Goal: Task Accomplishment & Management: Manage account settings

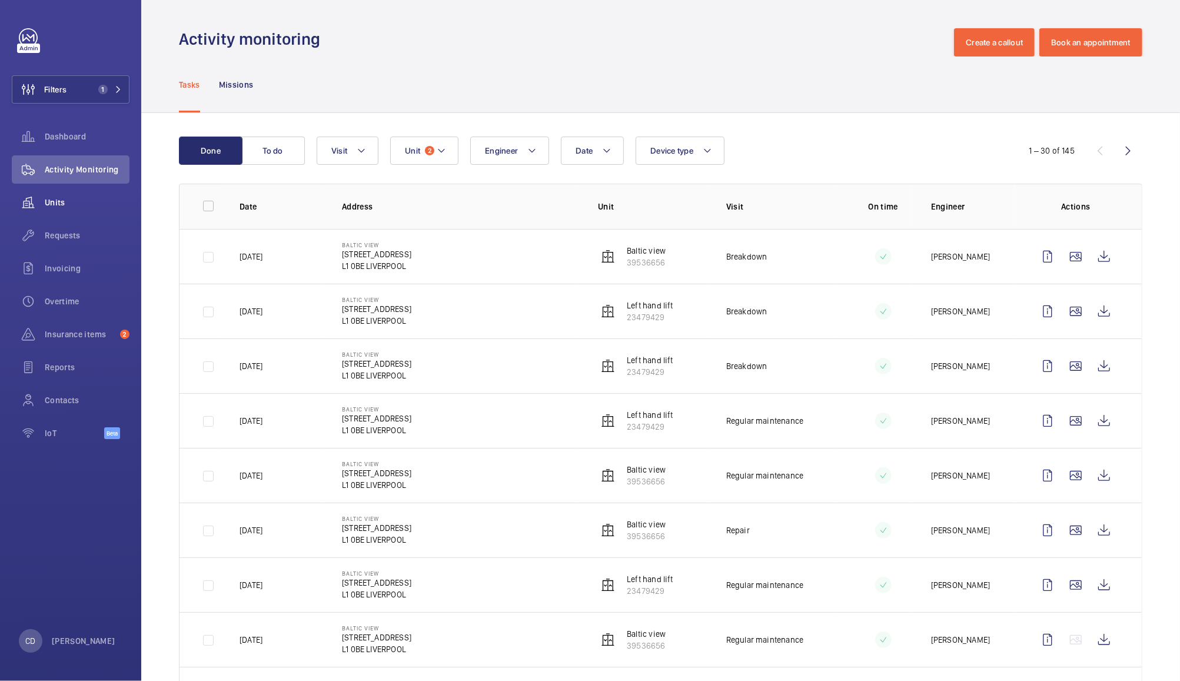
click at [67, 204] on span "Units" at bounding box center [87, 203] width 85 height 12
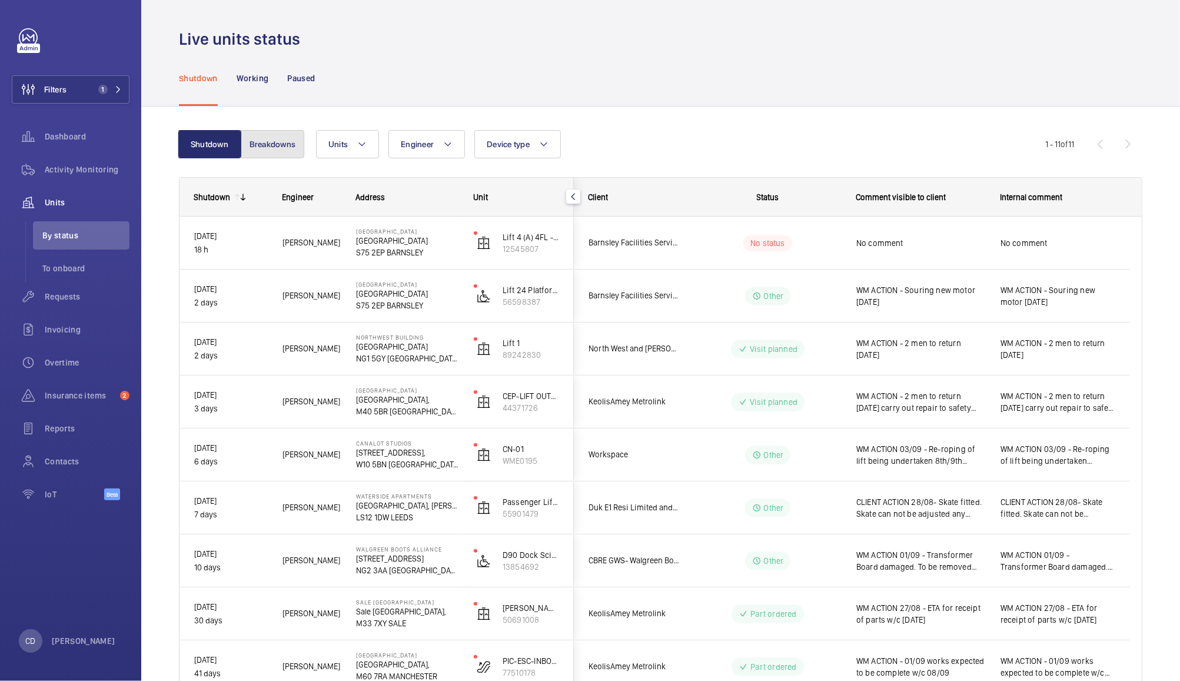
click at [272, 155] on button "Breakdowns" at bounding box center [273, 144] width 64 height 28
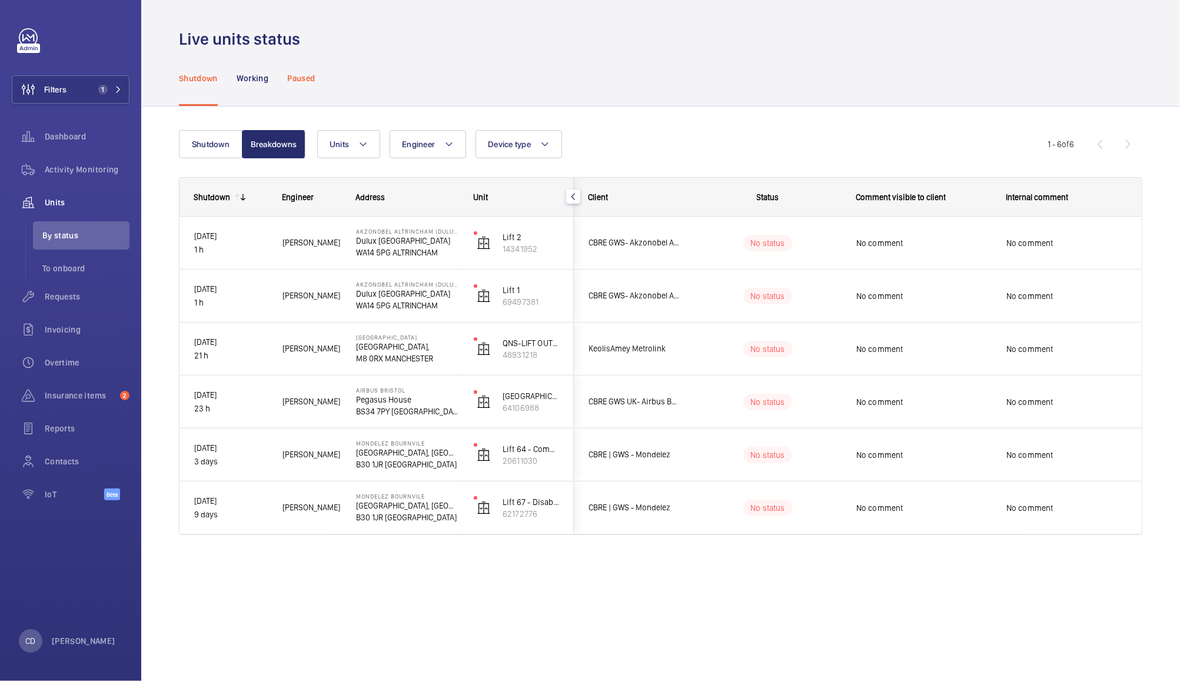
click at [311, 72] on p "Paused" at bounding box center [301, 78] width 28 height 12
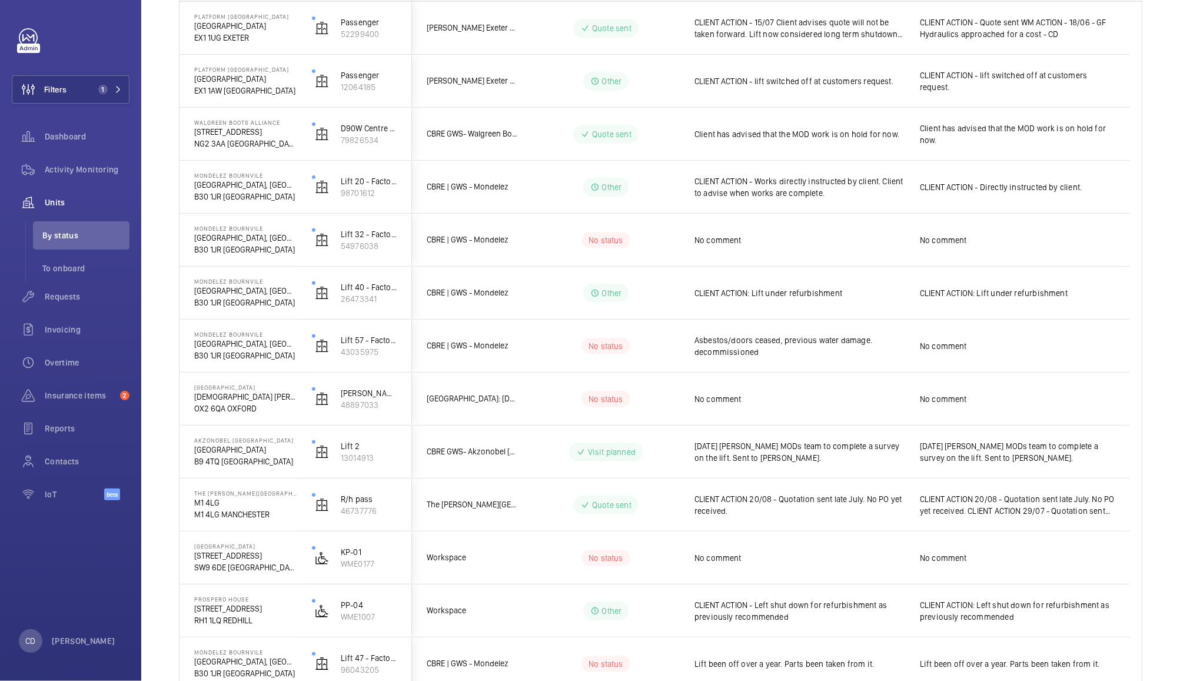
scroll to position [214, 0]
click at [209, 245] on p "B30 1JR [GEOGRAPHIC_DATA]" at bounding box center [245, 251] width 102 height 12
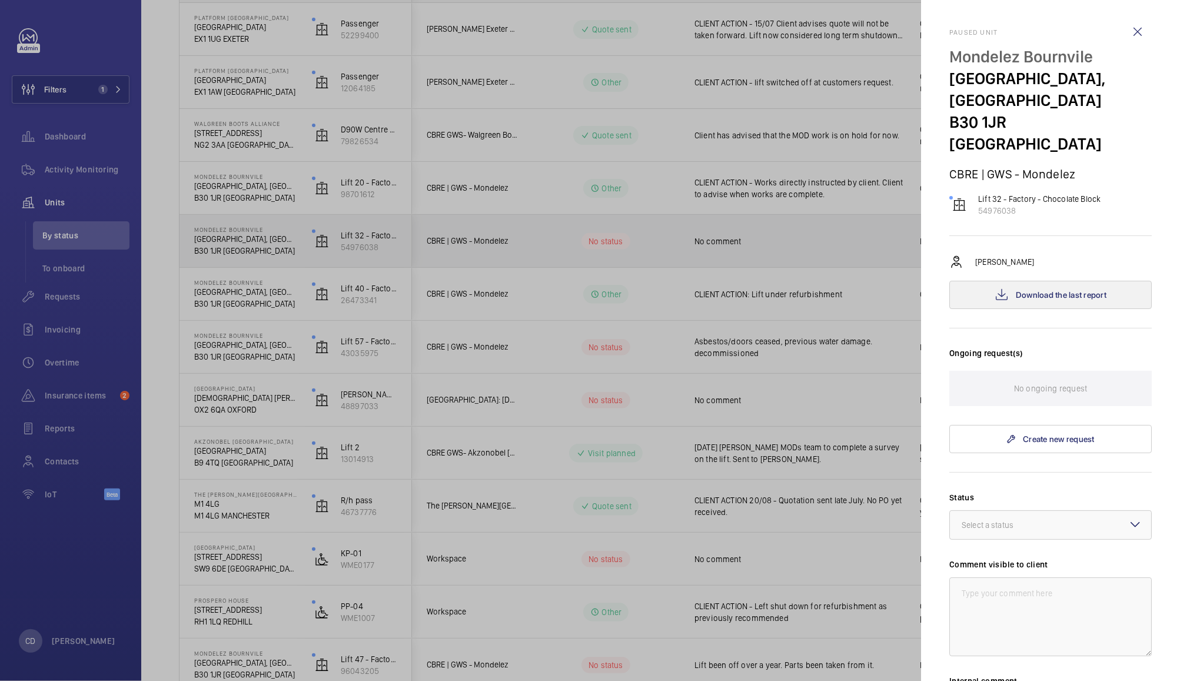
click at [988, 281] on button "Download the last report" at bounding box center [1050, 295] width 202 height 28
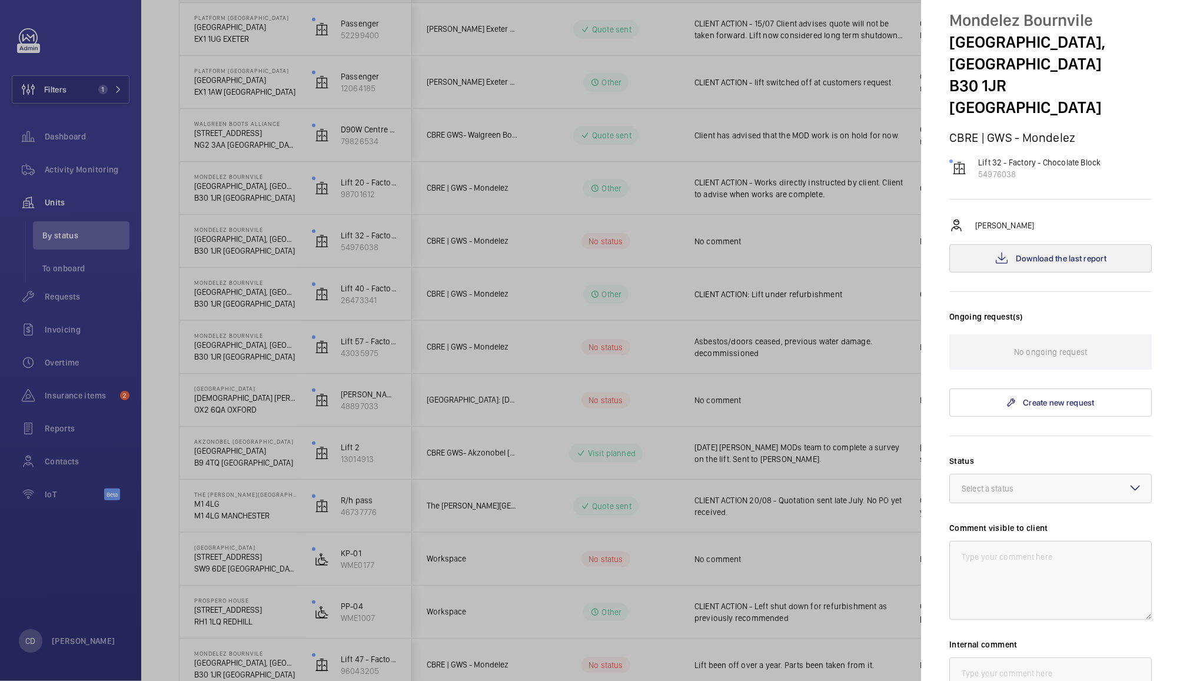
scroll to position [183, 0]
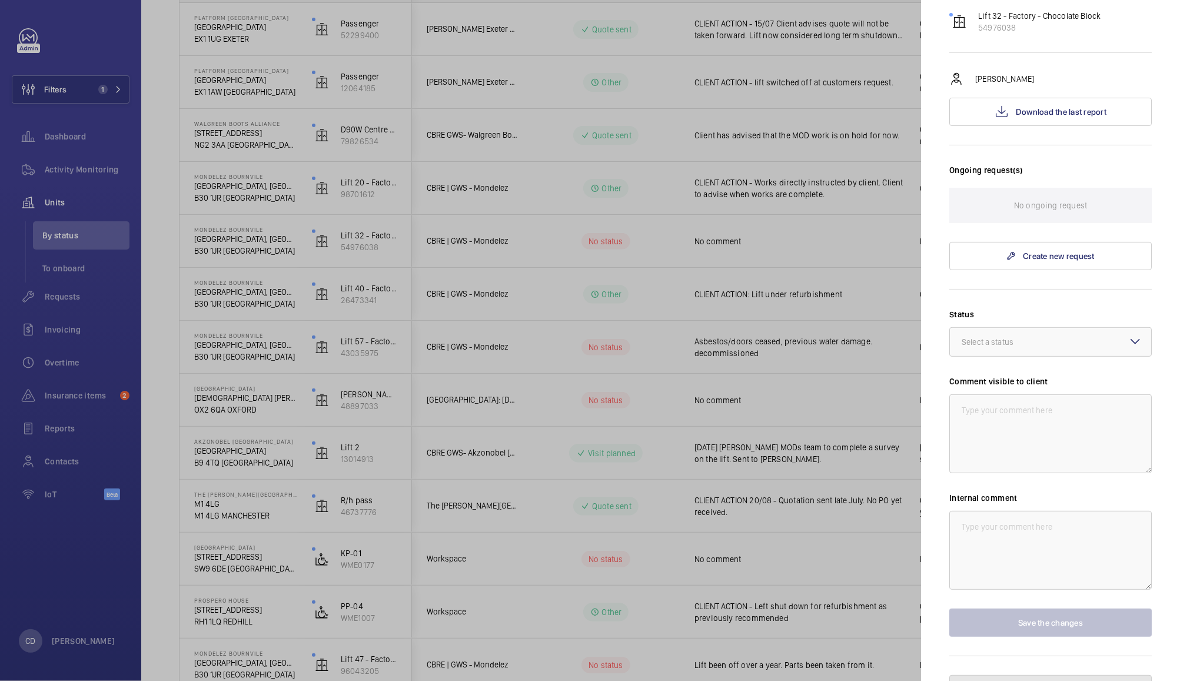
click at [994, 675] on button "Unpause the unit" at bounding box center [1050, 689] width 202 height 28
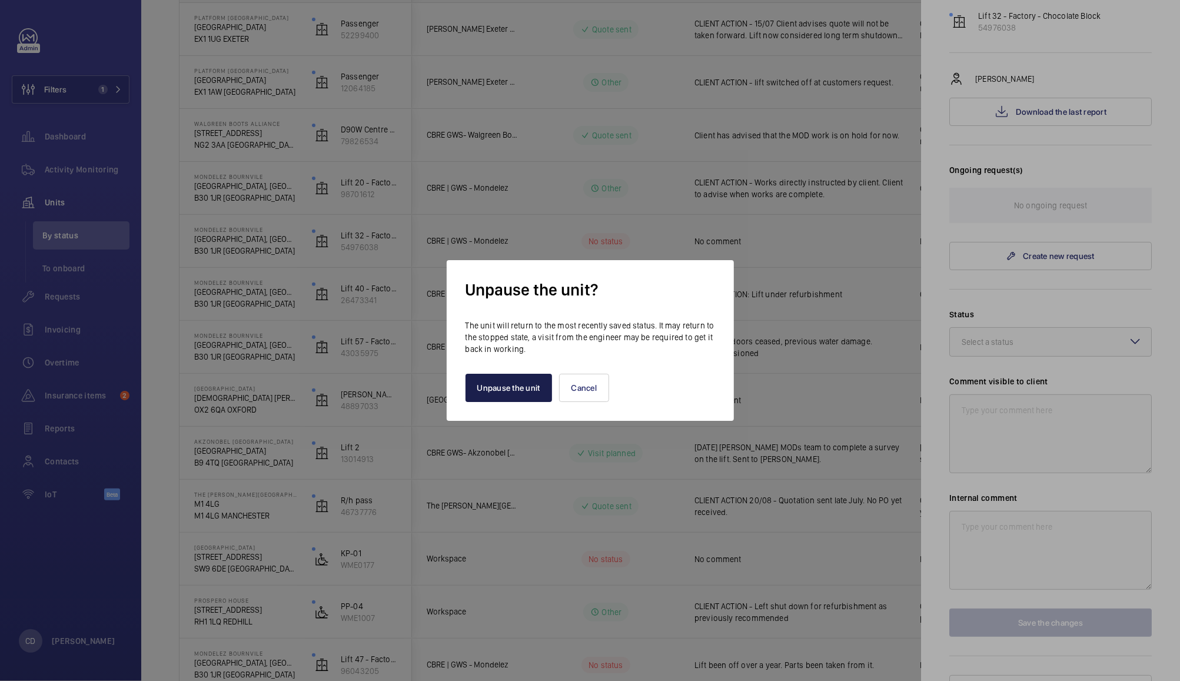
click at [494, 391] on button "Unpause the unit" at bounding box center [508, 388] width 86 height 28
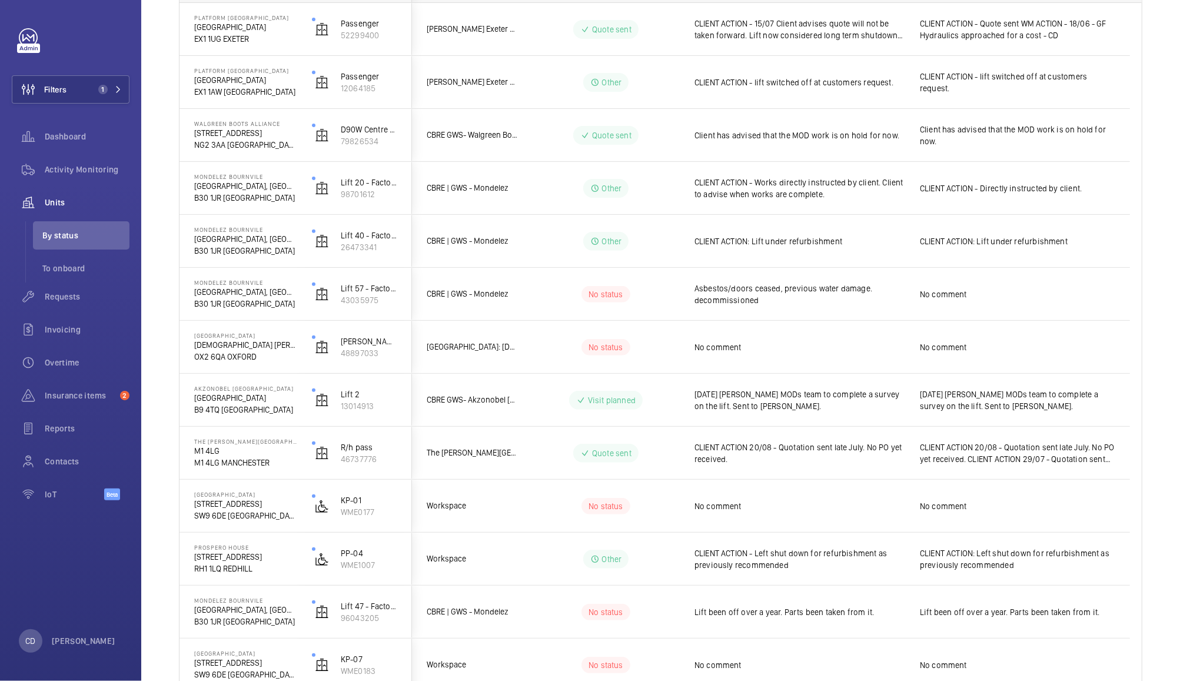
scroll to position [0, 0]
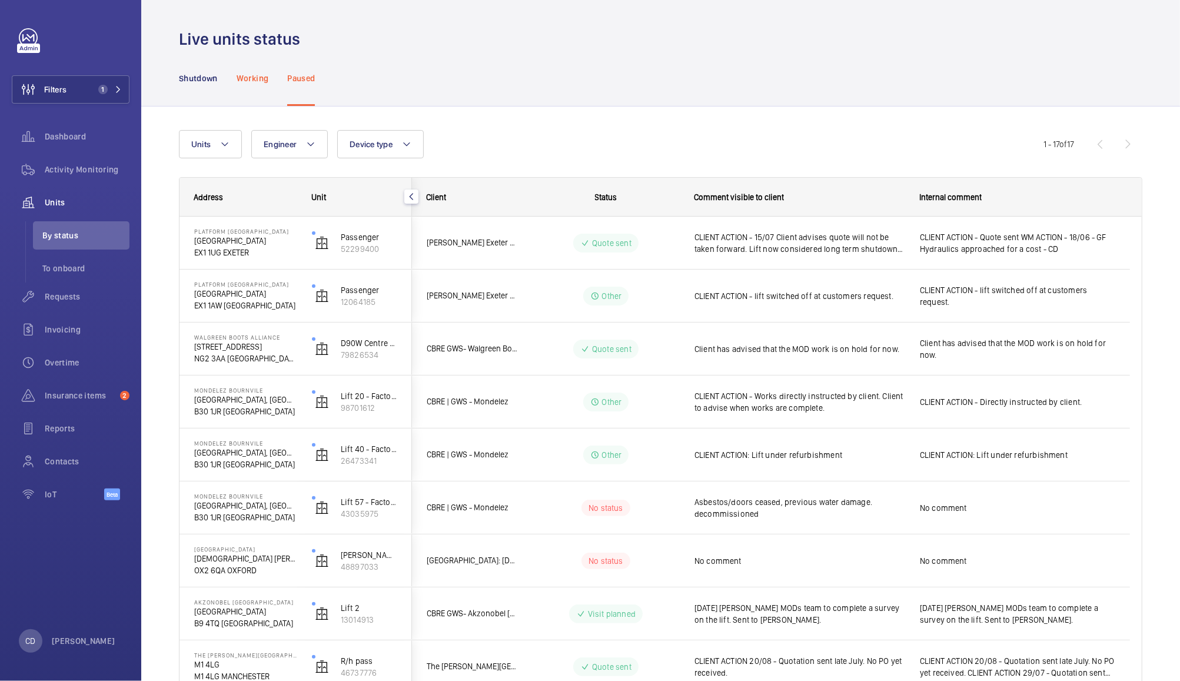
click at [249, 74] on p "Working" at bounding box center [253, 78] width 32 height 12
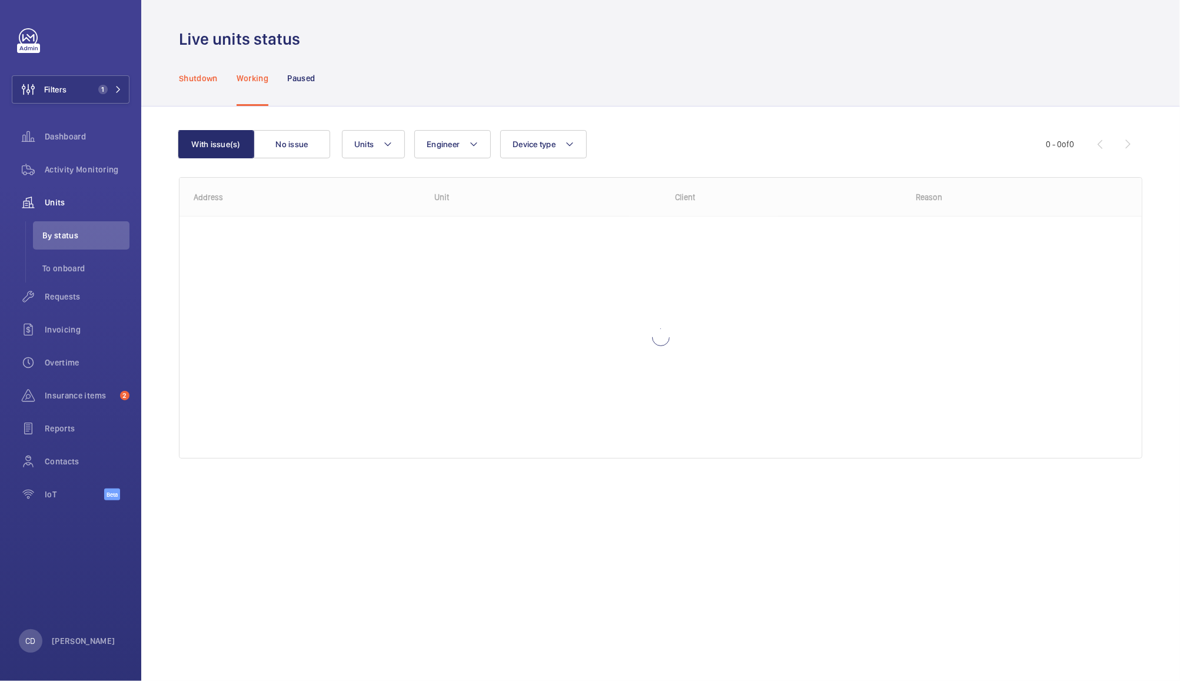
click at [205, 79] on p "Shutdown" at bounding box center [198, 78] width 39 height 12
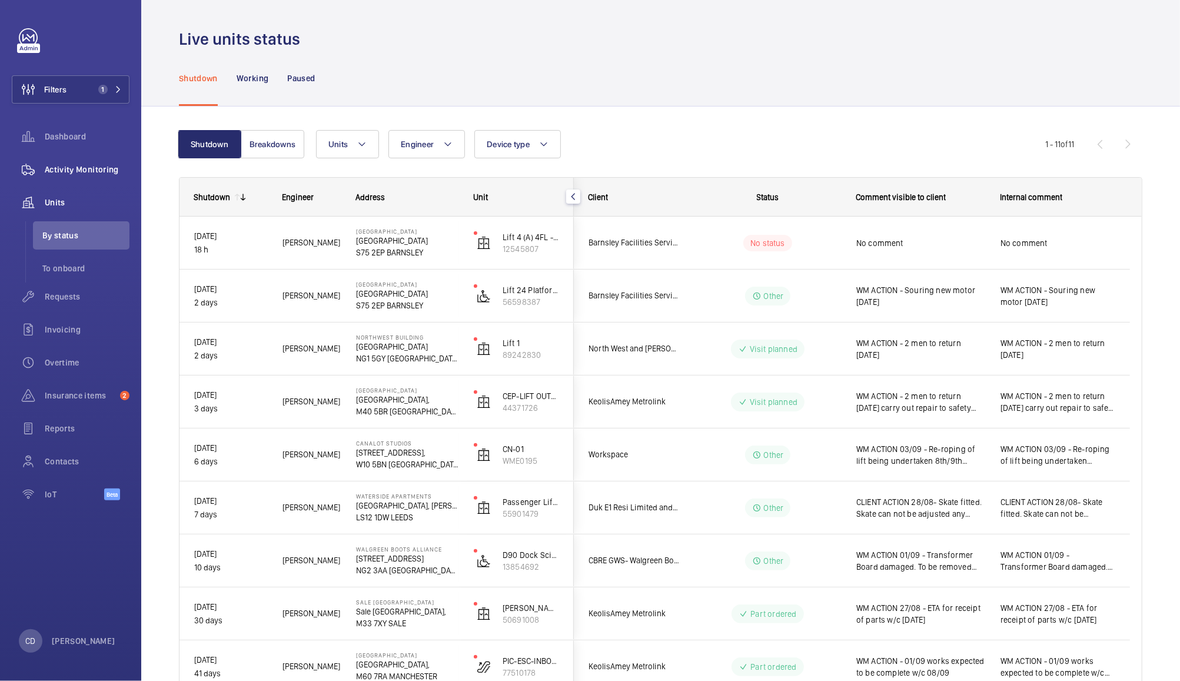
click at [80, 179] on div "Activity Monitoring" at bounding box center [71, 169] width 118 height 28
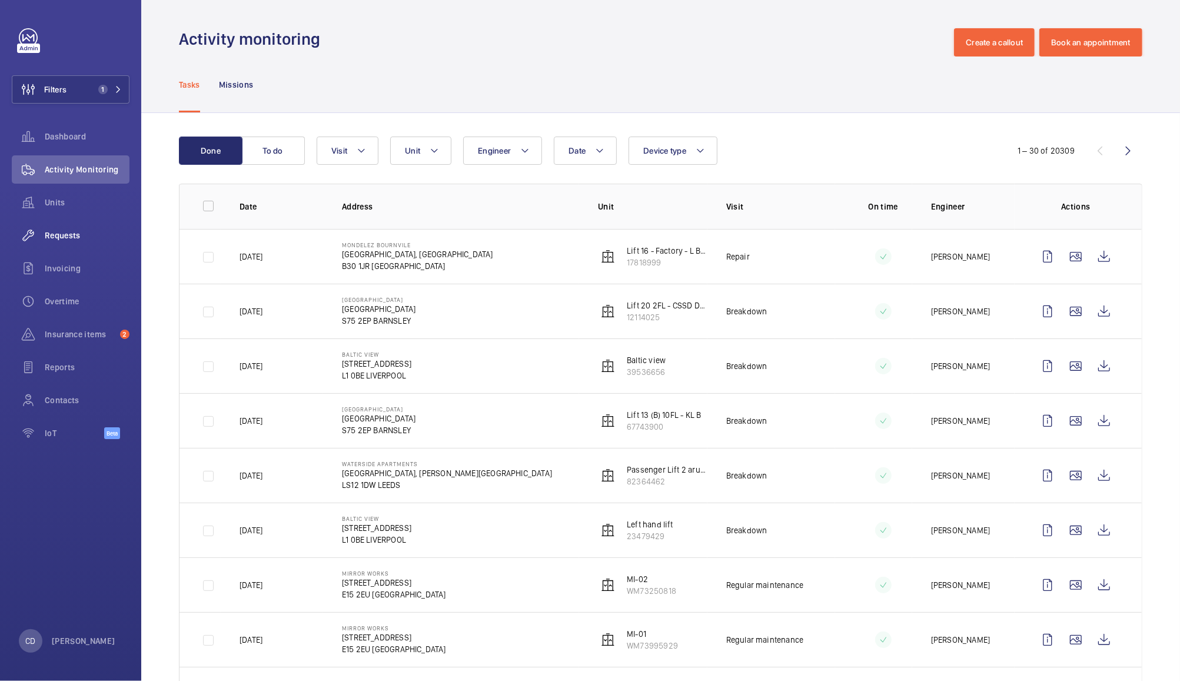
click at [65, 238] on span "Requests" at bounding box center [87, 235] width 85 height 12
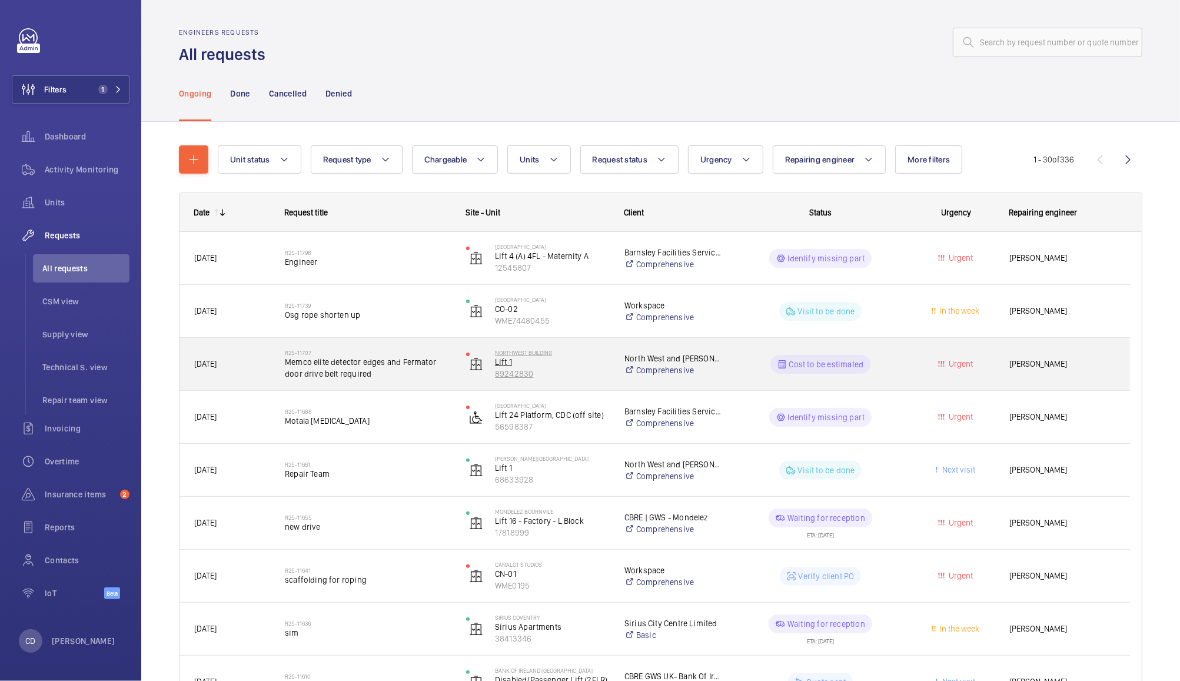
click at [592, 374] on p "89242830" at bounding box center [552, 374] width 114 height 12
click at [327, 366] on span "Memco elite detector edges and Fermator door drive belt required" at bounding box center [368, 368] width 166 height 24
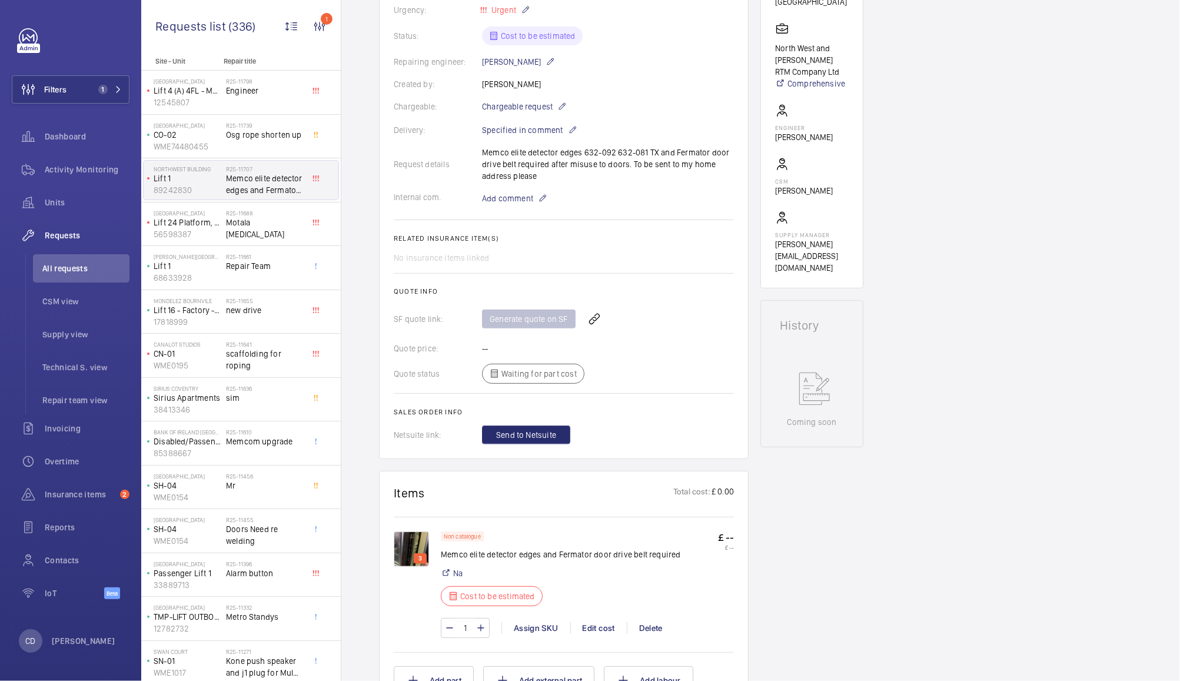
scroll to position [292, 0]
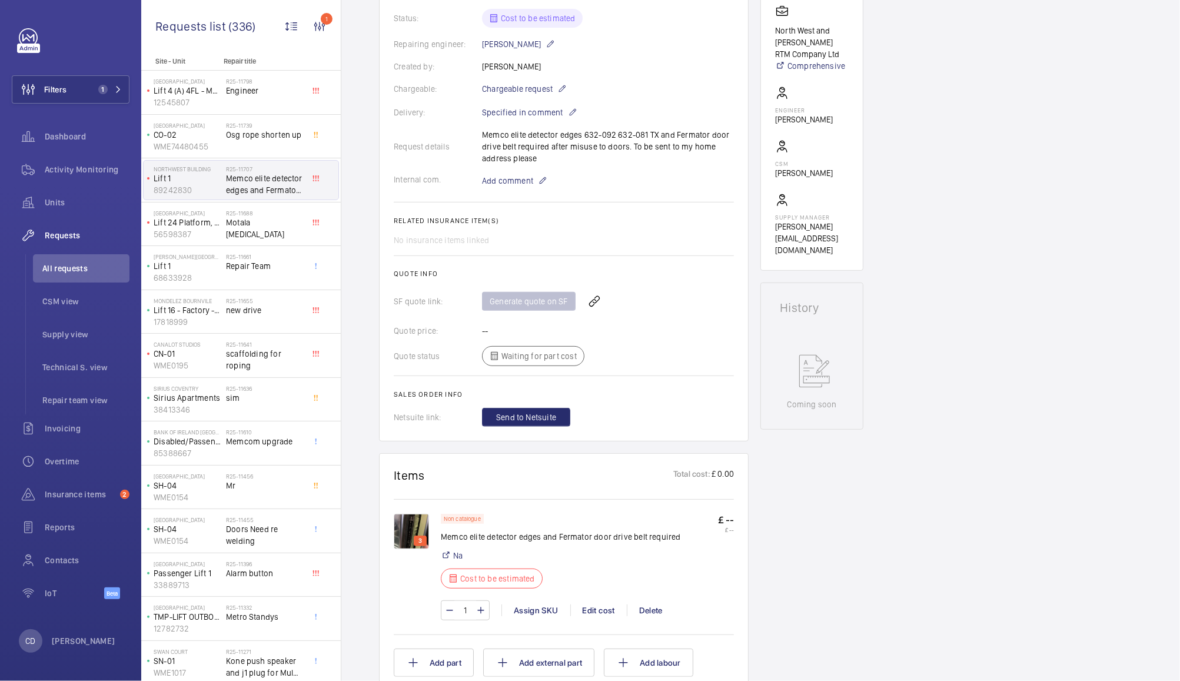
click at [416, 529] on img at bounding box center [411, 531] width 35 height 35
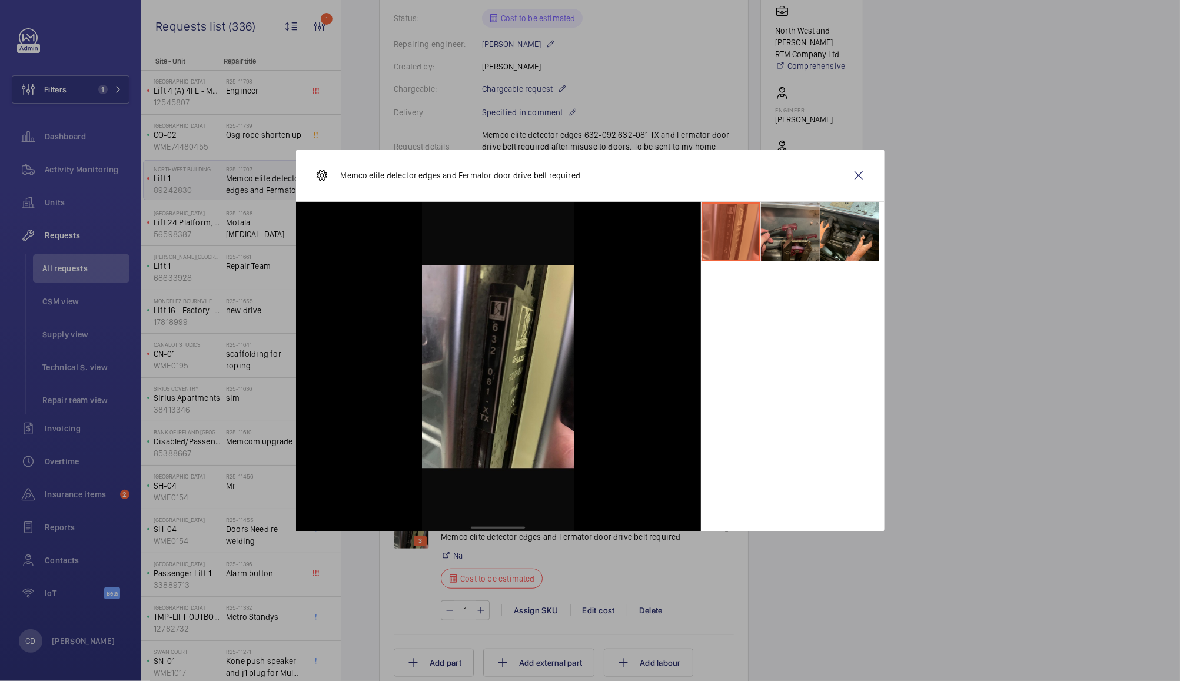
click at [781, 234] on li at bounding box center [790, 231] width 59 height 59
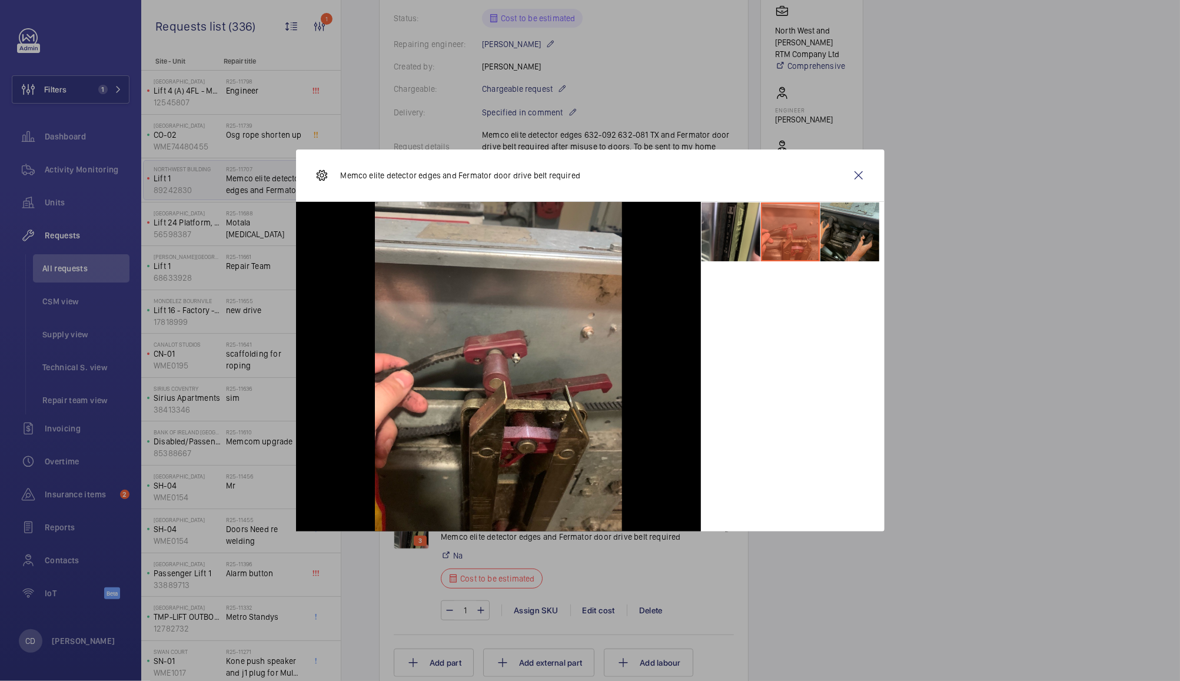
click at [848, 221] on li at bounding box center [849, 231] width 59 height 59
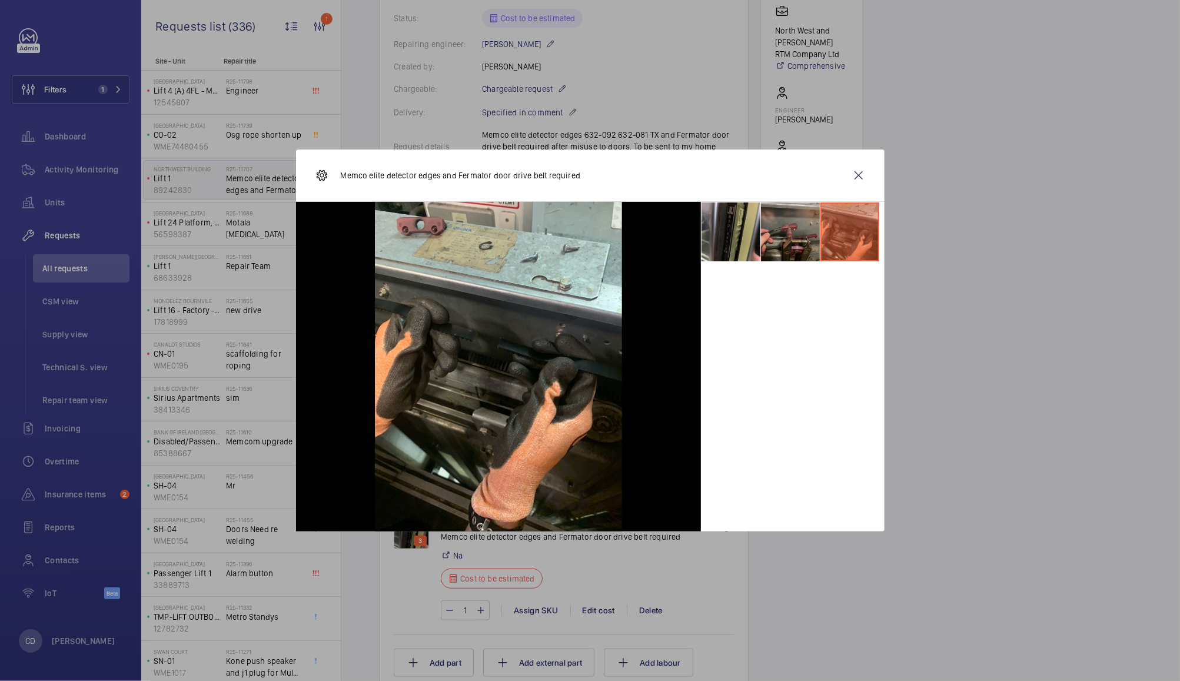
click at [791, 254] on li at bounding box center [790, 231] width 59 height 59
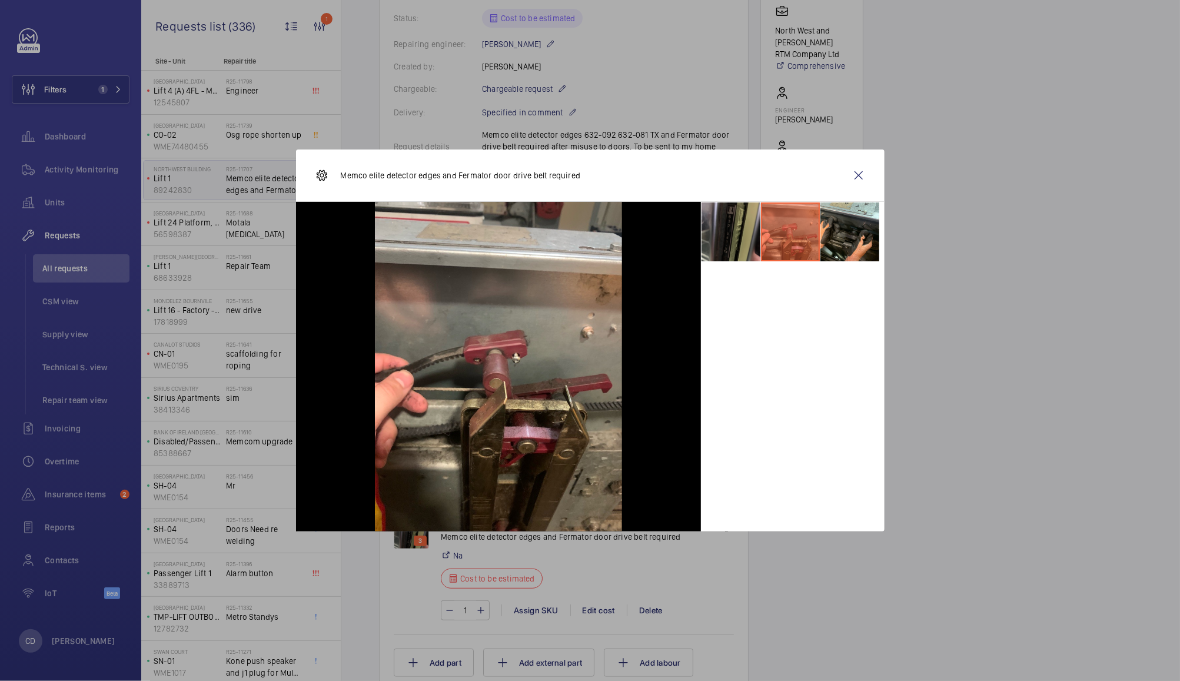
click at [724, 254] on li at bounding box center [730, 231] width 59 height 59
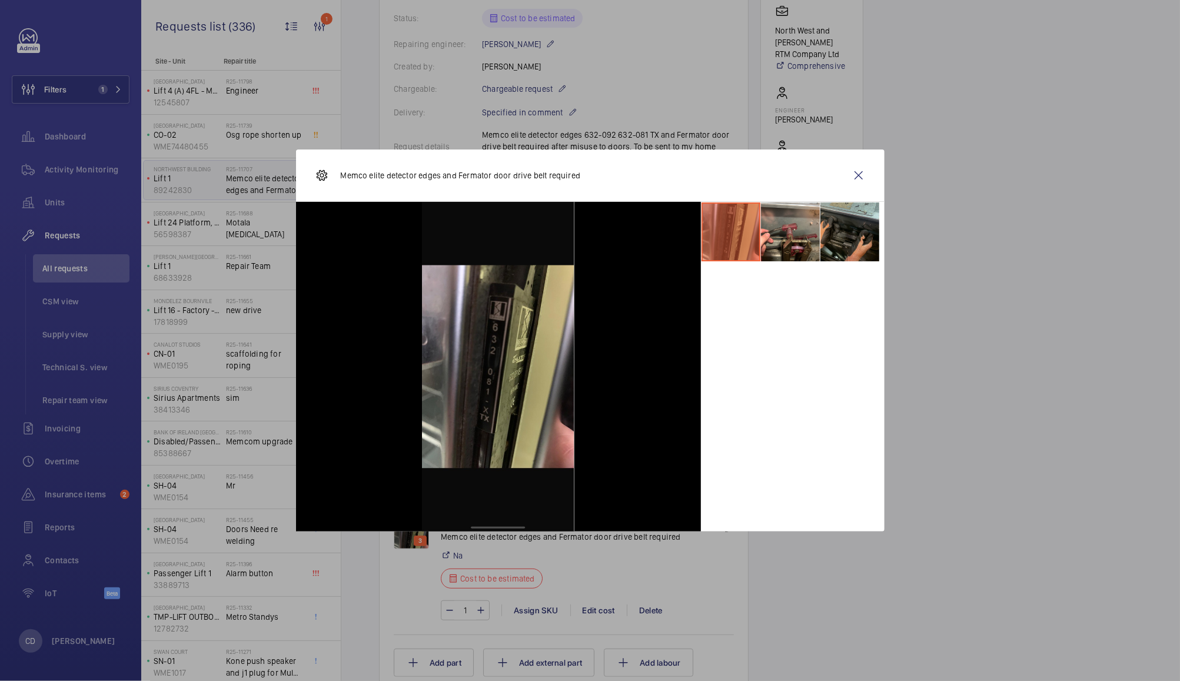
click at [850, 240] on li at bounding box center [849, 231] width 59 height 59
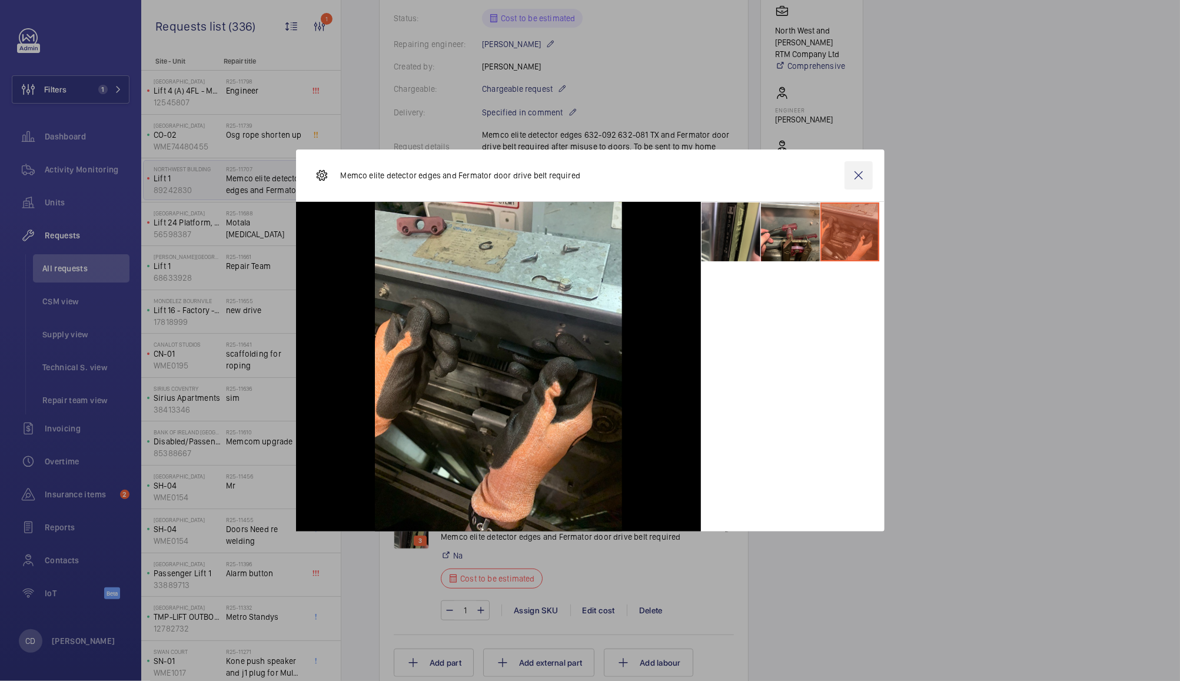
click at [863, 174] on wm-front-icon-button at bounding box center [858, 175] width 28 height 28
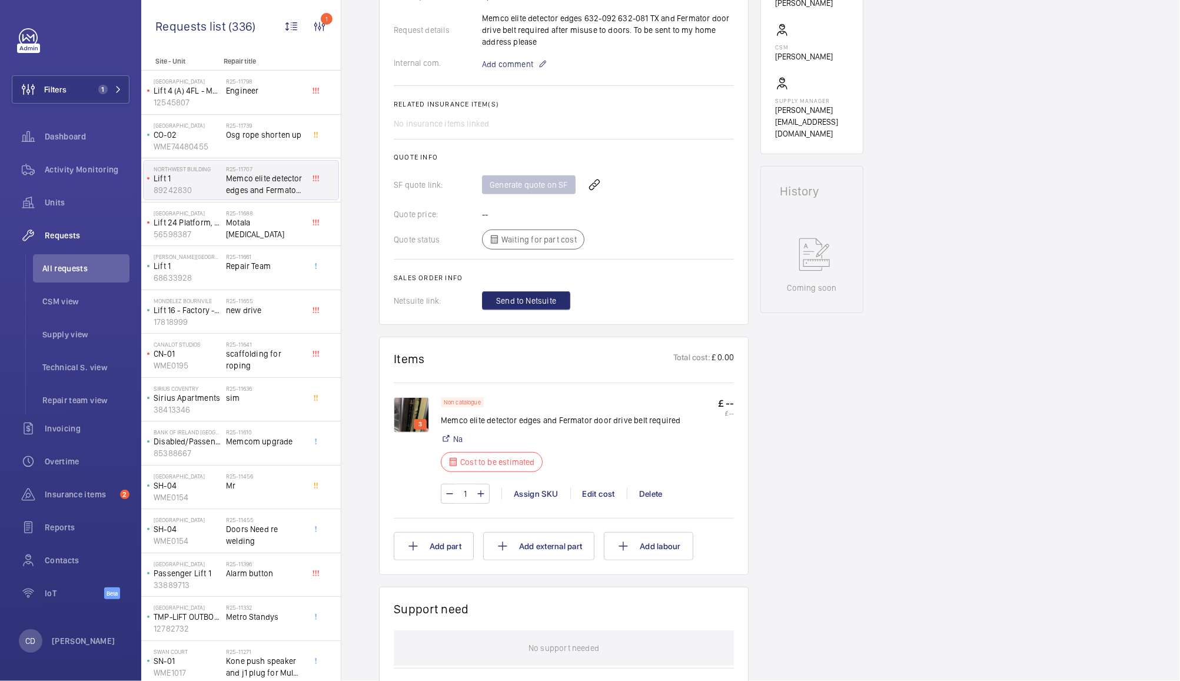
scroll to position [484, 0]
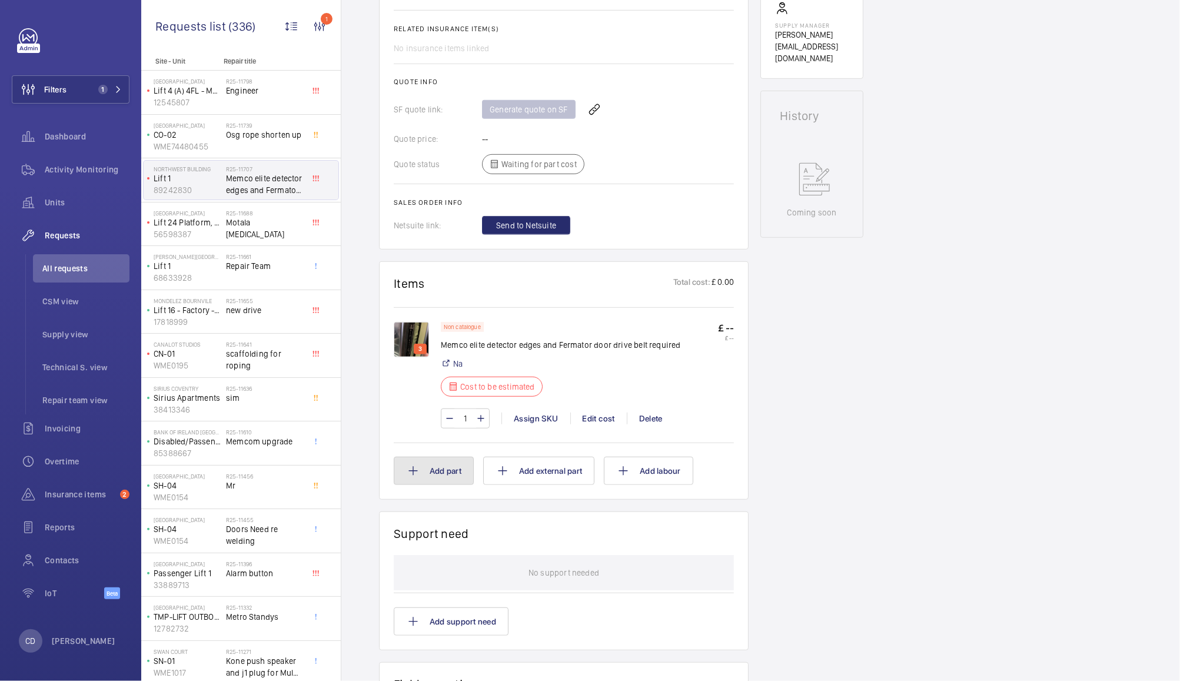
click at [452, 469] on button "Add part" at bounding box center [434, 471] width 80 height 28
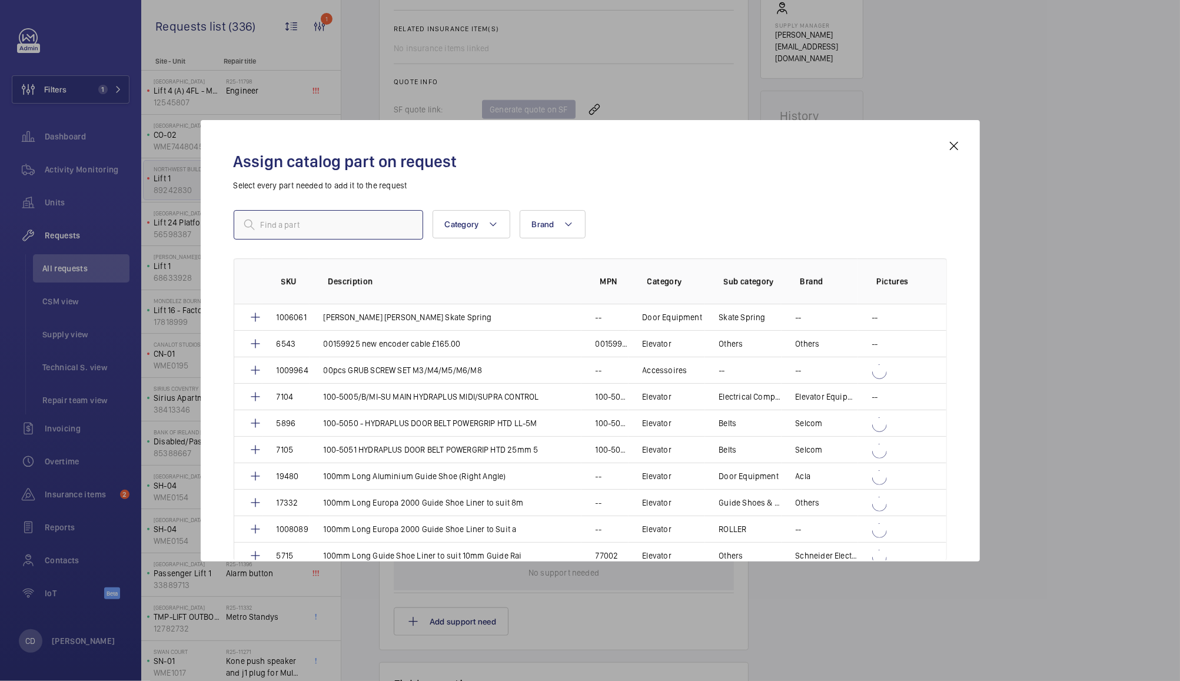
click at [356, 225] on input "text" at bounding box center [328, 224] width 189 height 29
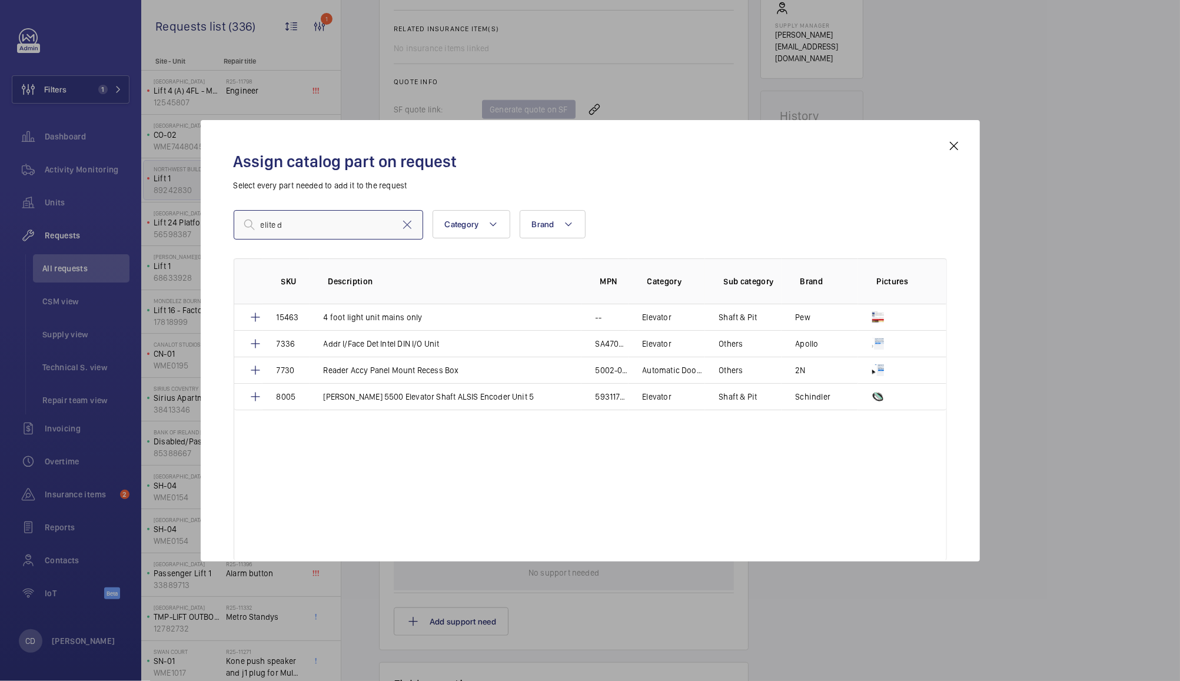
type input "elite d"
click at [953, 141] on mat-icon at bounding box center [954, 146] width 14 height 14
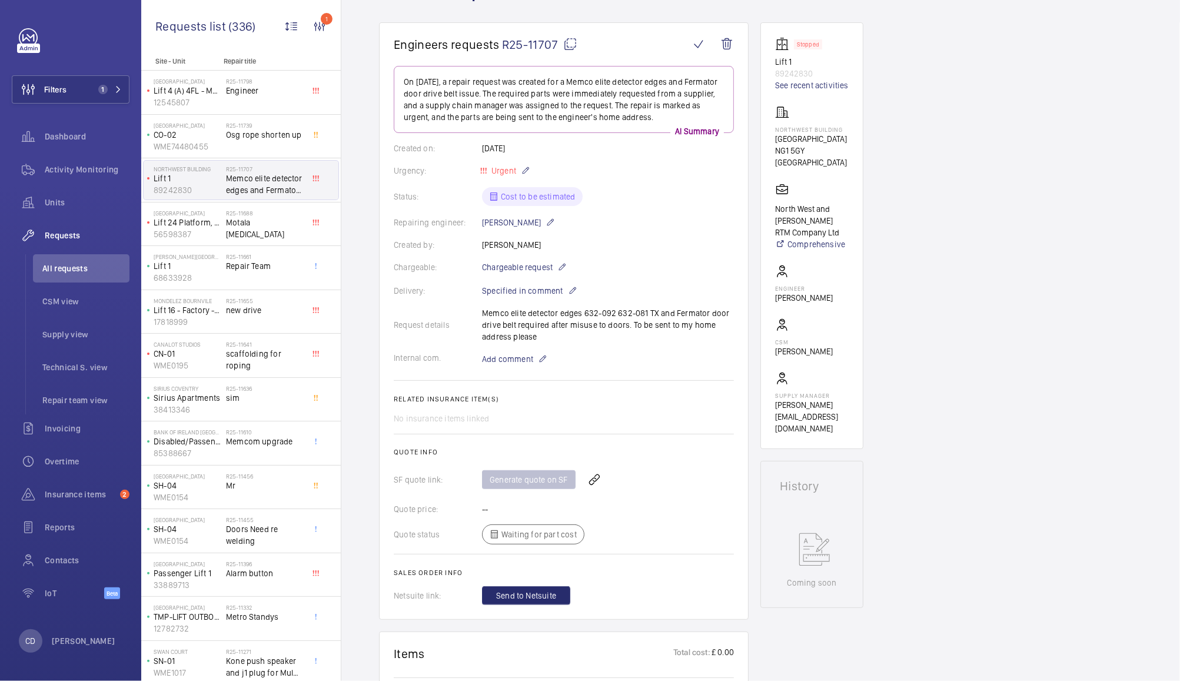
scroll to position [115, 0]
drag, startPoint x: 658, startPoint y: 313, endPoint x: 584, endPoint y: 315, distance: 74.7
click at [584, 315] on div "Request details Memco elite detector edges 632-092 632-081 TX and Fermator door…" at bounding box center [564, 324] width 340 height 35
copy p "632-092 632-081 TX"
click at [480, 313] on div "Request details Memco elite detector edges 632-092 632-081 TX and Fermator door…" at bounding box center [564, 324] width 340 height 35
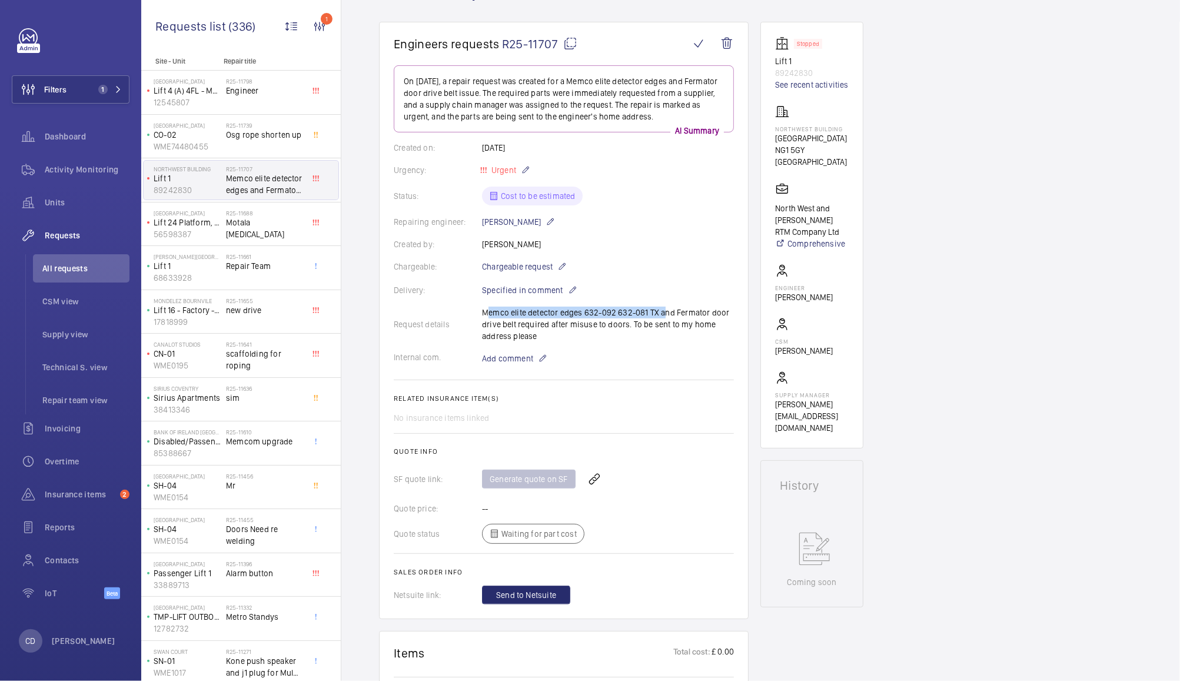
drag, startPoint x: 482, startPoint y: 310, endPoint x: 658, endPoint y: 313, distance: 175.4
click at [658, 313] on div "Request details Memco elite detector edges 632-092 632-081 TX and Fermator door…" at bounding box center [564, 324] width 340 height 35
copy p "Memco elite detector edges 632-092 632-081 TX"
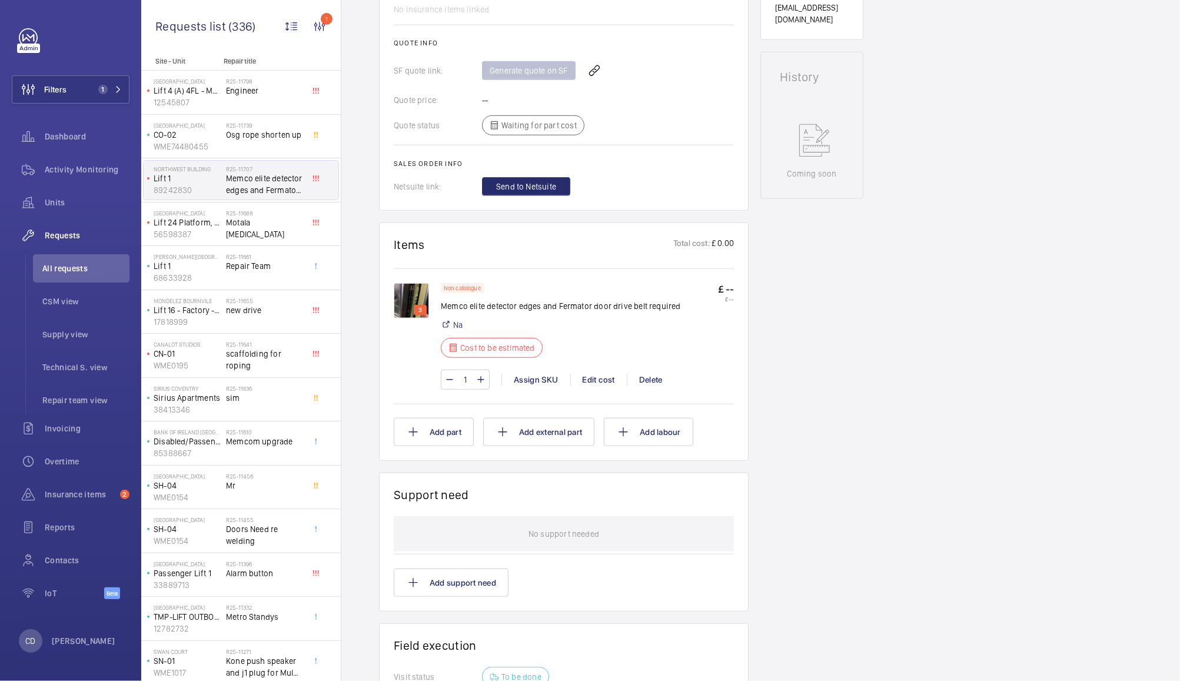
scroll to position [519, 0]
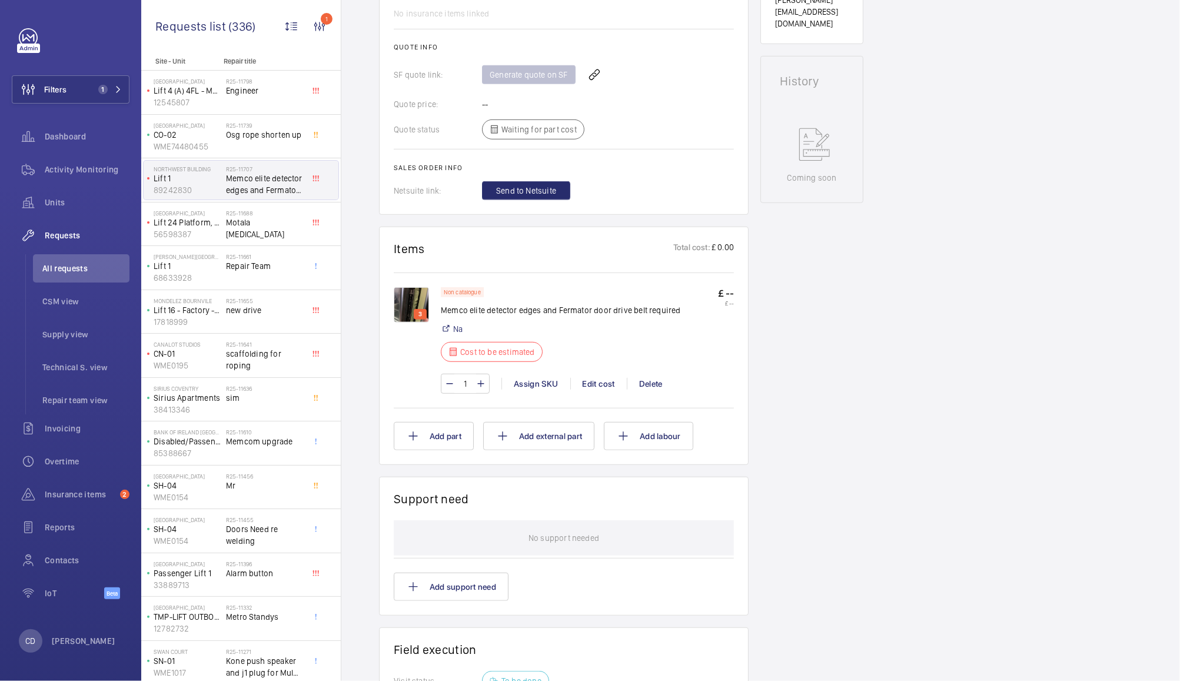
click at [410, 306] on img at bounding box center [411, 304] width 35 height 35
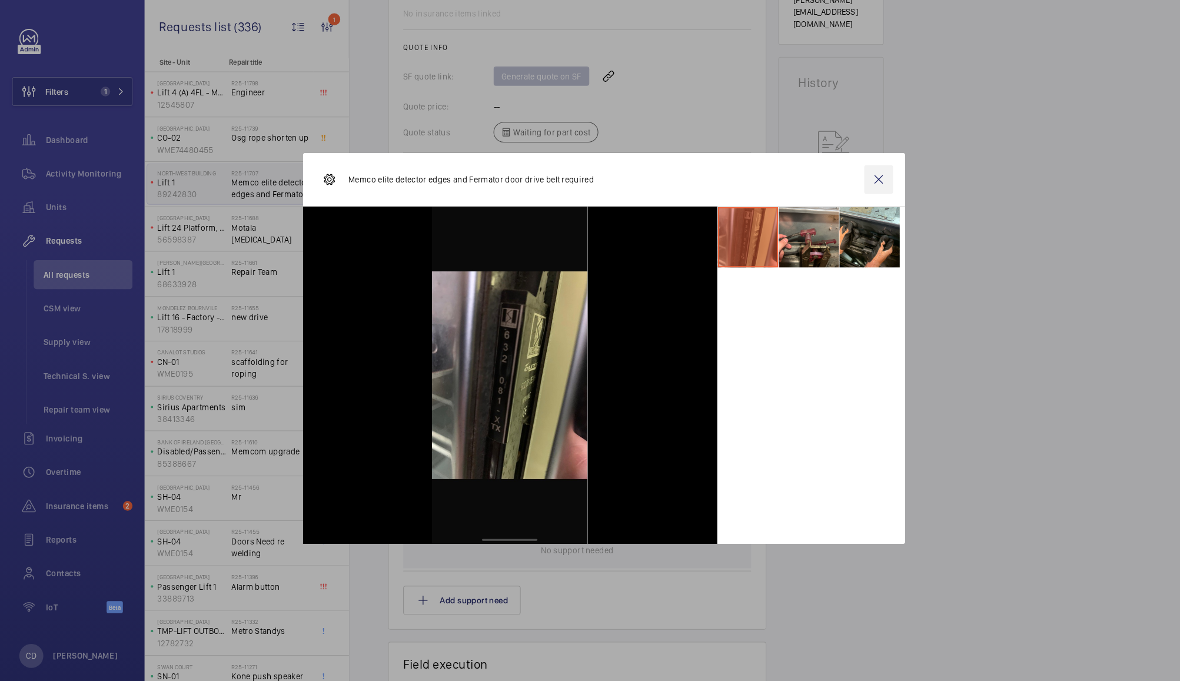
click at [858, 174] on wm-front-icon-button at bounding box center [858, 175] width 28 height 28
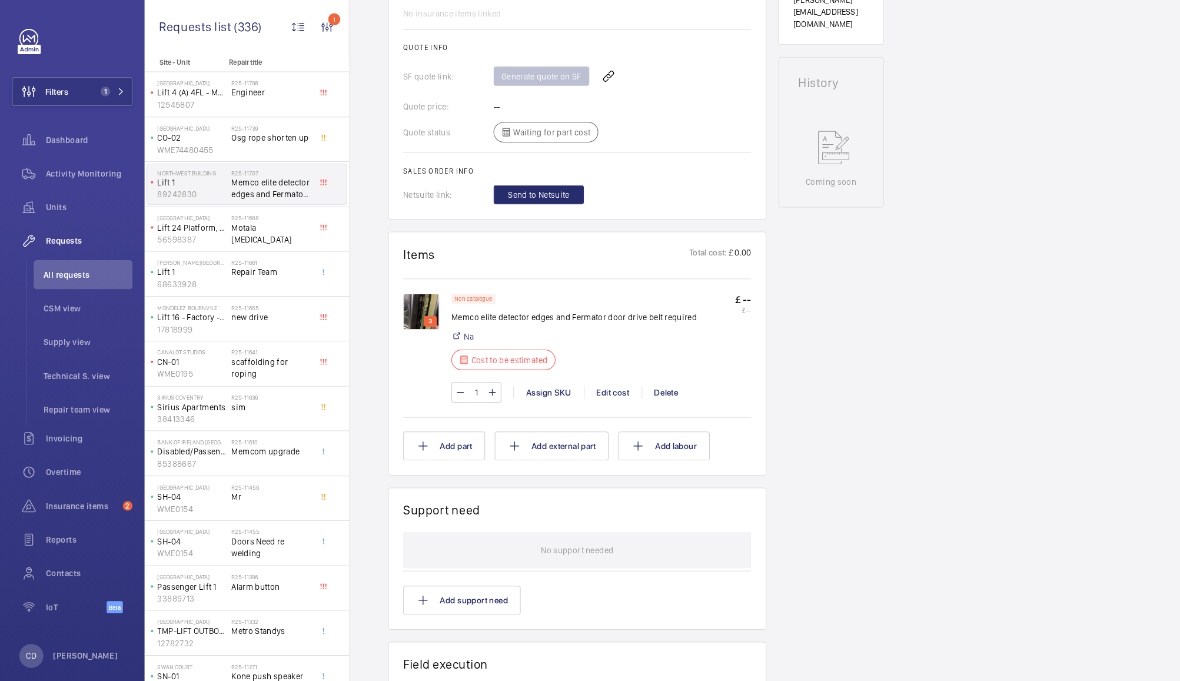
scroll to position [518, 0]
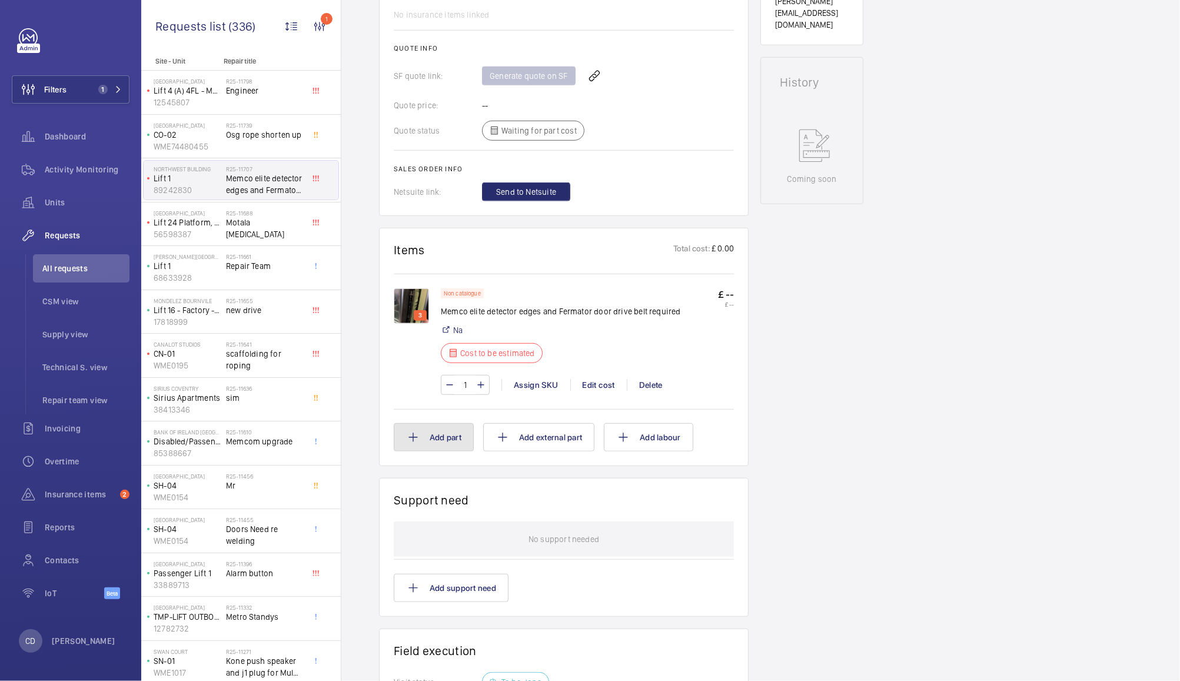
click at [444, 436] on button "Add part" at bounding box center [434, 437] width 80 height 28
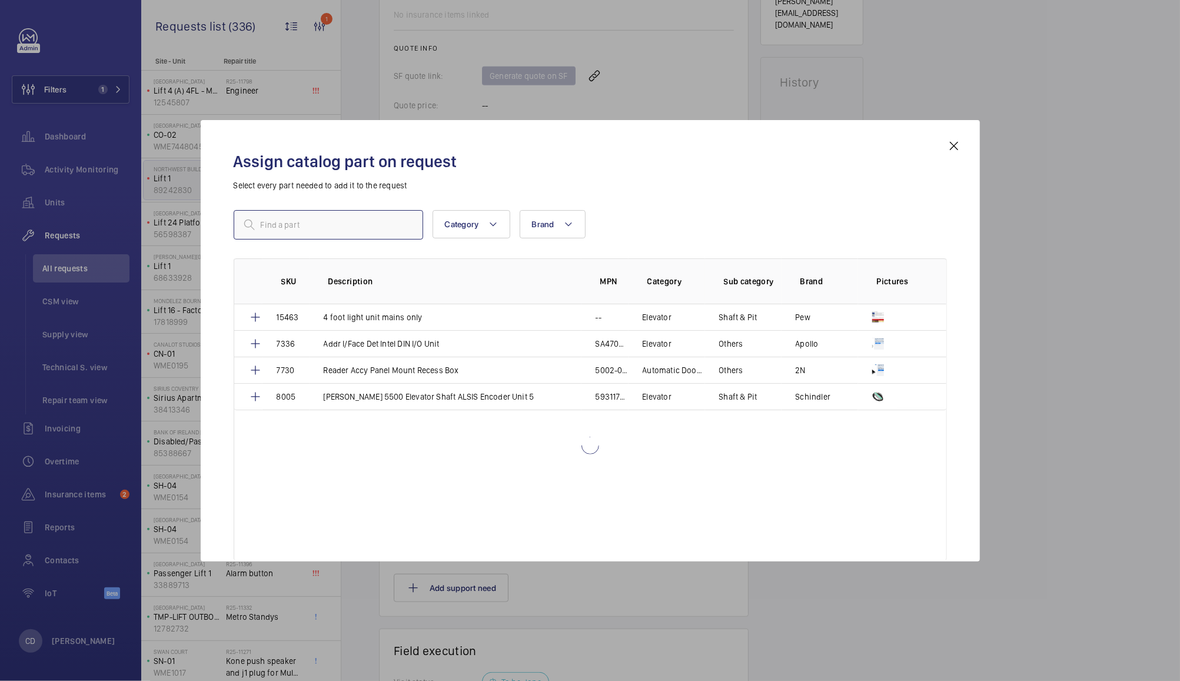
click at [392, 222] on input "text" at bounding box center [328, 224] width 189 height 29
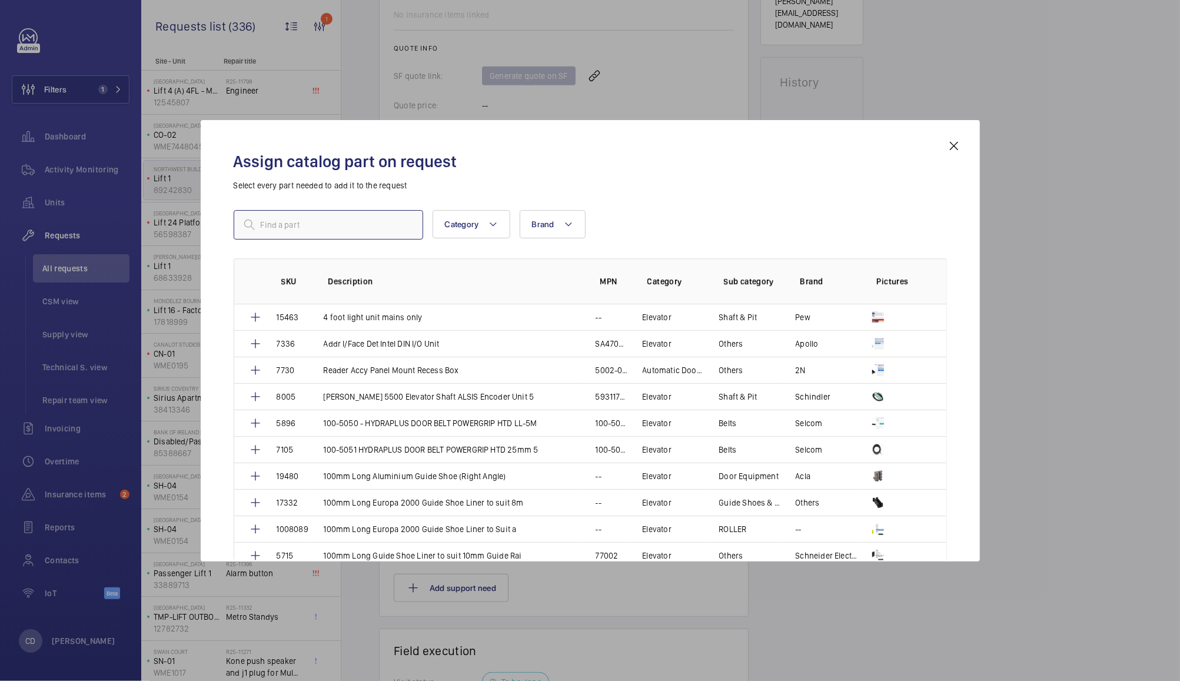
click at [319, 225] on input "text" at bounding box center [328, 224] width 189 height 29
paste input "10 36-1SC"
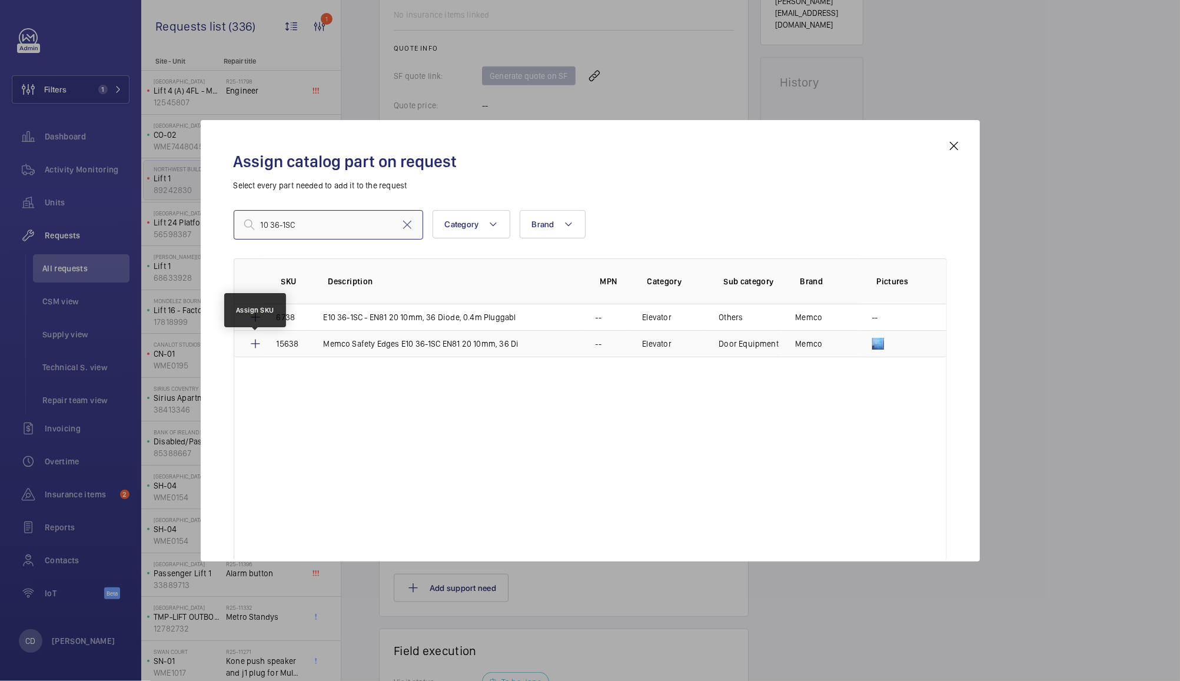
type input "10 36-1SC"
click at [254, 344] on mat-icon at bounding box center [255, 344] width 14 height 14
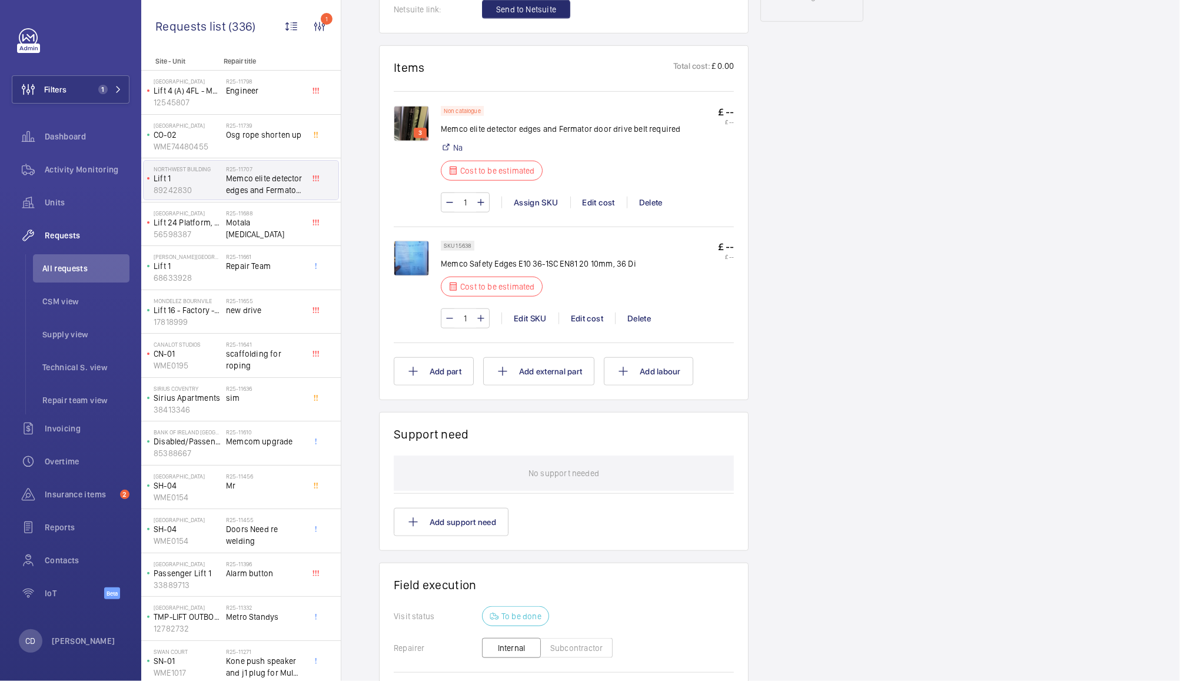
scroll to position [715, 0]
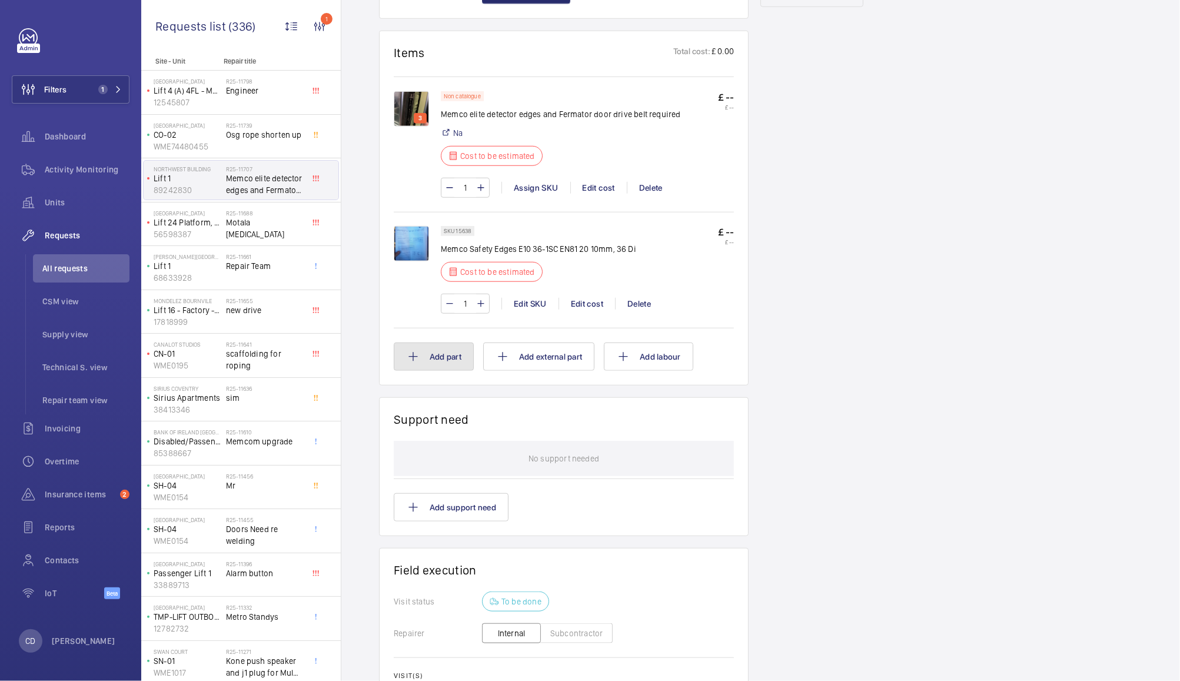
click at [433, 363] on button "Add part" at bounding box center [434, 356] width 80 height 28
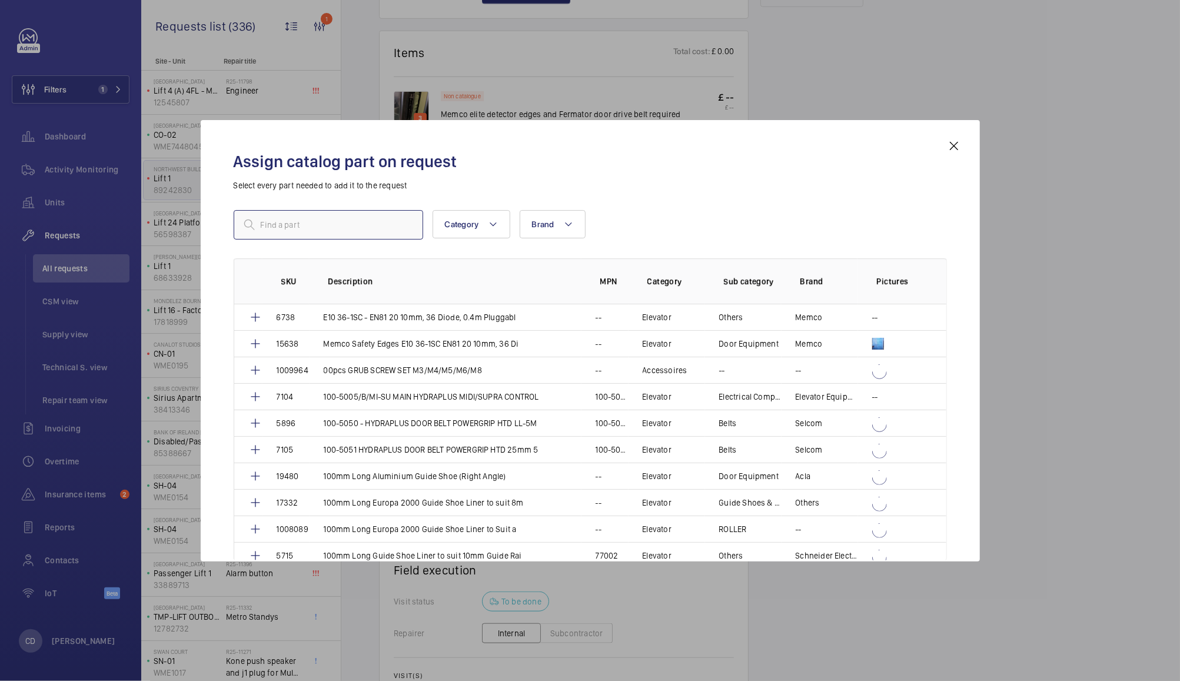
click at [343, 223] on input "text" at bounding box center [328, 224] width 189 height 29
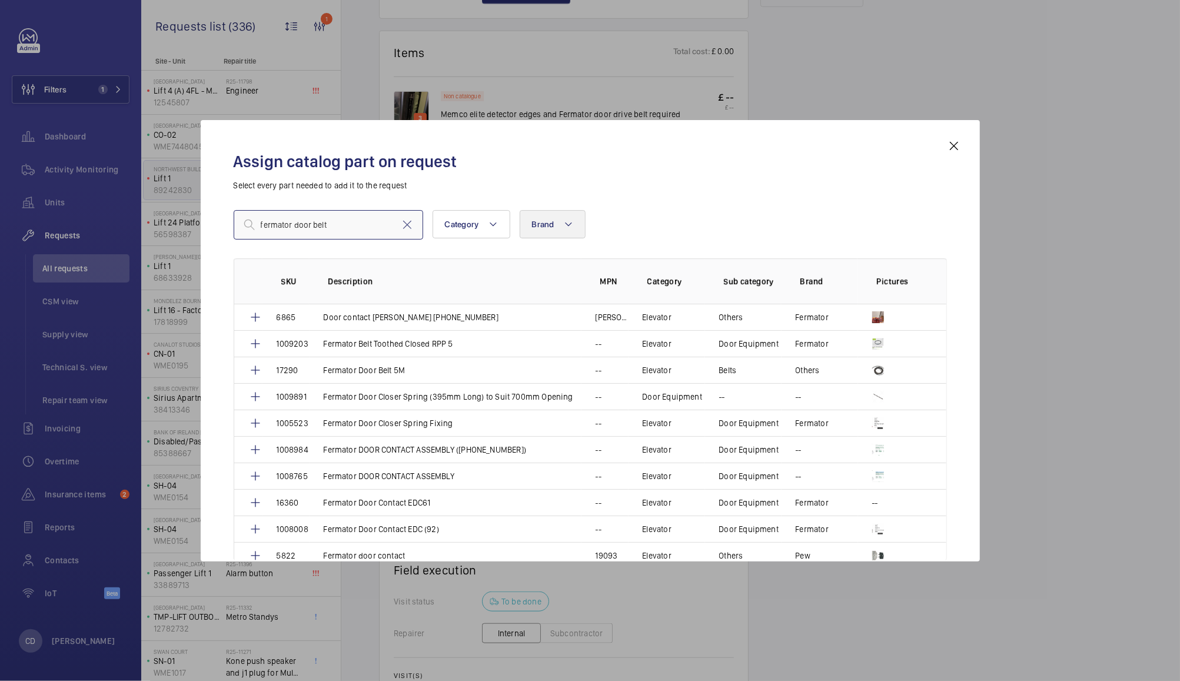
type input "fermator door belt"
click at [550, 215] on button "Brand" at bounding box center [553, 224] width 66 height 28
type input "ferm"
click at [541, 302] on label "ferm ator" at bounding box center [622, 303] width 205 height 28
click at [541, 302] on input "ferm ator" at bounding box center [537, 303] width 24 height 24
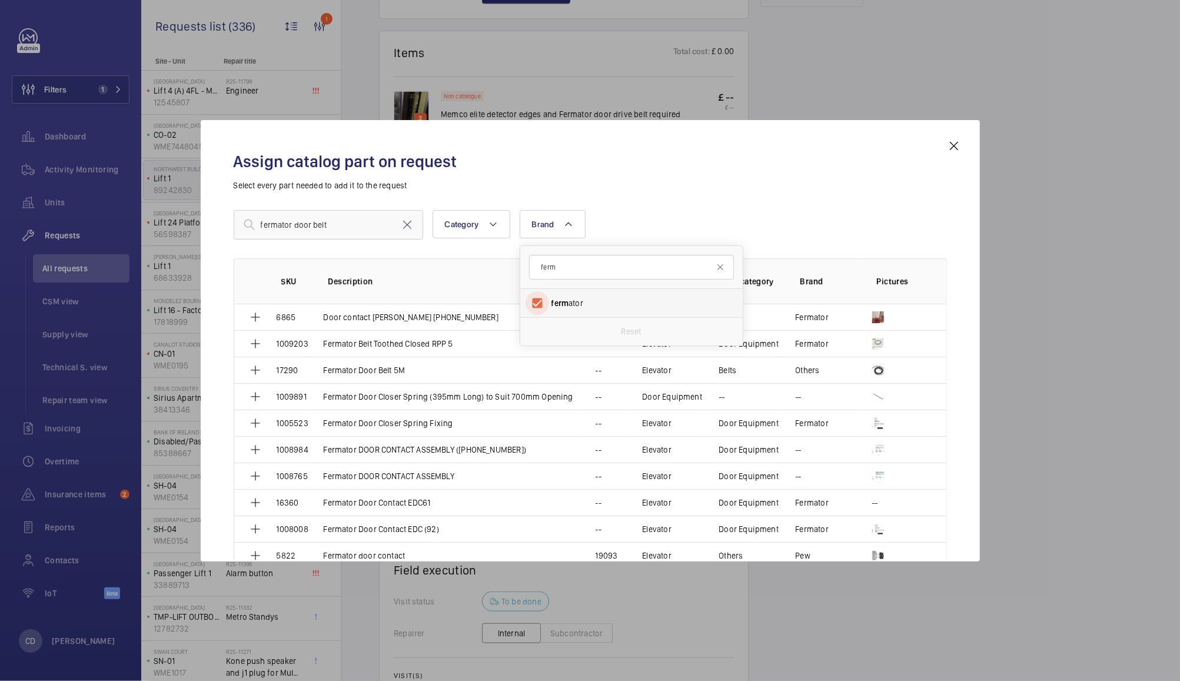
checkbox input "true"
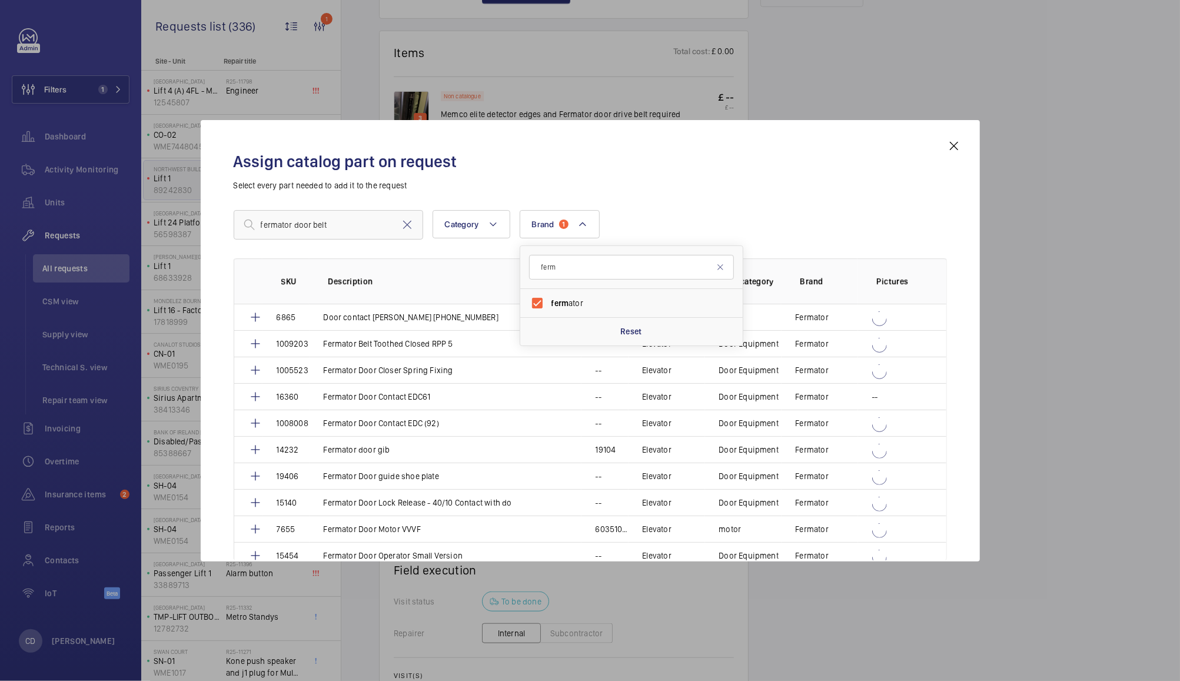
click at [740, 175] on div "Assign catalog part on request Select every part needed to add it to the request" at bounding box center [590, 171] width 713 height 41
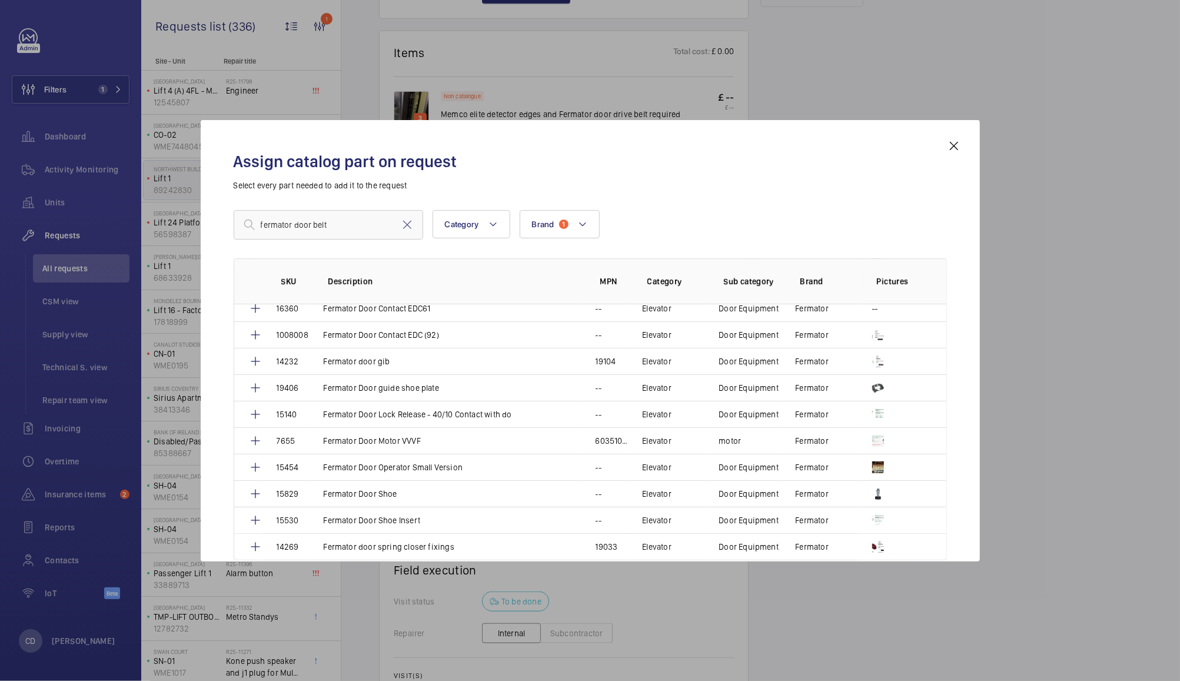
scroll to position [87, 0]
click at [314, 224] on input "fermator door belt" at bounding box center [328, 224] width 189 height 29
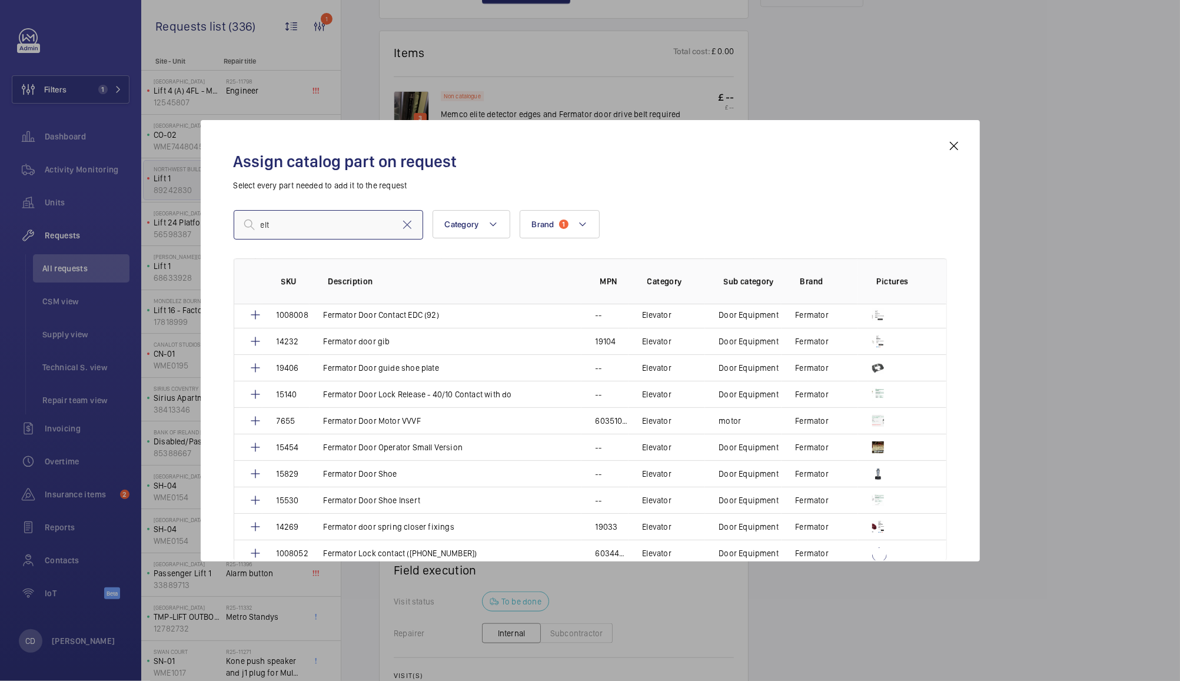
scroll to position [74, 0]
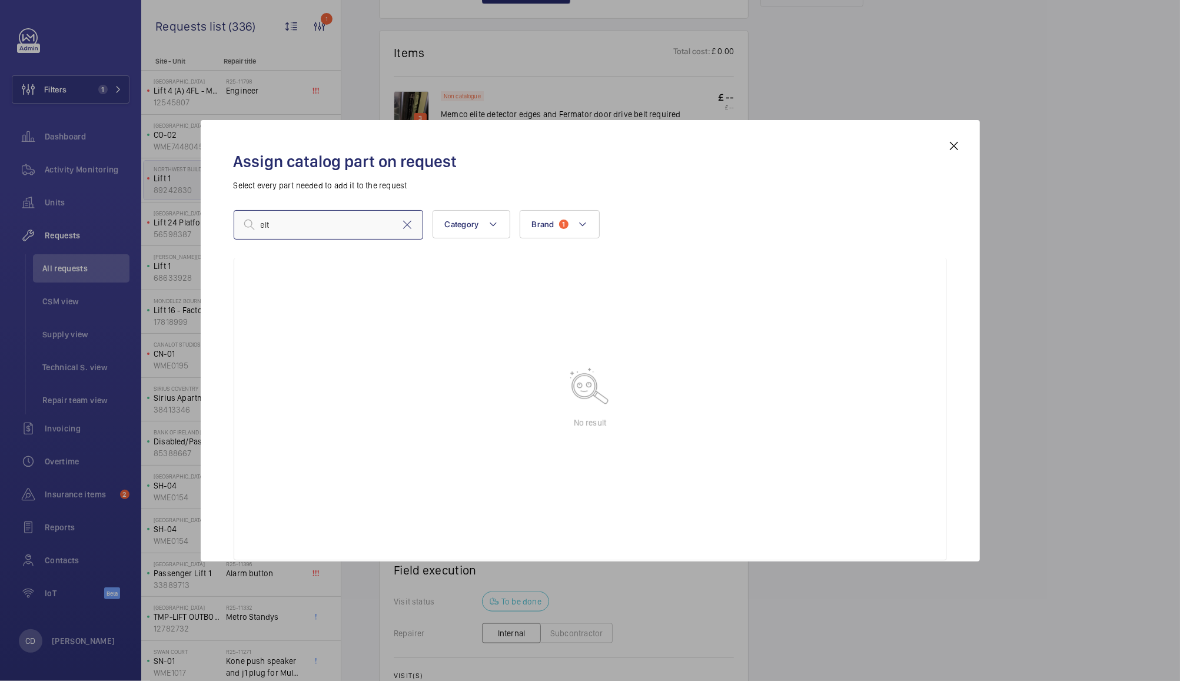
type input "belt"
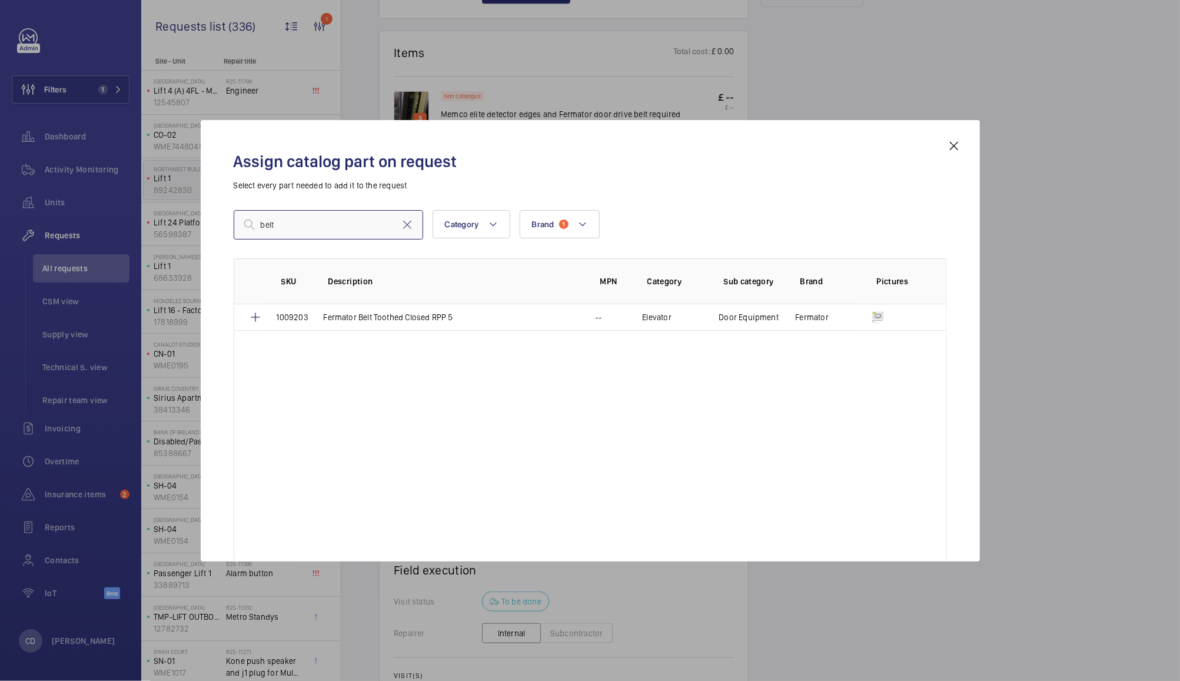
click at [306, 228] on input "belt" at bounding box center [328, 224] width 189 height 29
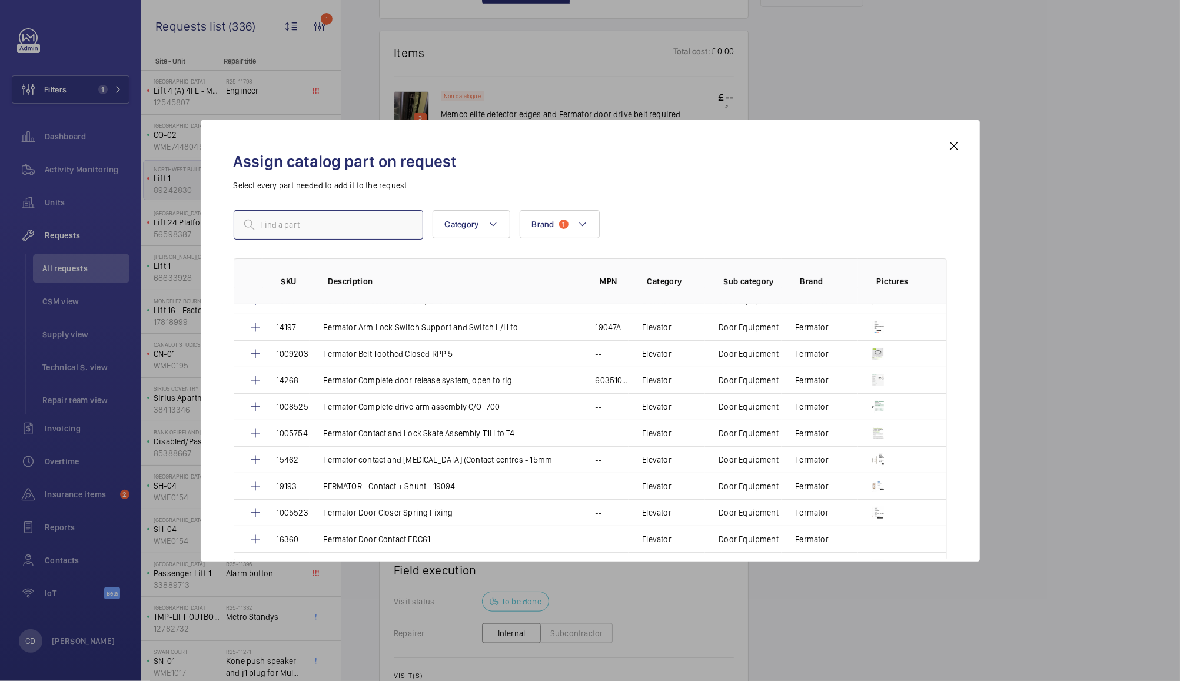
scroll to position [388, 0]
click at [338, 224] on input "text" at bounding box center [328, 224] width 189 height 29
click at [342, 223] on input "text" at bounding box center [328, 224] width 189 height 29
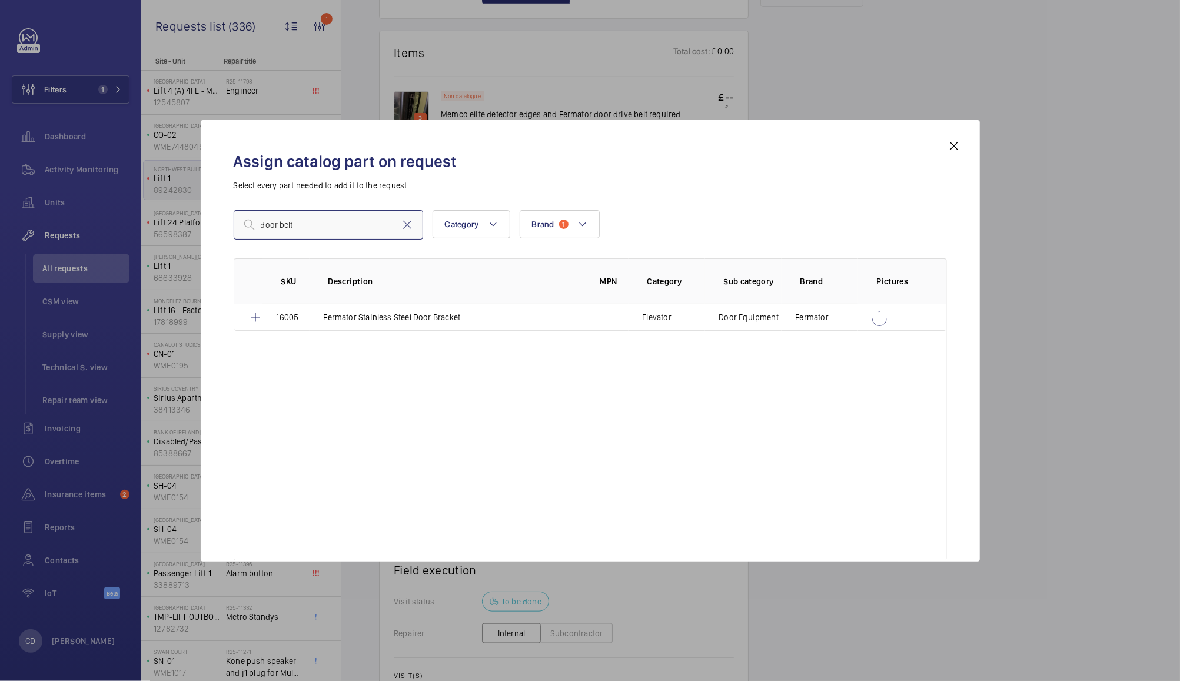
scroll to position [0, 0]
type input "door belt"
click at [567, 226] on button "Brand 1" at bounding box center [560, 224] width 80 height 28
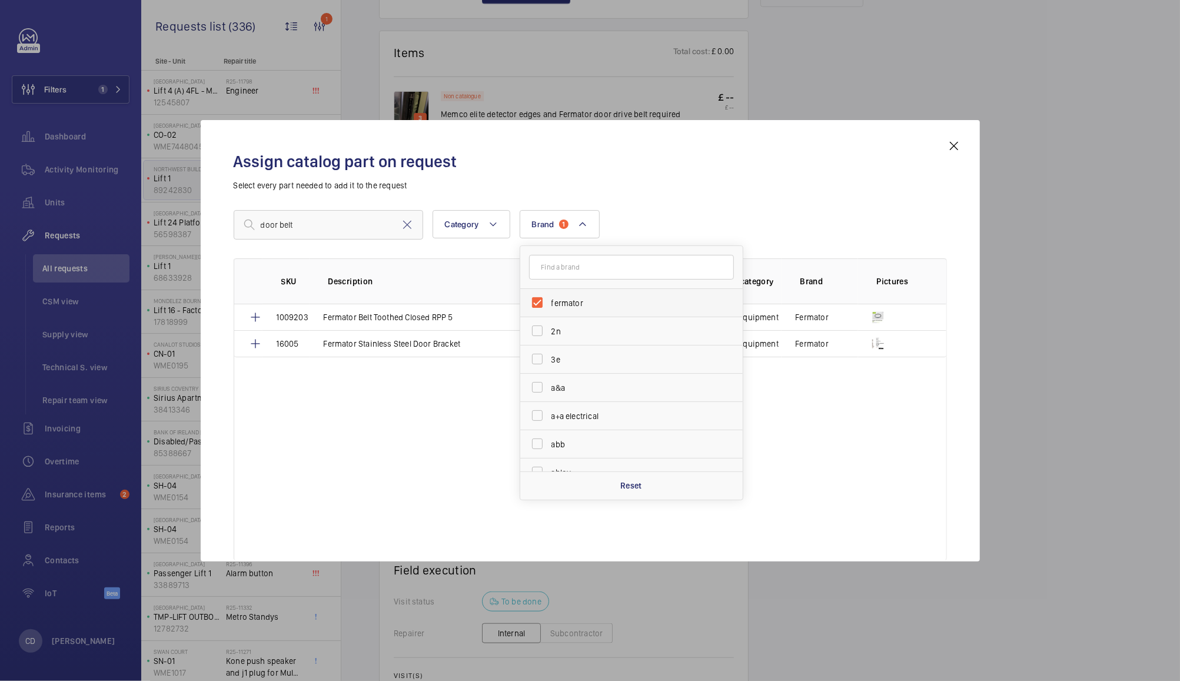
click at [567, 301] on span "fermator" at bounding box center [632, 303] width 162 height 12
click at [549, 301] on input "fermator" at bounding box center [537, 303] width 24 height 24
checkbox input "false"
click at [687, 193] on div "Assign catalog part on request Select every part needed to add it to the reques…" at bounding box center [589, 350] width 741 height 422
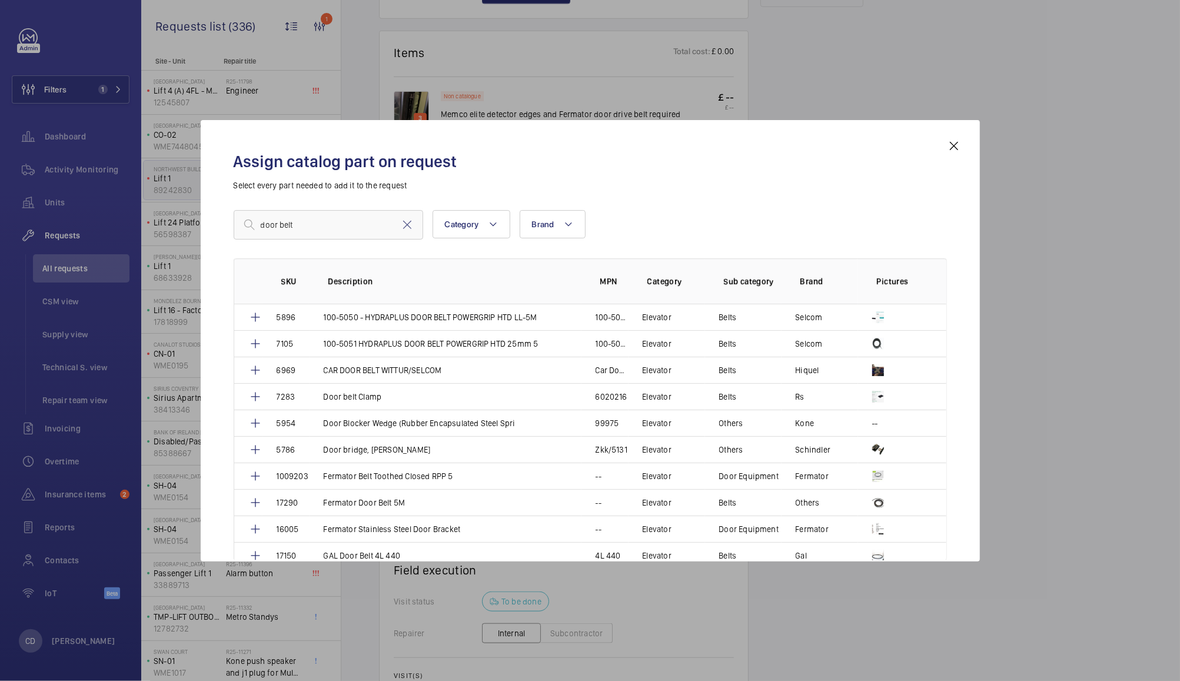
click at [953, 145] on mat-icon at bounding box center [954, 146] width 14 height 14
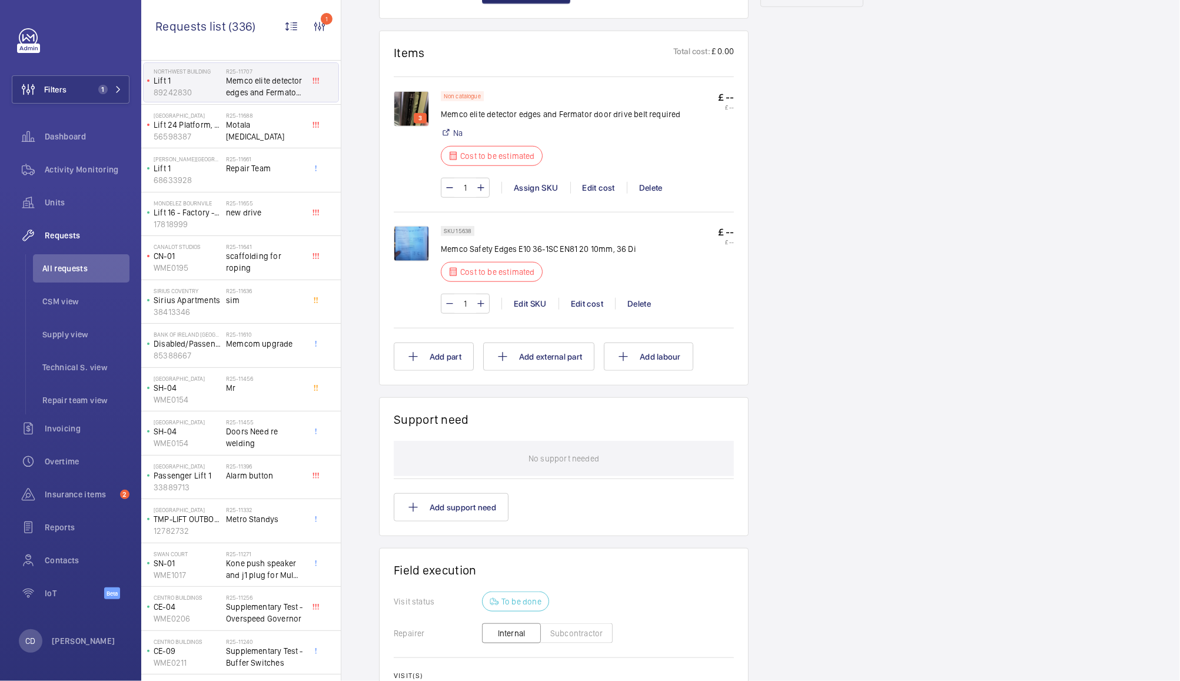
scroll to position [149, 0]
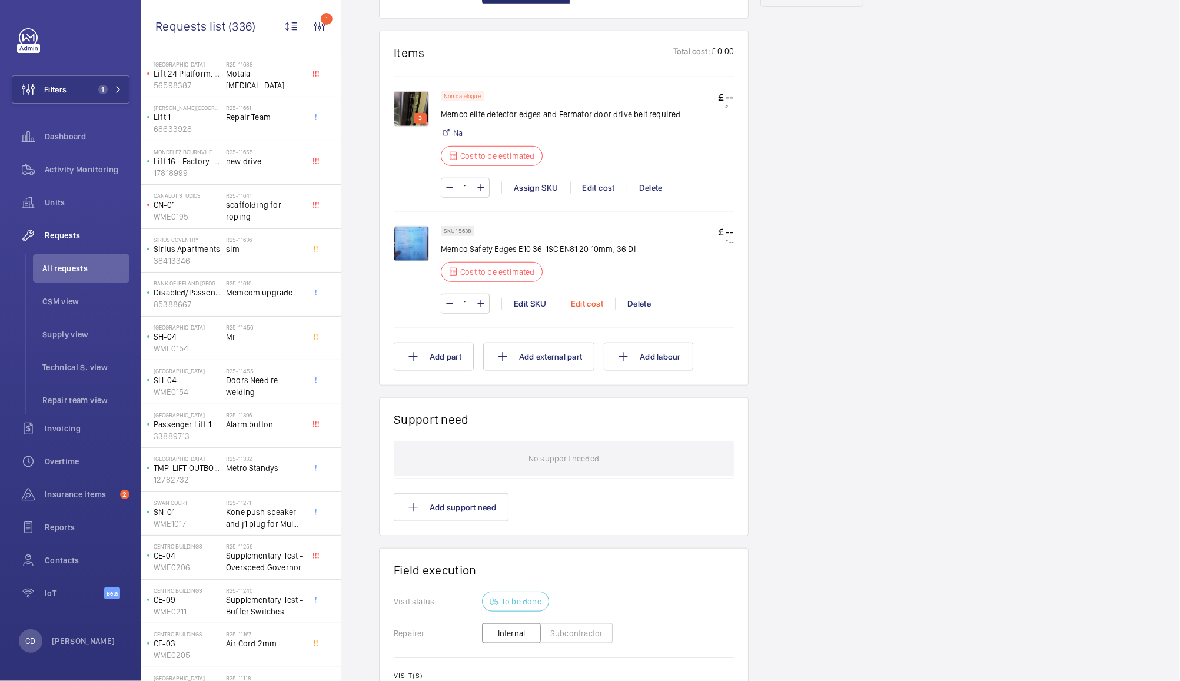
click at [586, 302] on div "Edit cost" at bounding box center [586, 304] width 56 height 12
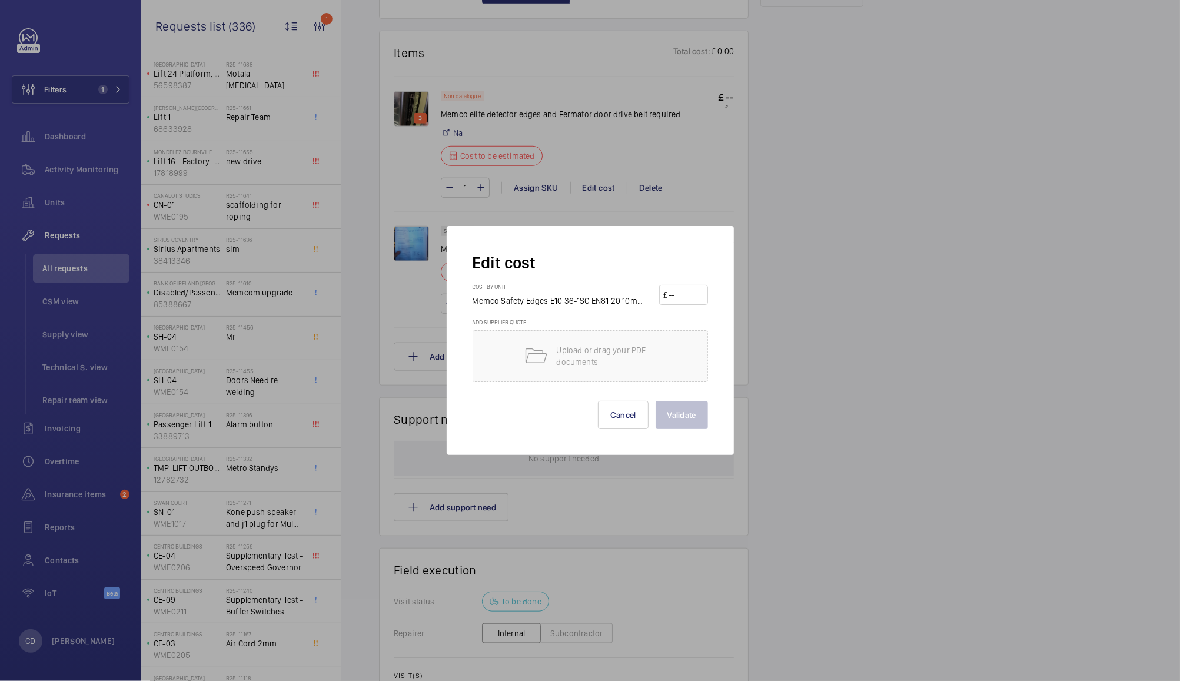
click at [685, 296] on input "number" at bounding box center [686, 294] width 36 height 19
type input "860"
click at [684, 414] on button "Validate" at bounding box center [681, 415] width 52 height 28
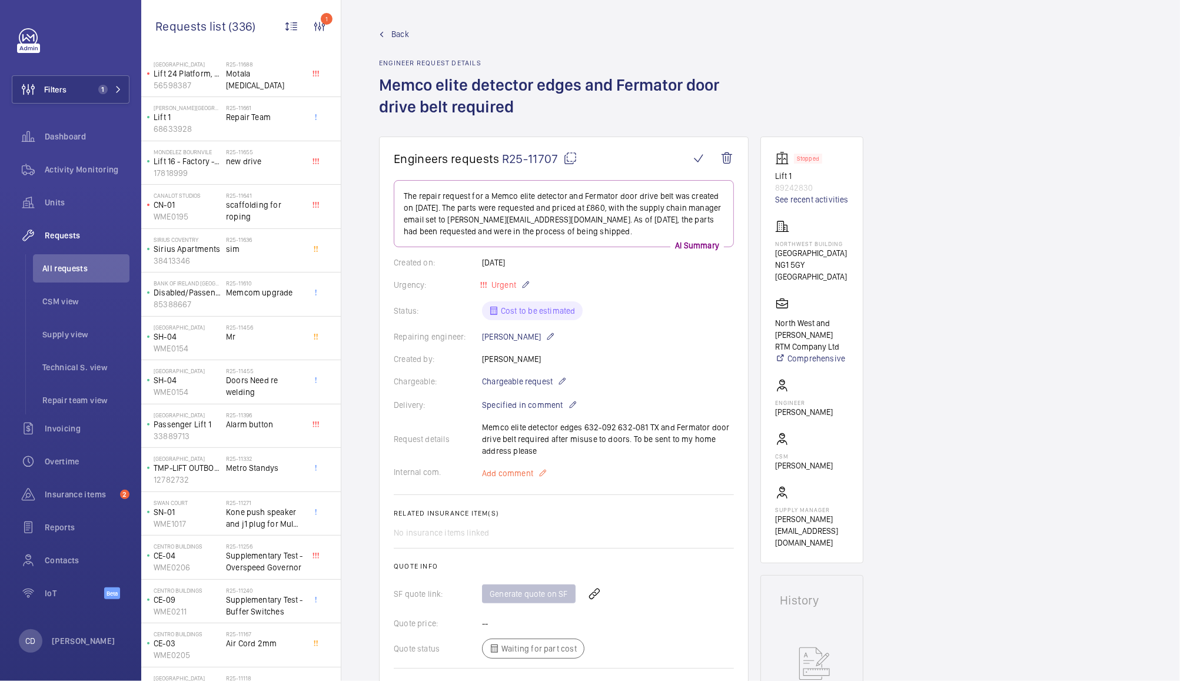
click at [514, 467] on span "Add comment" at bounding box center [507, 473] width 51 height 12
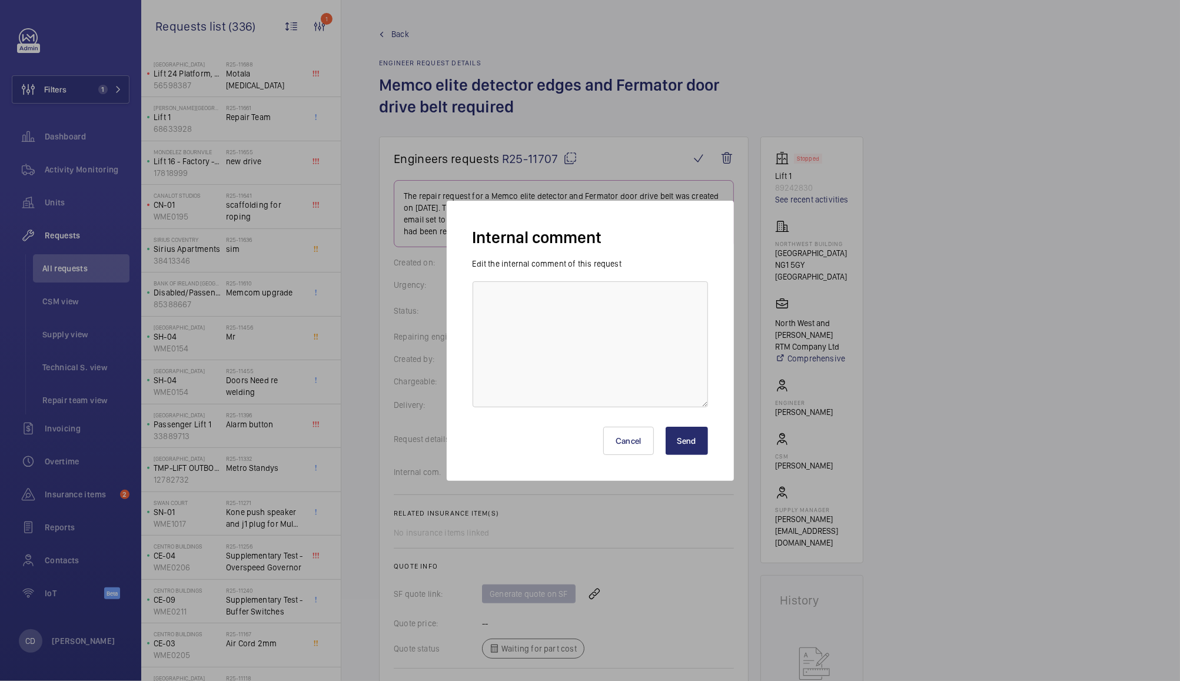
scroll to position [297, 0]
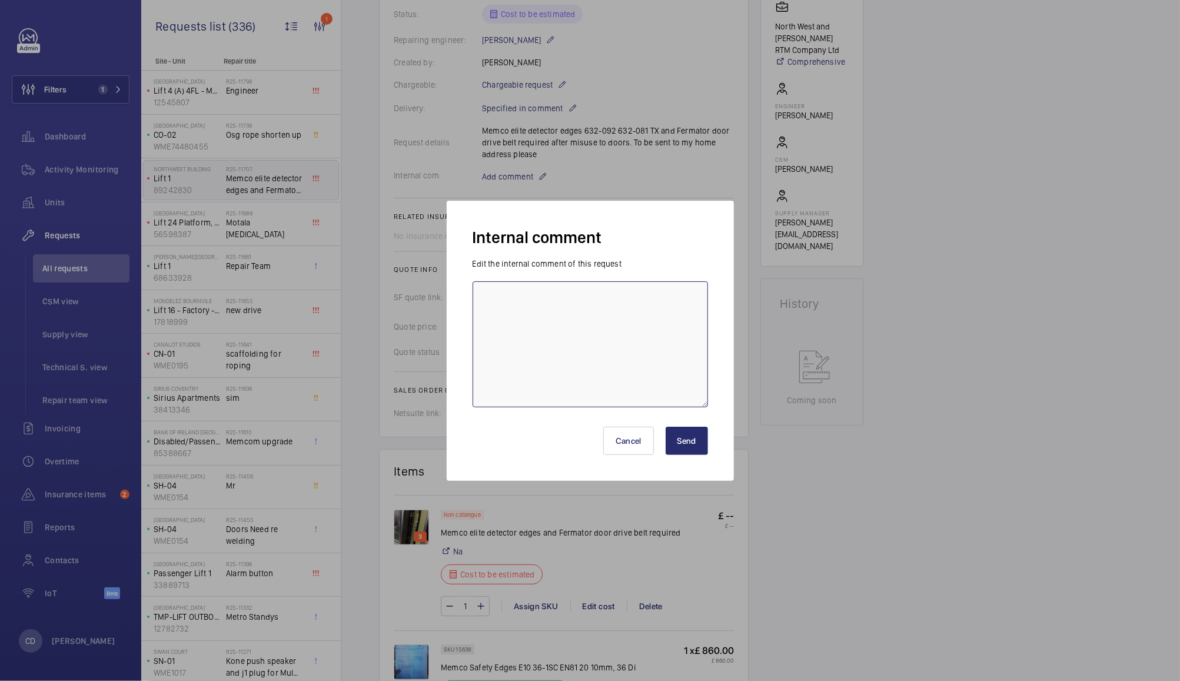
click at [538, 360] on textarea at bounding box center [589, 344] width 235 height 126
paste textarea "E10 36-1SC"
type textarea "Memco E10 36-1SC supersedes the 632 series safety edges. 16mm width and 2100mm …"
click at [686, 439] on button "Send" at bounding box center [686, 441] width 42 height 28
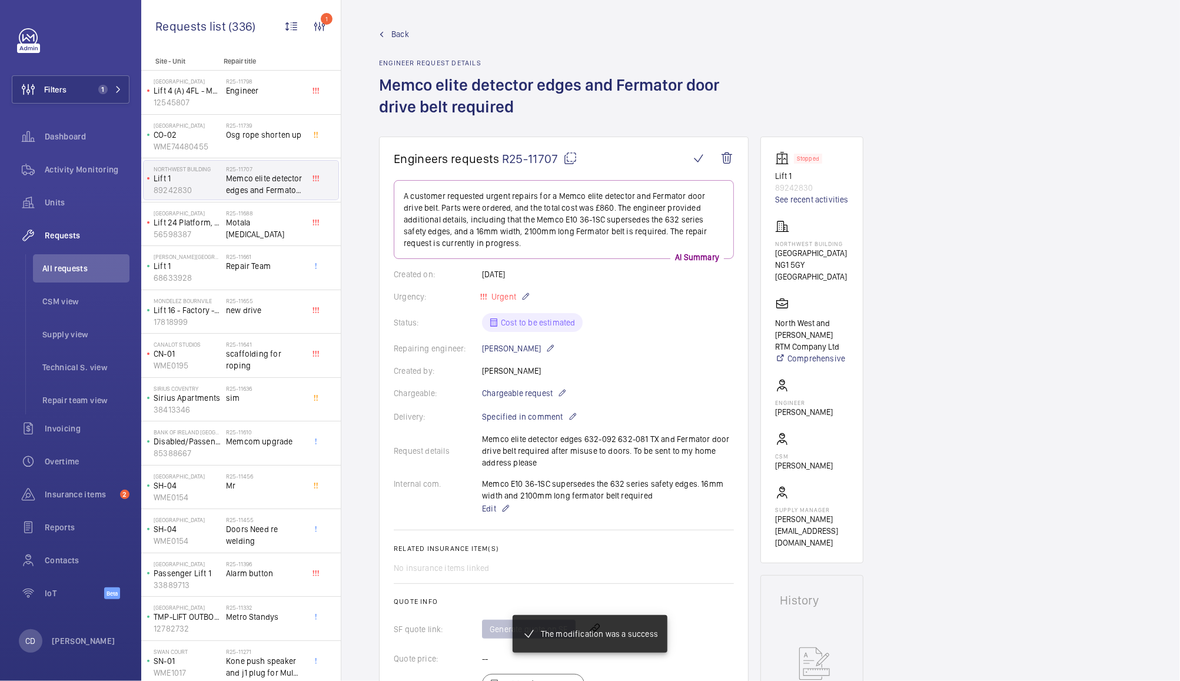
scroll to position [534, 0]
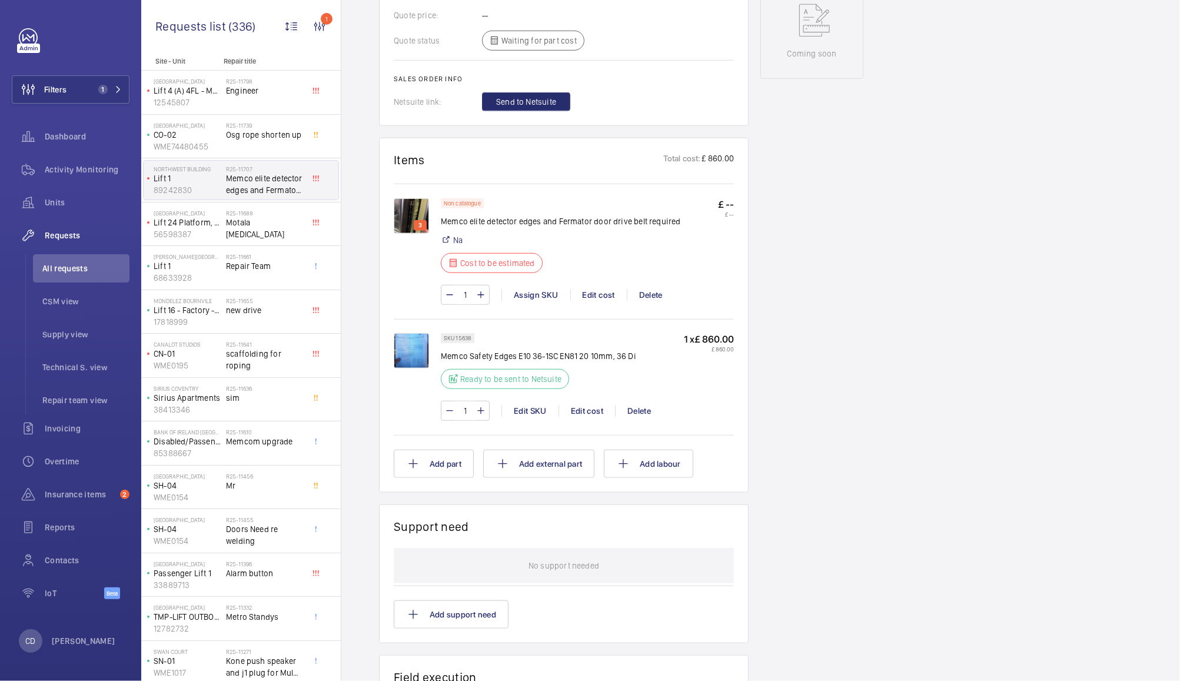
scroll to position [651, 0]
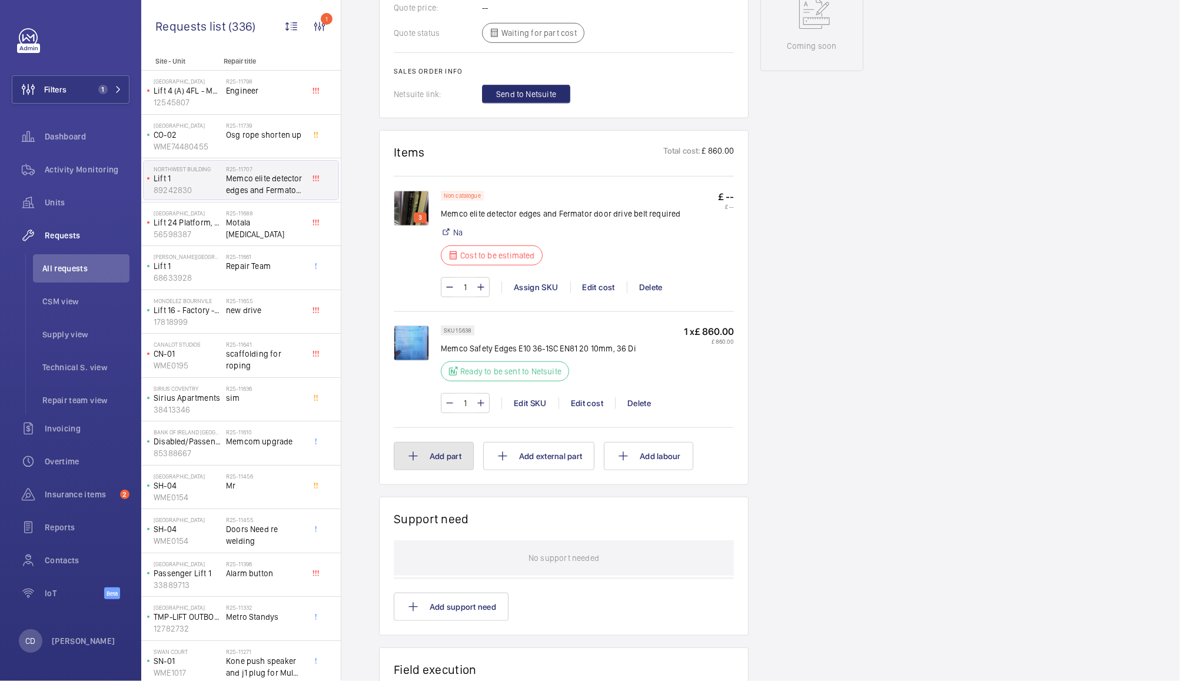
click at [448, 458] on button "Add part" at bounding box center [434, 456] width 80 height 28
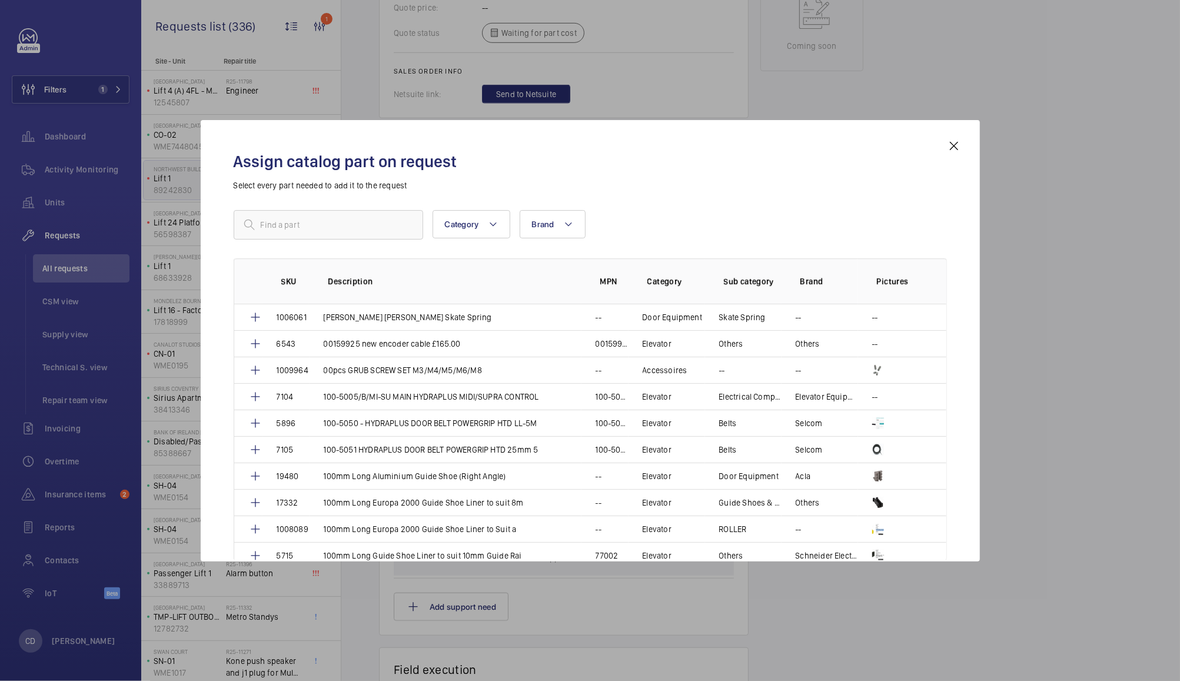
click at [953, 145] on mat-icon at bounding box center [954, 146] width 14 height 14
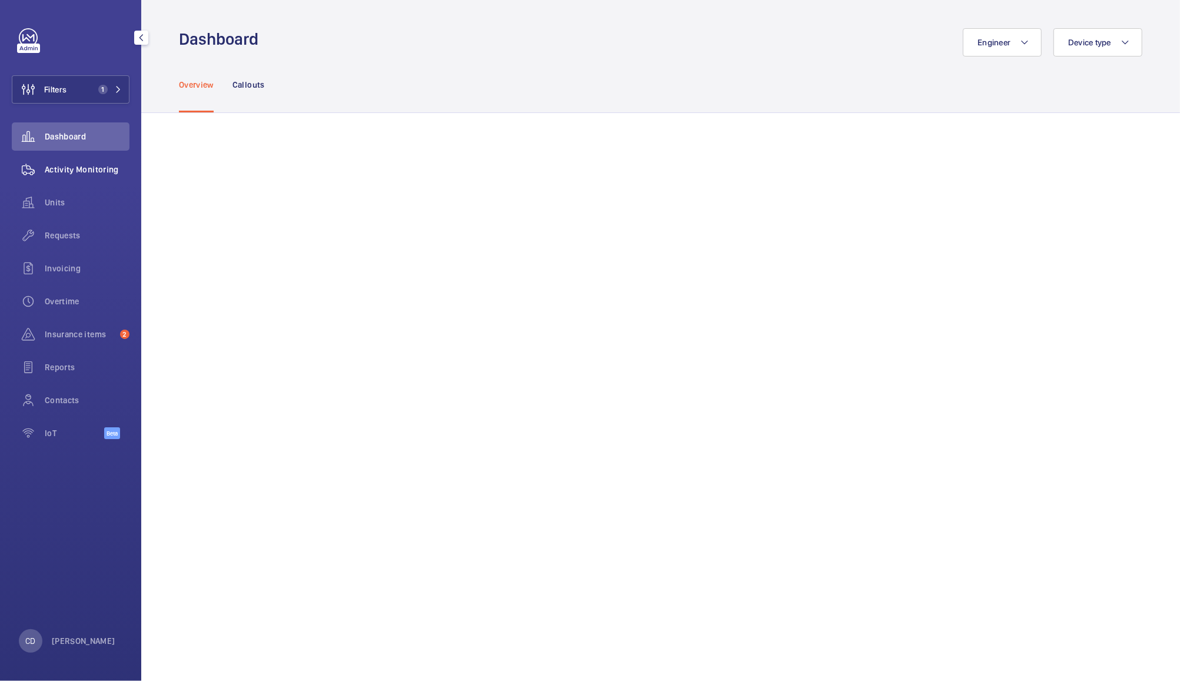
click at [78, 173] on span "Activity Monitoring" at bounding box center [87, 170] width 85 height 12
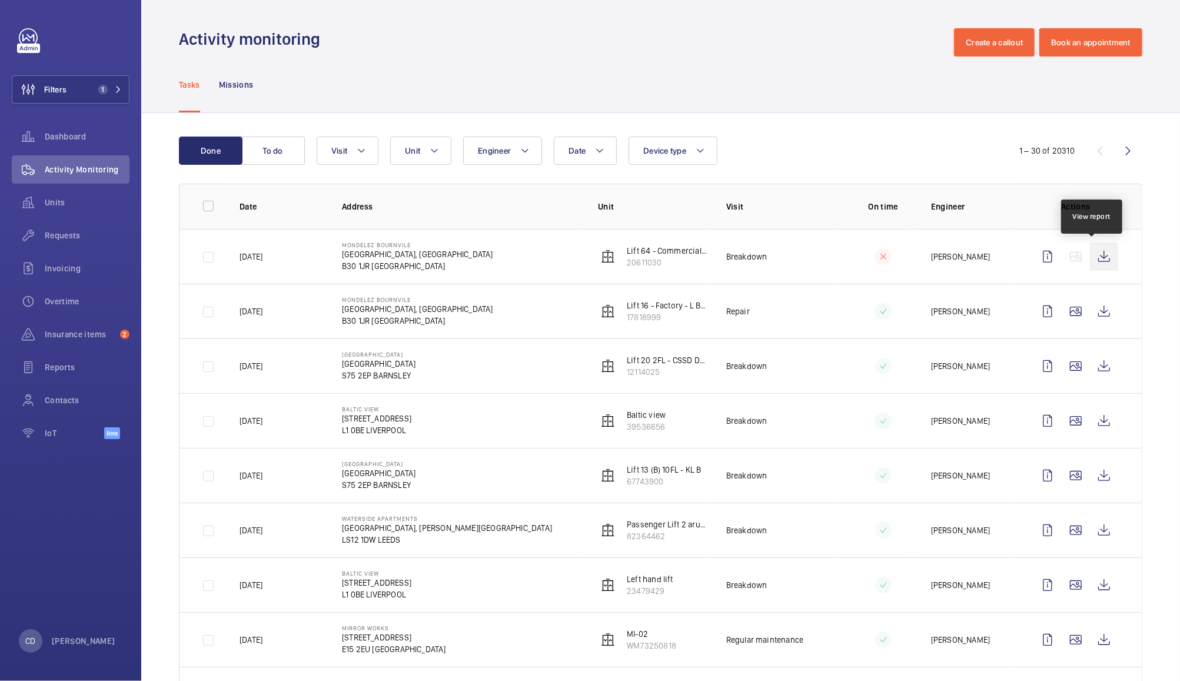
click at [1091, 262] on wm-front-icon-button at bounding box center [1104, 256] width 28 height 28
click at [273, 146] on button "To do" at bounding box center [273, 151] width 64 height 28
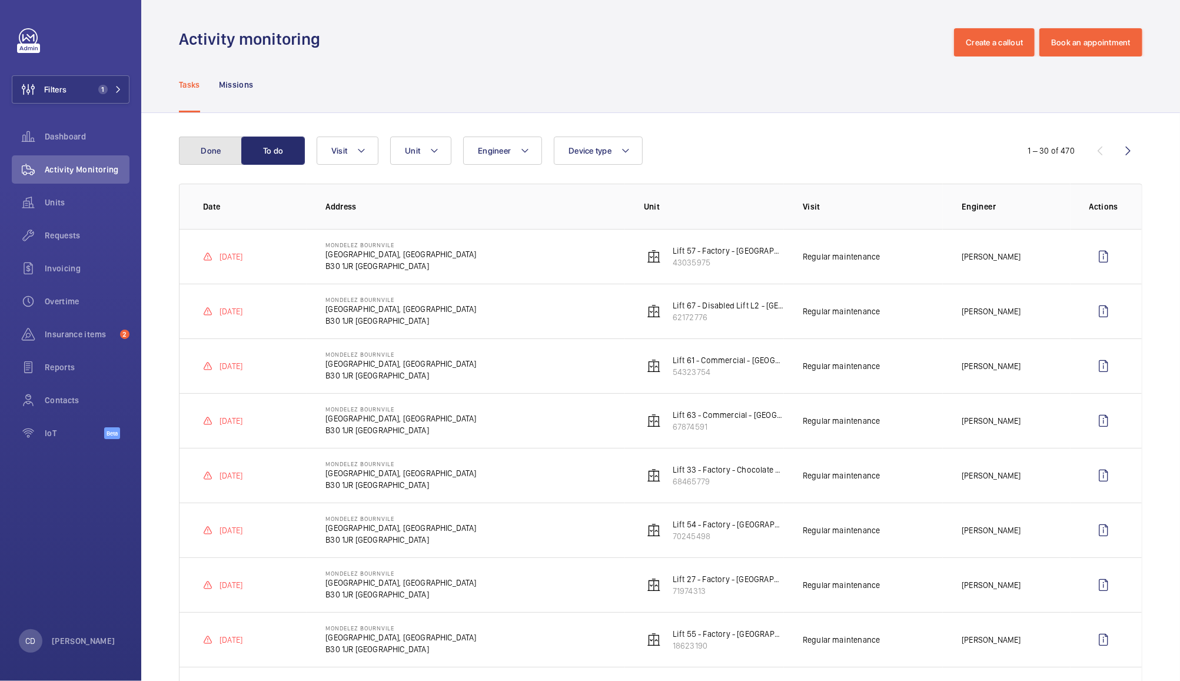
click at [210, 146] on button "Done" at bounding box center [211, 151] width 64 height 28
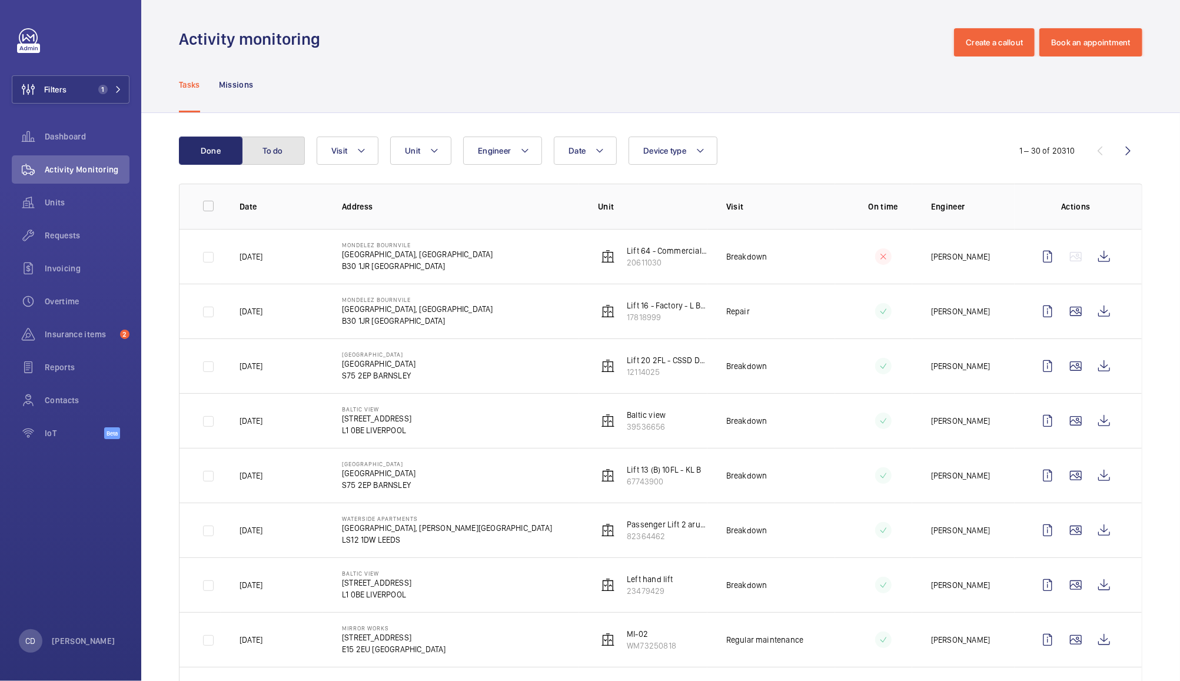
click at [279, 156] on button "To do" at bounding box center [273, 151] width 64 height 28
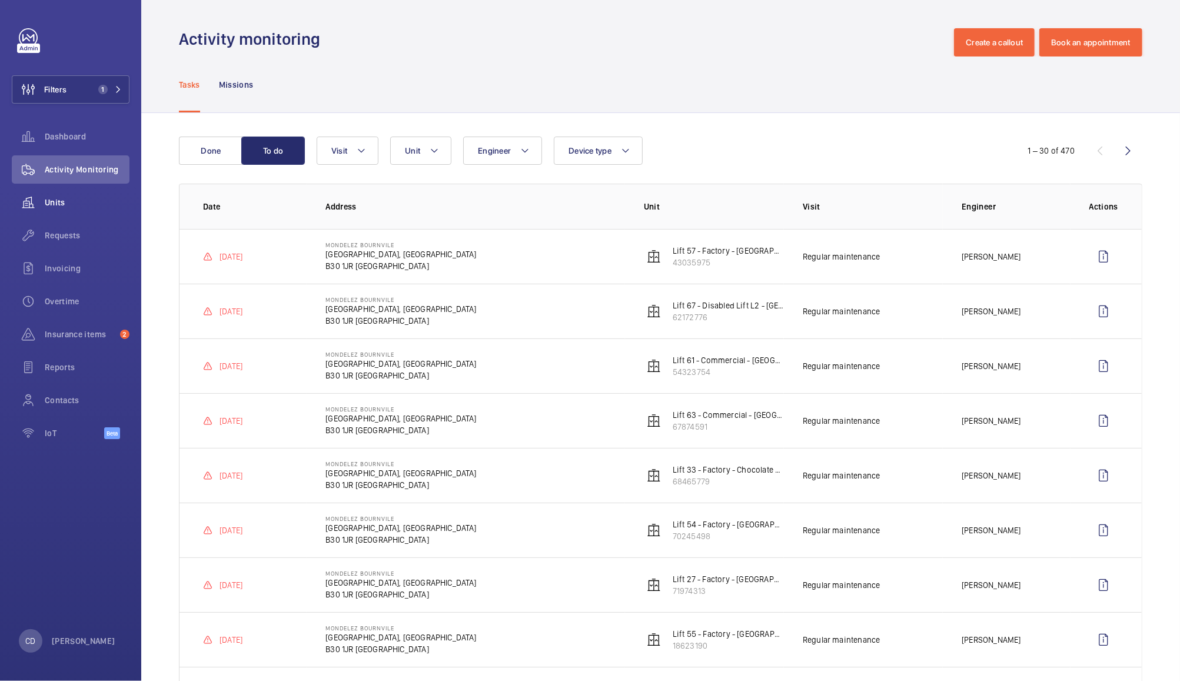
click at [54, 206] on span "Units" at bounding box center [87, 203] width 85 height 12
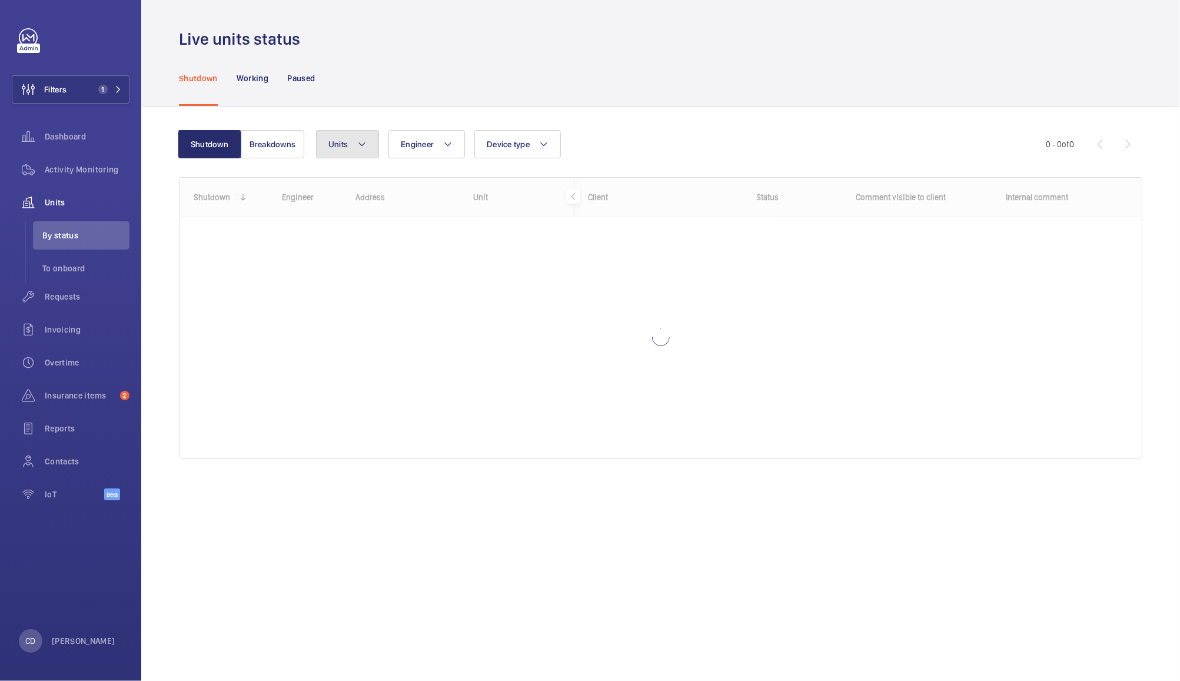
click at [344, 145] on span "Units" at bounding box center [337, 143] width 19 height 9
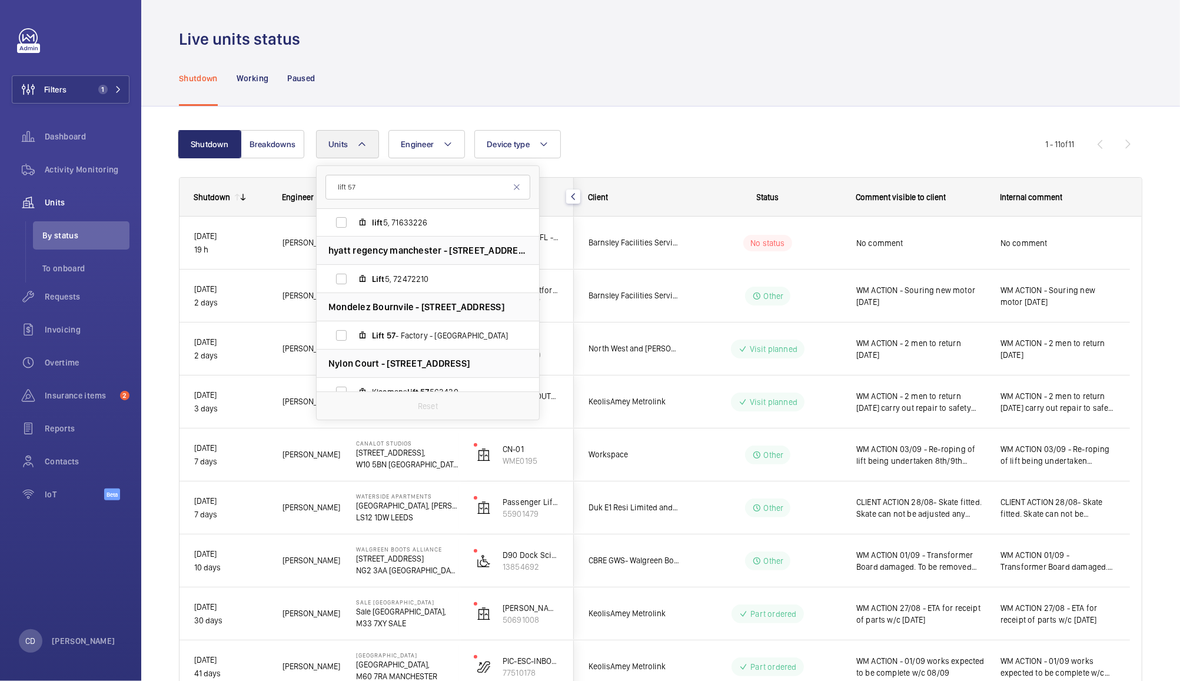
scroll to position [86, 0]
type input "lift 57"
click at [345, 332] on label "Lift 57 - Factory - [GEOGRAPHIC_DATA]" at bounding box center [419, 335] width 204 height 28
click at [345, 332] on input "Lift 57 - Factory - [GEOGRAPHIC_DATA]" at bounding box center [341, 335] width 24 height 24
checkbox input "true"
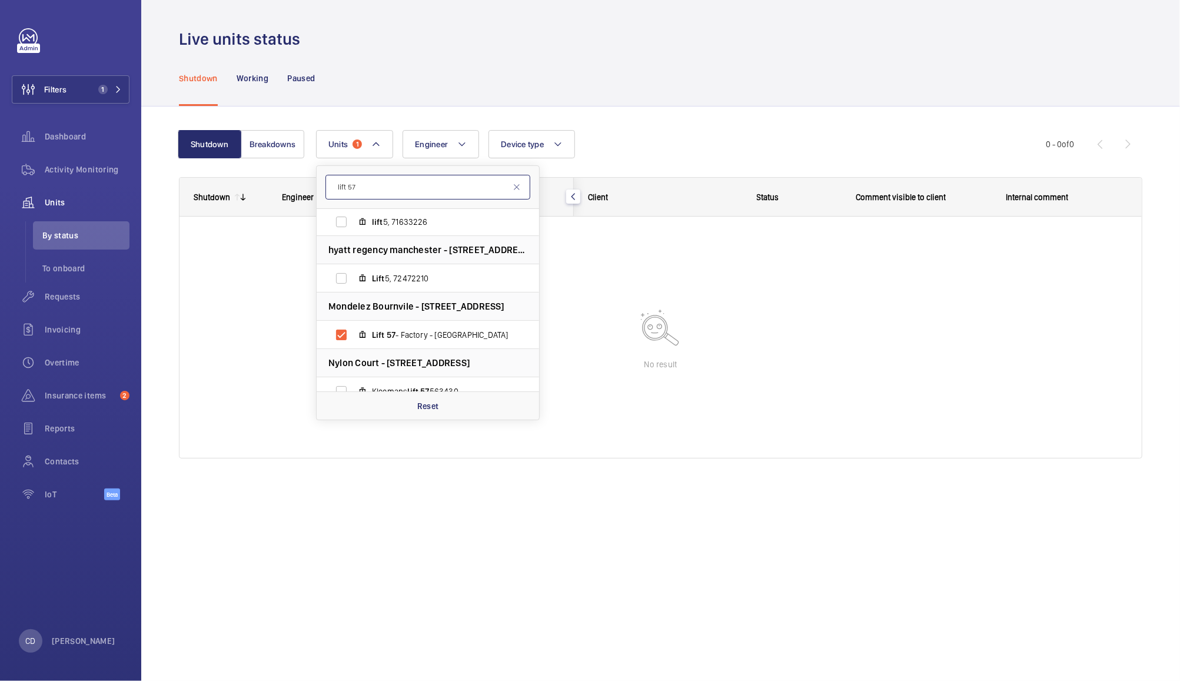
click at [358, 188] on input "lift 57" at bounding box center [427, 187] width 205 height 25
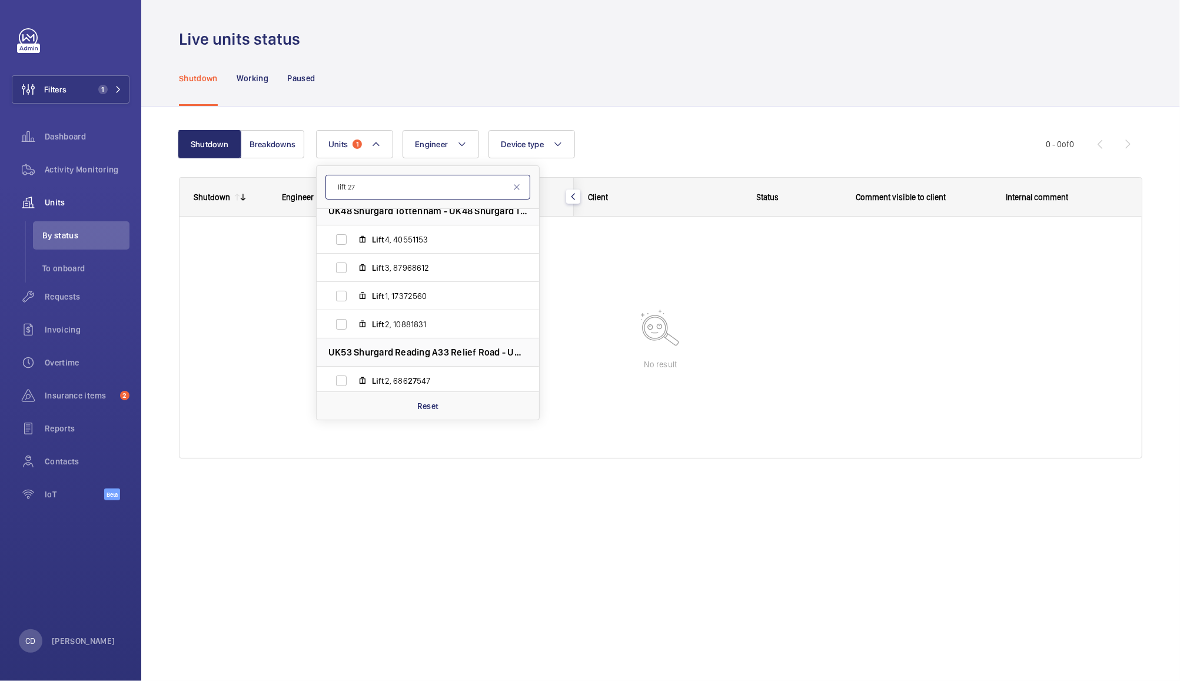
scroll to position [4701, 0]
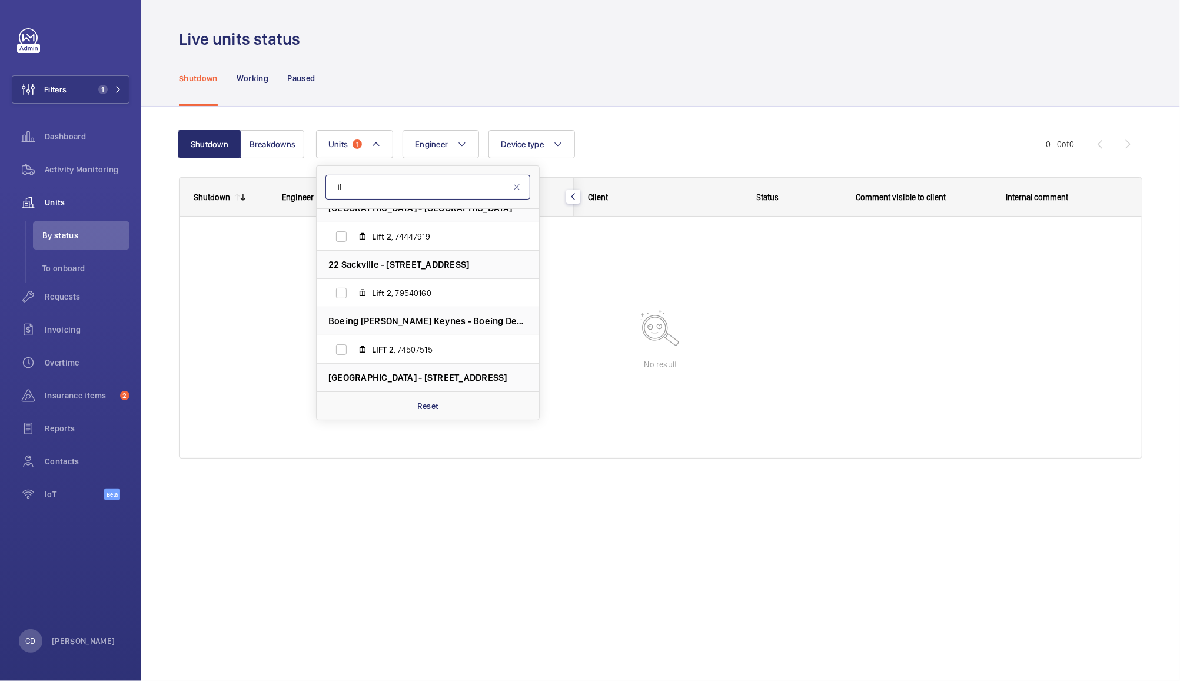
type input "l"
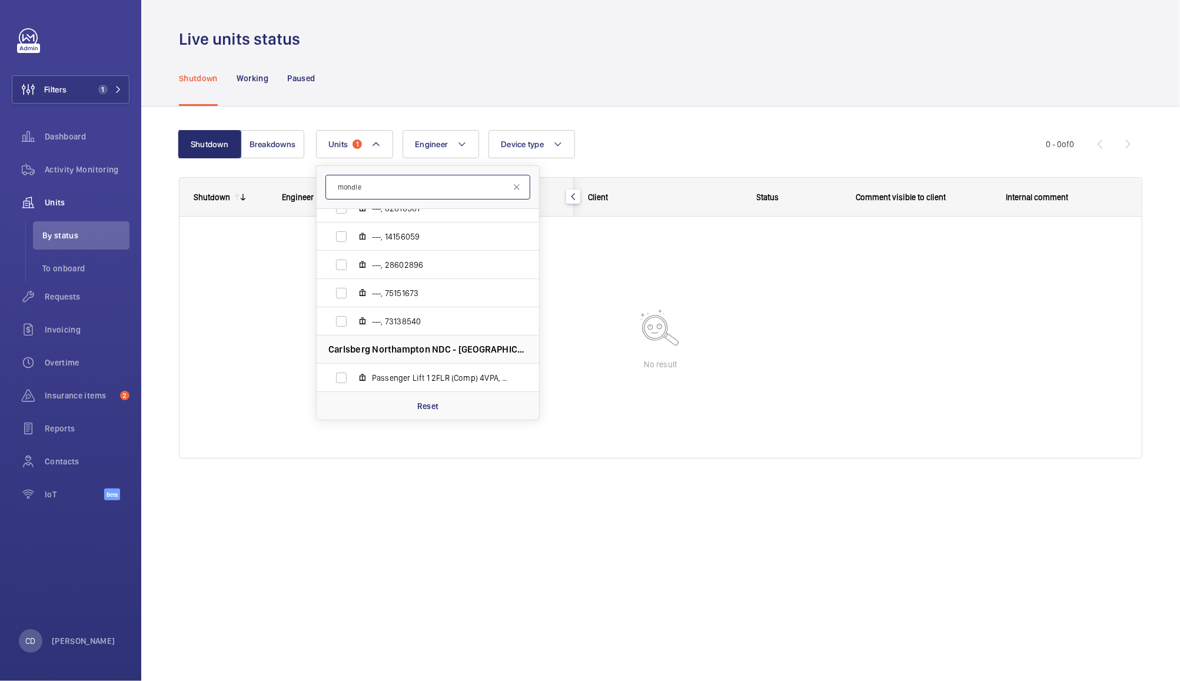
scroll to position [589, 0]
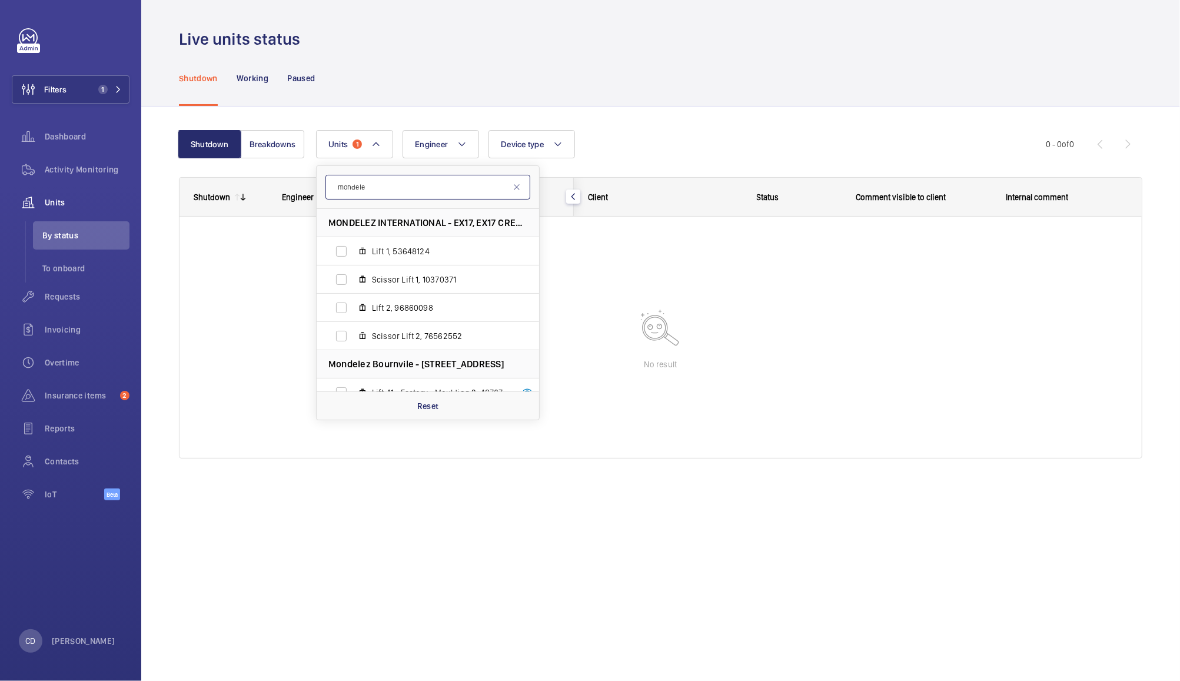
type input "mondelez"
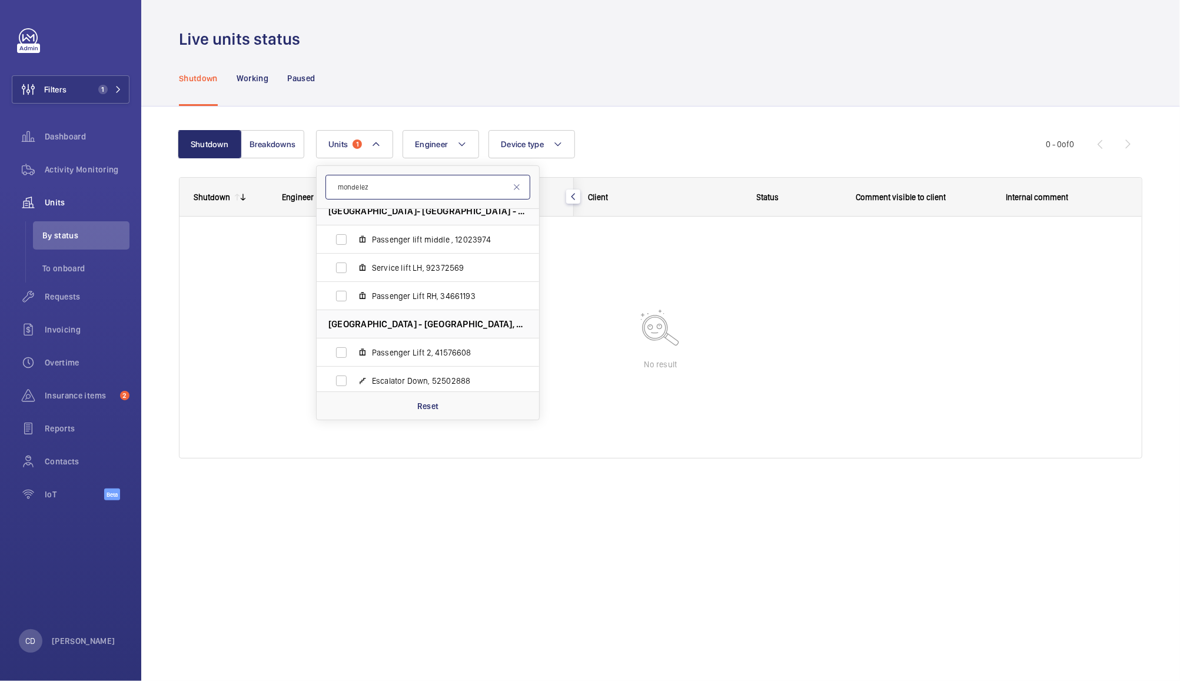
scroll to position [1286, 0]
click at [696, 73] on div "Shutdown Working Paused" at bounding box center [660, 78] width 963 height 56
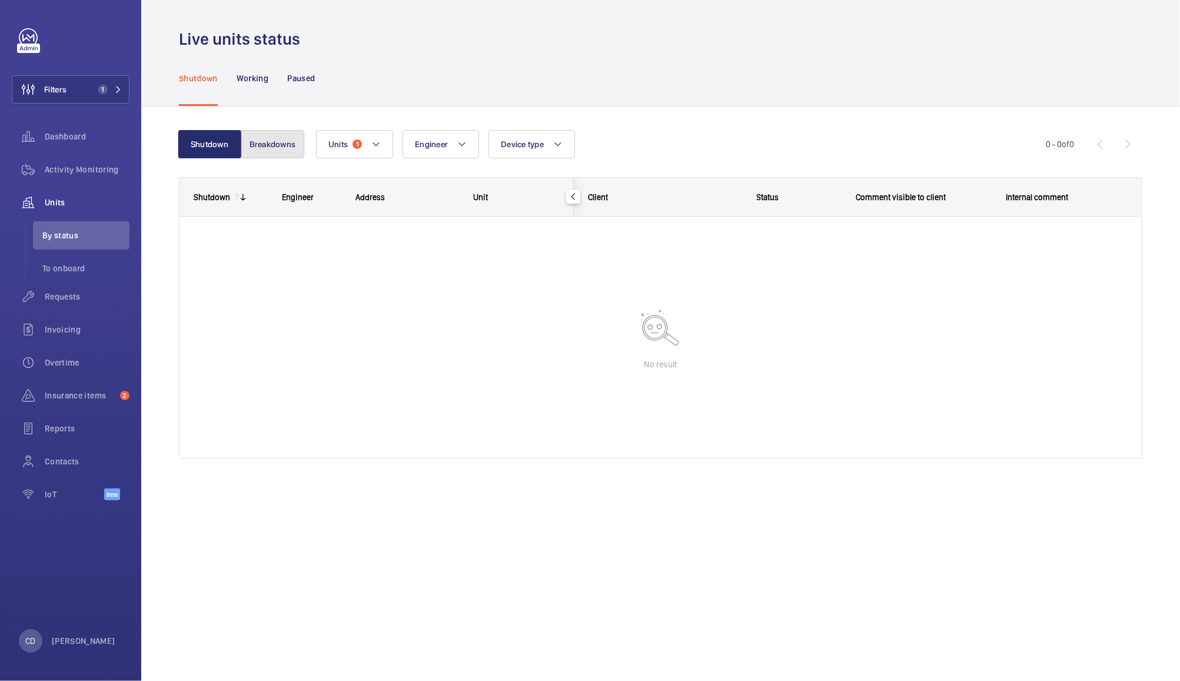
click at [272, 141] on button "Breakdowns" at bounding box center [273, 144] width 64 height 28
click at [254, 81] on p "Working" at bounding box center [253, 78] width 32 height 12
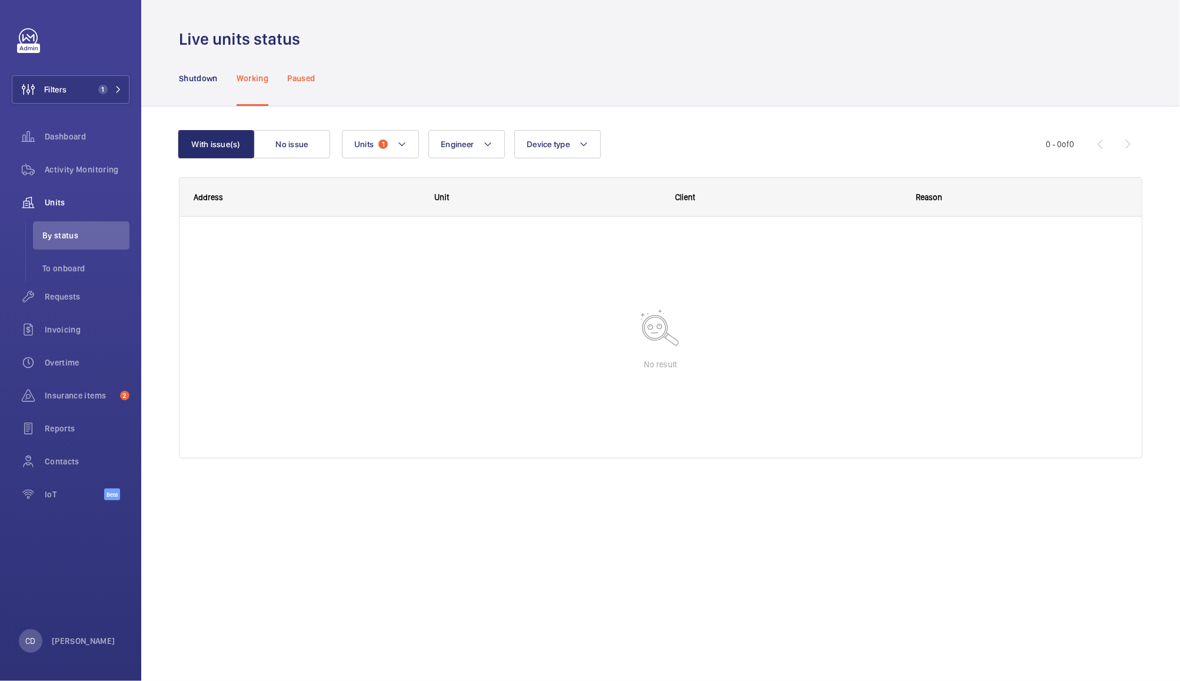
click at [308, 74] on p "Paused" at bounding box center [301, 78] width 28 height 12
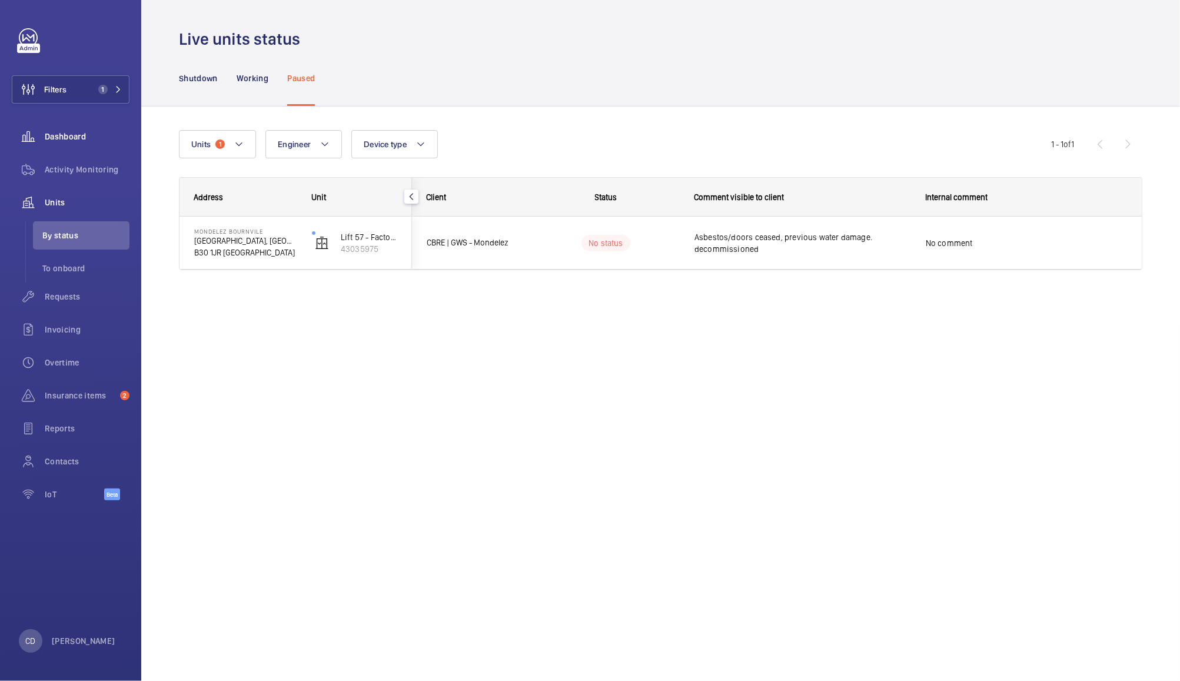
click at [62, 137] on span "Dashboard" at bounding box center [87, 137] width 85 height 12
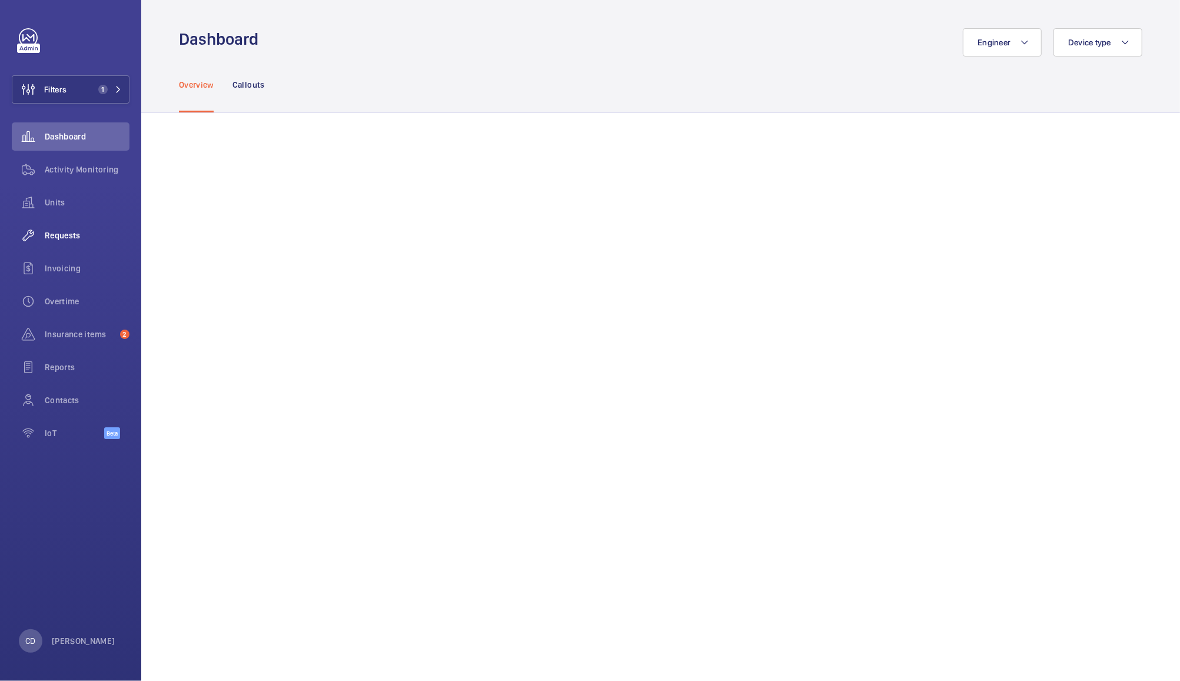
click at [40, 234] on wm-front-icon-button at bounding box center [28, 235] width 33 height 28
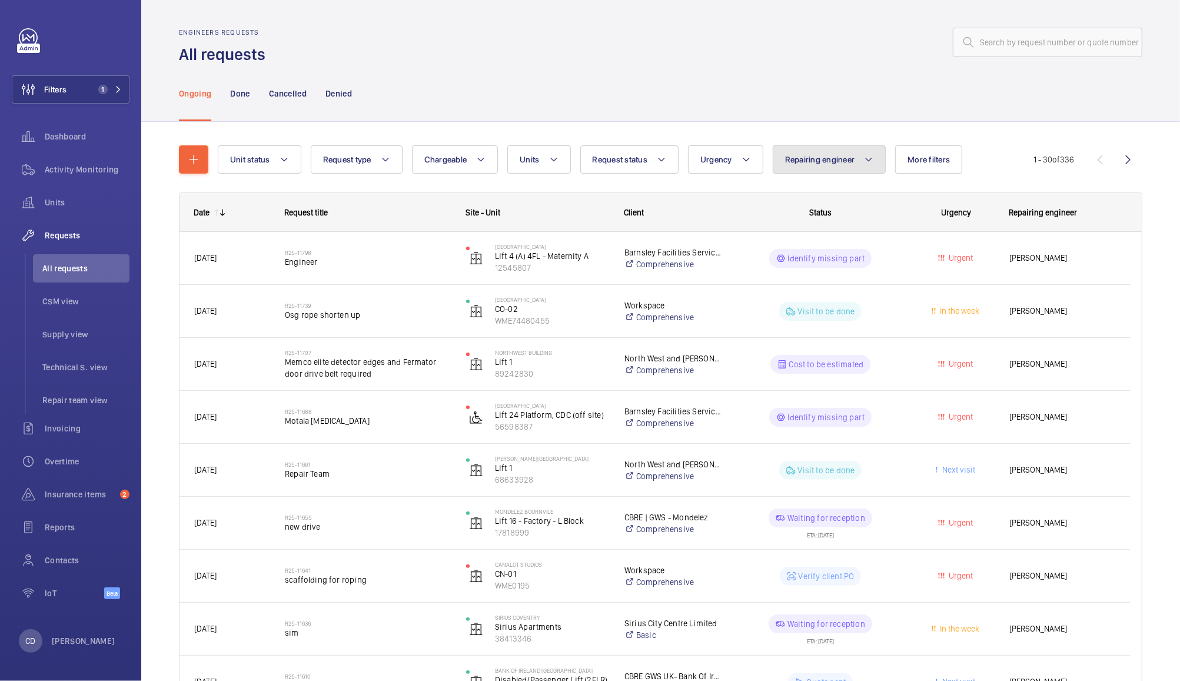
click at [834, 157] on span "Repairing engineer" at bounding box center [820, 159] width 70 height 9
type input "[PERSON_NAME]"
click at [802, 235] on label "[PERSON_NAME]" at bounding box center [875, 238] width 205 height 28
click at [802, 235] on input "[PERSON_NAME]" at bounding box center [790, 239] width 24 height 24
checkbox input "true"
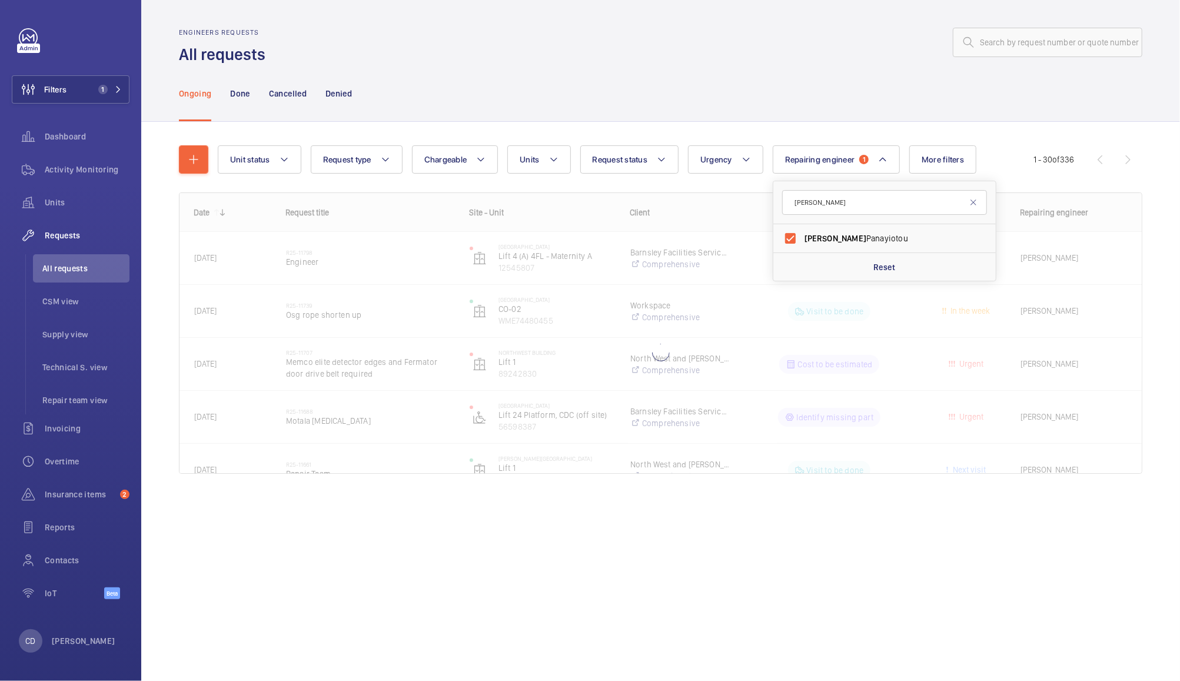
click at [876, 72] on div "Ongoing Done Cancelled Denied" at bounding box center [660, 93] width 963 height 56
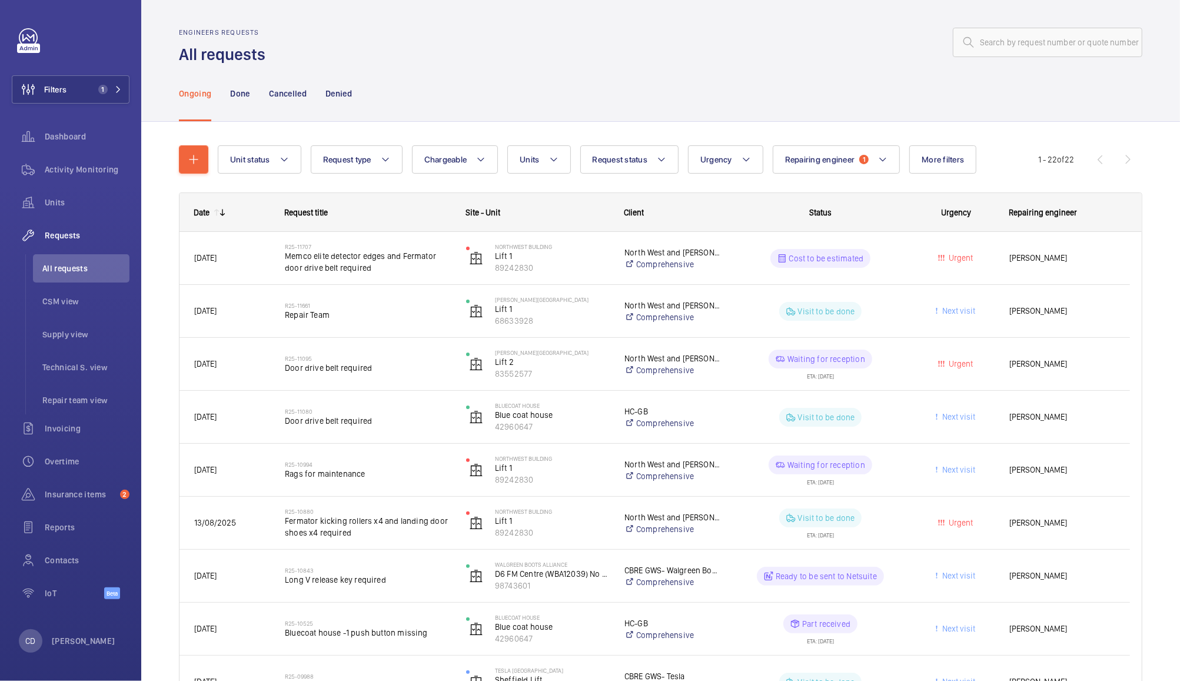
click at [304, 410] on h2 "R25-11080" at bounding box center [368, 411] width 166 height 7
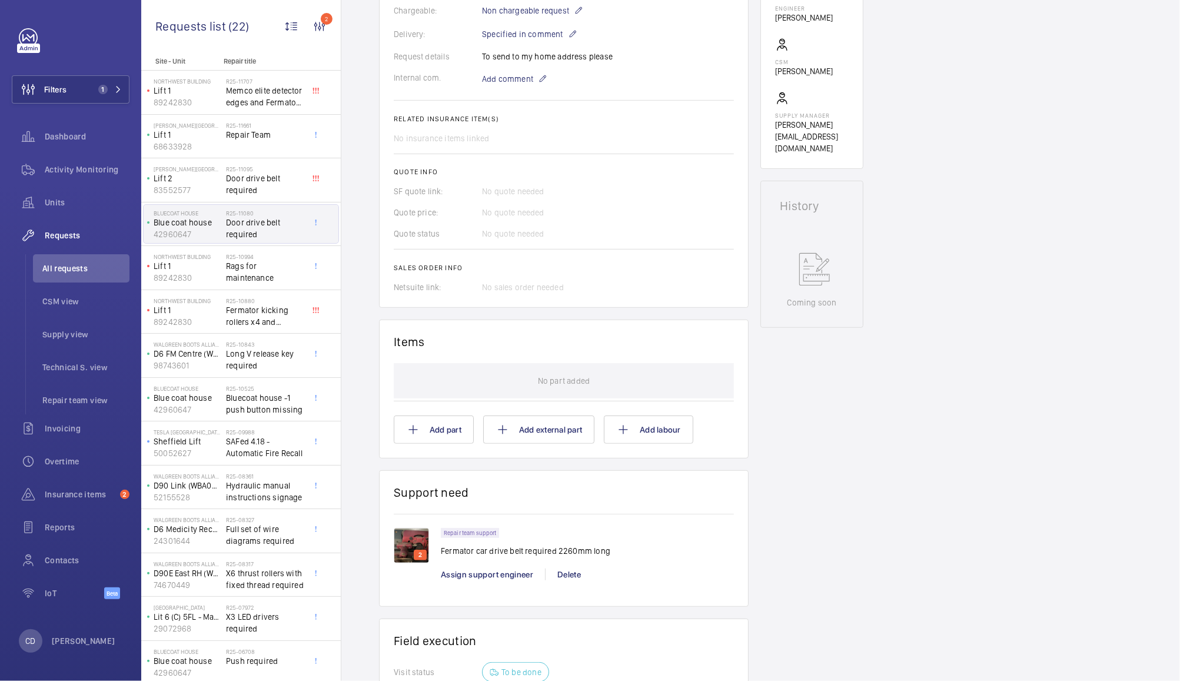
scroll to position [349, 0]
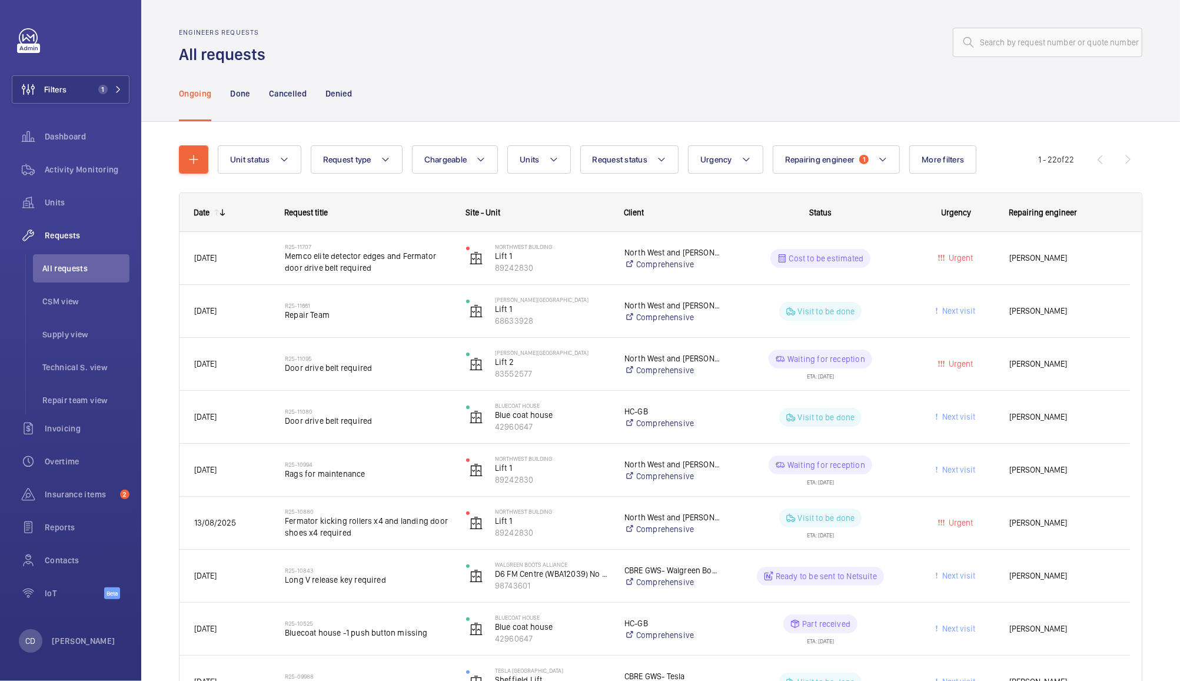
click at [731, 368] on div "Waiting for reception ETA: [DATE]" at bounding box center [813, 364] width 180 height 53
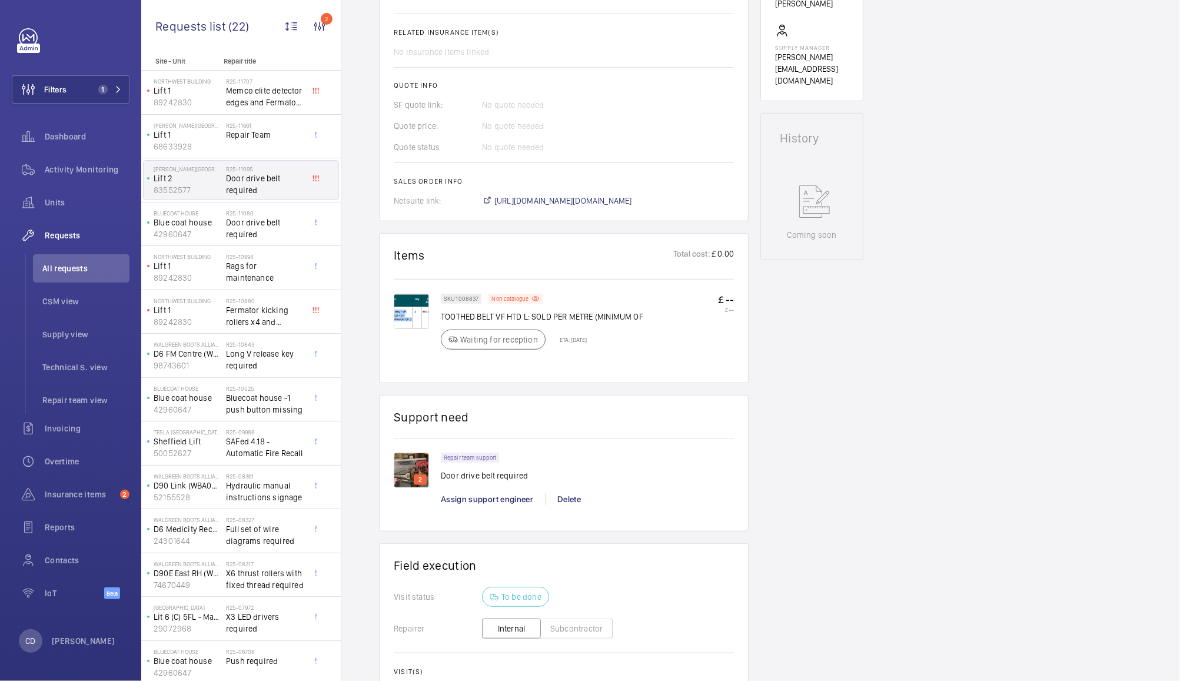
scroll to position [461, 0]
click at [407, 474] on img at bounding box center [411, 468] width 35 height 35
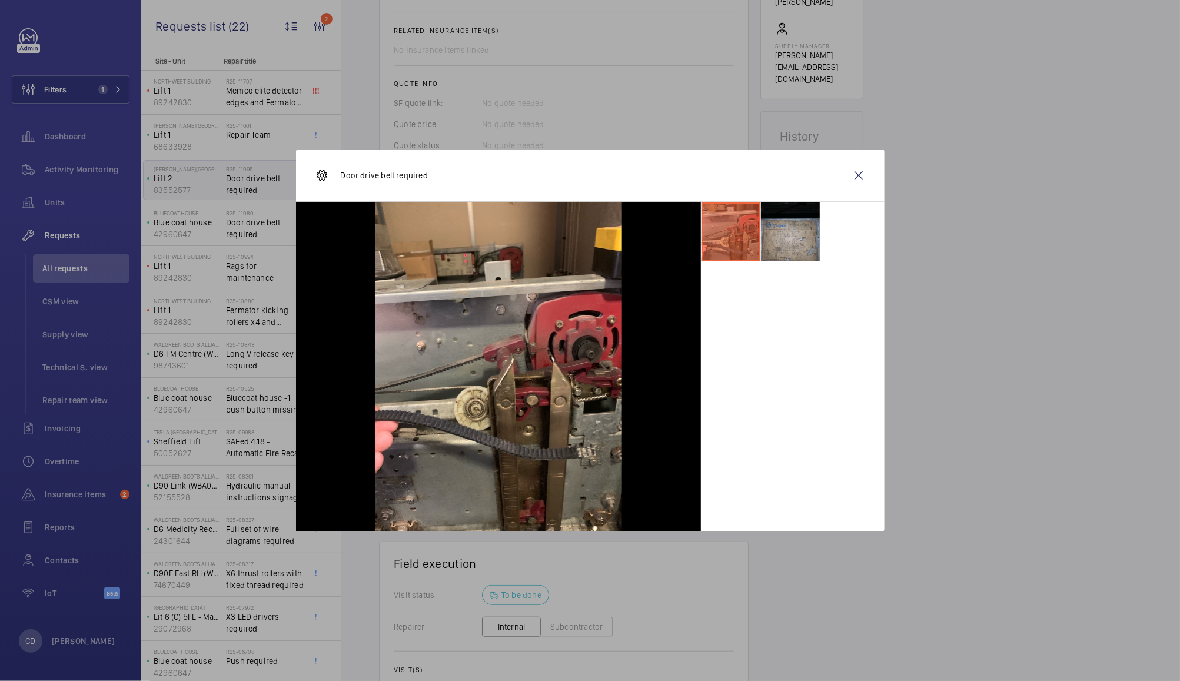
click at [788, 238] on li at bounding box center [790, 231] width 59 height 59
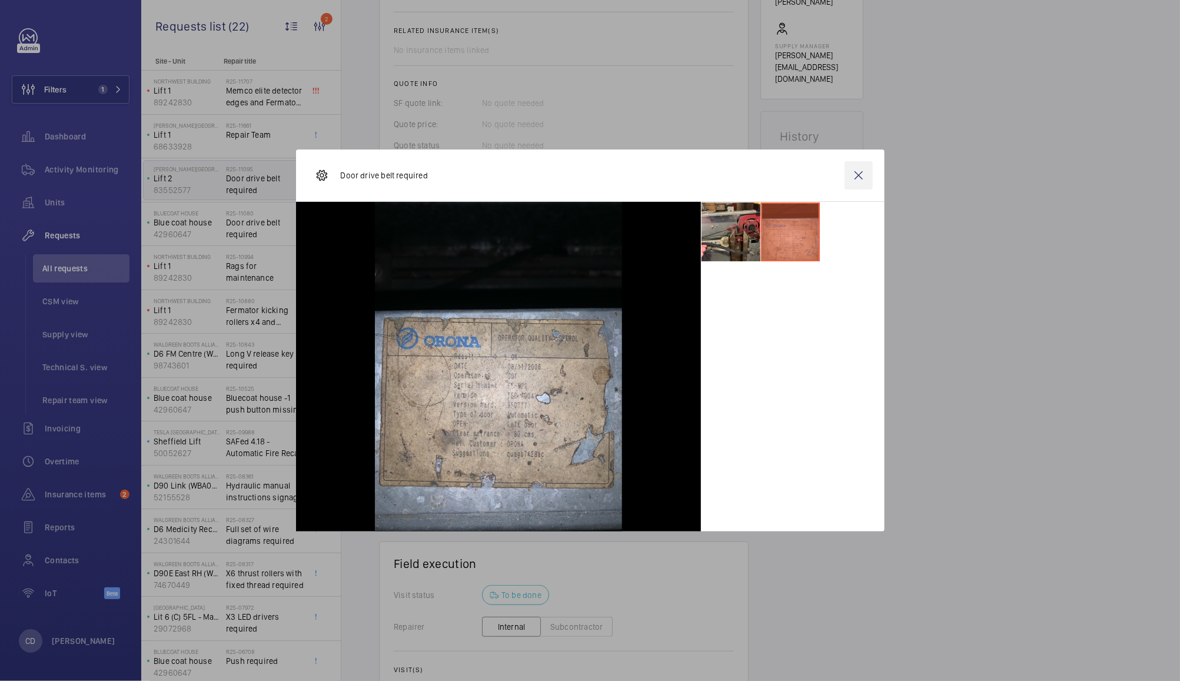
click at [858, 175] on wm-front-icon-button at bounding box center [858, 175] width 28 height 28
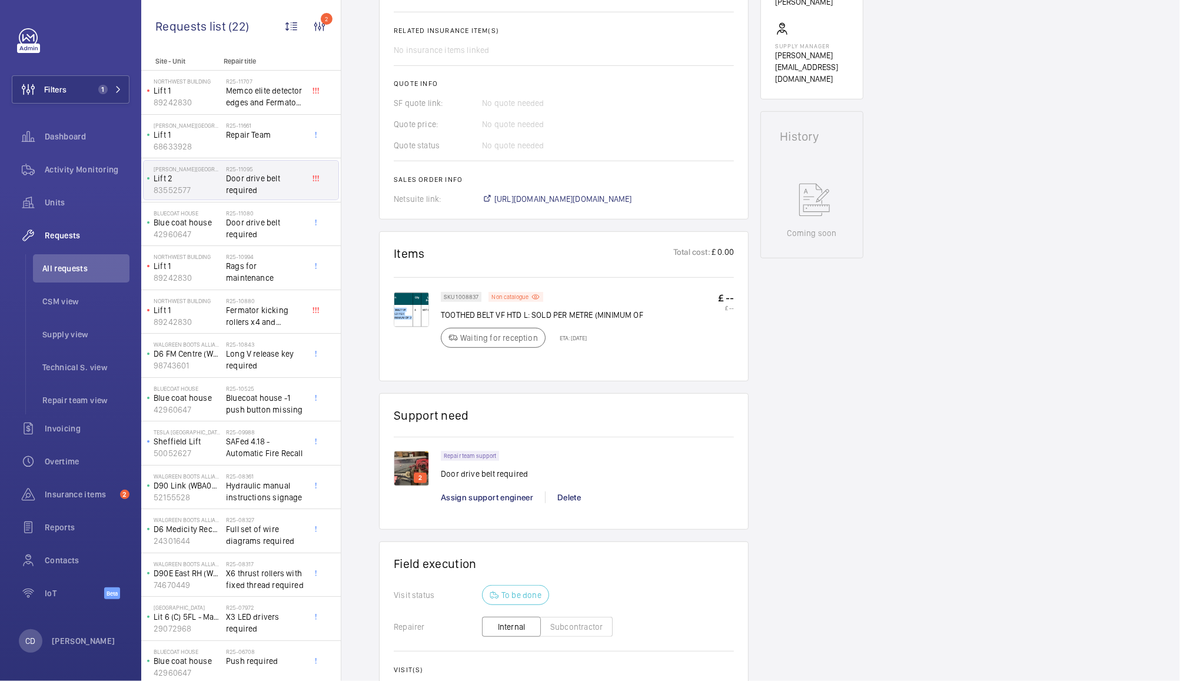
scroll to position [439, 0]
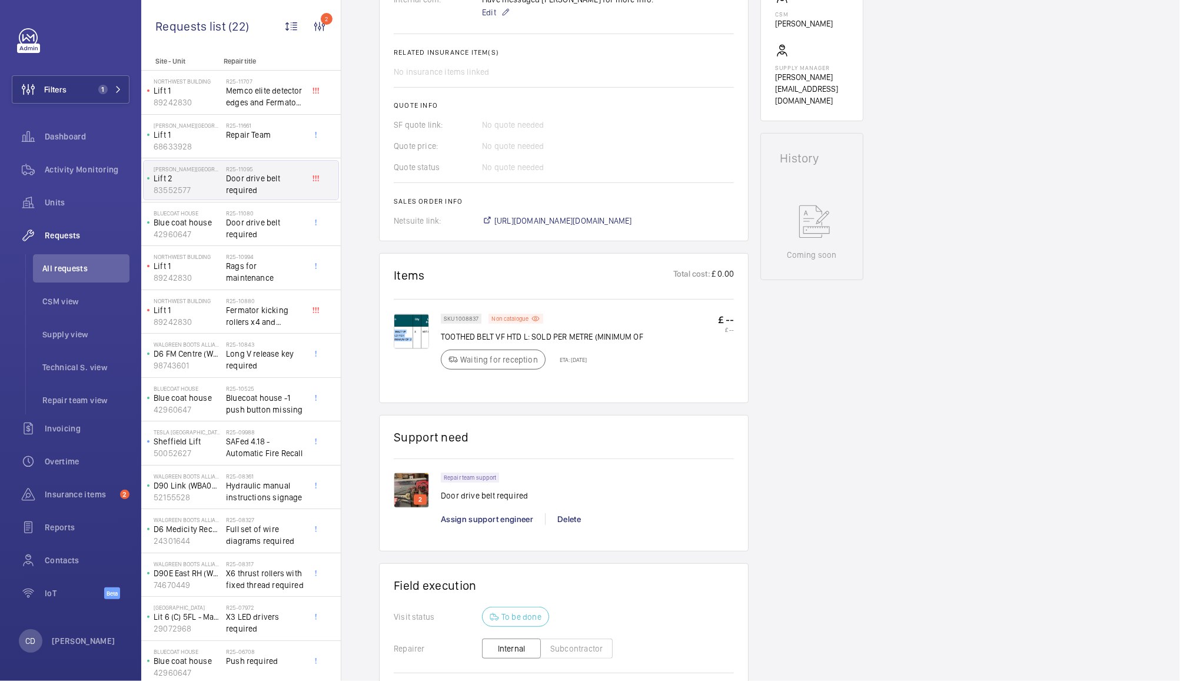
click at [612, 328] on div "SKU 1008837 Non catalogue TOOTHED BELT VF HTD L: SOLD PER METRE (MINIMUM OF Wai…" at bounding box center [542, 345] width 202 height 63
click at [518, 334] on p "TOOTHED BELT VF HTD L: SOLD PER METRE (MINIMUM OF" at bounding box center [542, 337] width 202 height 12
click at [464, 321] on div "SKU 1008837" at bounding box center [461, 319] width 41 height 10
click at [405, 329] on img at bounding box center [411, 331] width 35 height 35
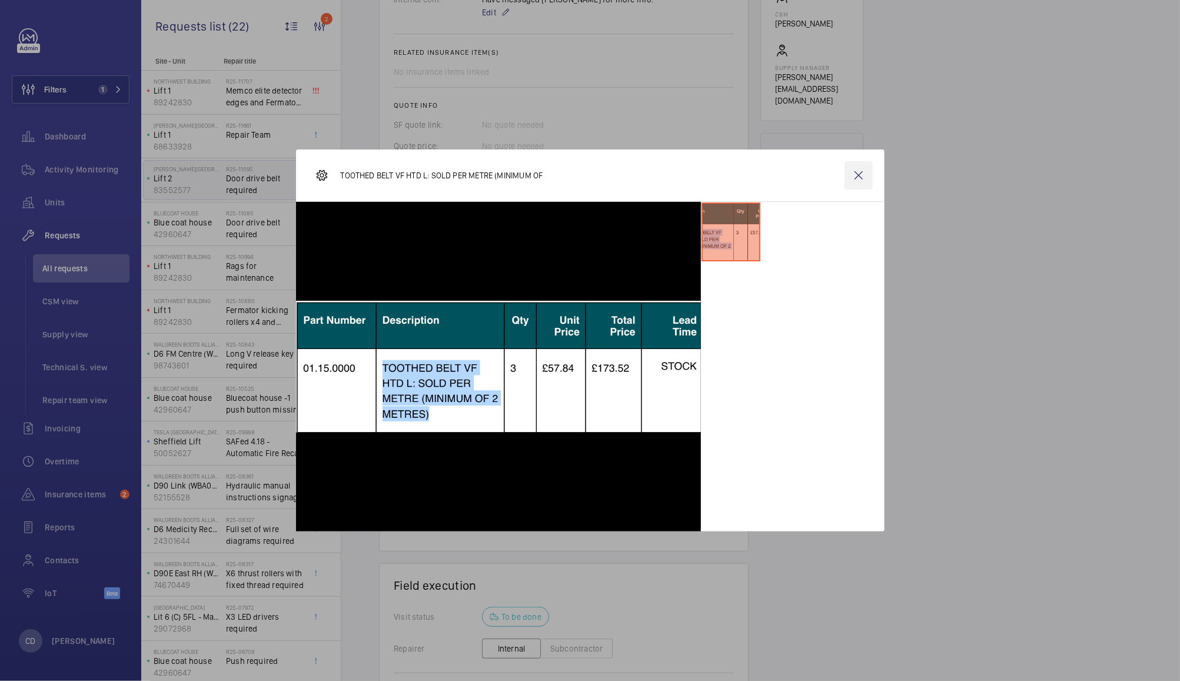
click at [855, 175] on wm-front-icon-button at bounding box center [858, 175] width 28 height 28
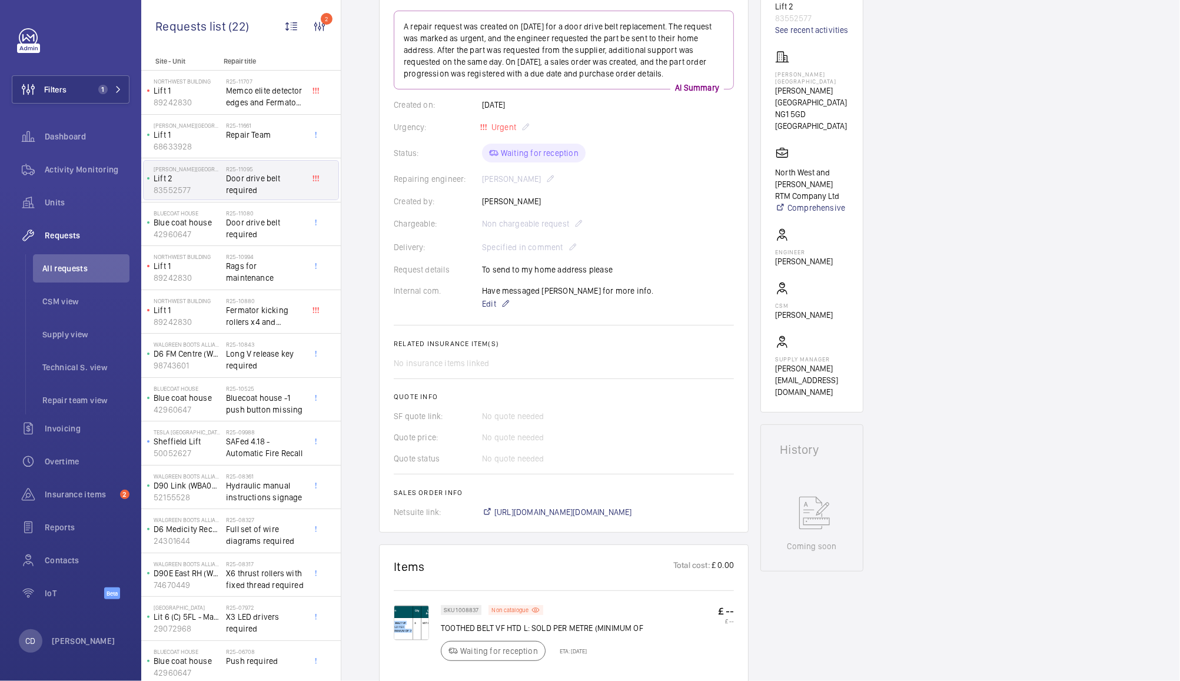
scroll to position [148, 0]
click at [264, 230] on span "Door drive belt required" at bounding box center [265, 229] width 78 height 24
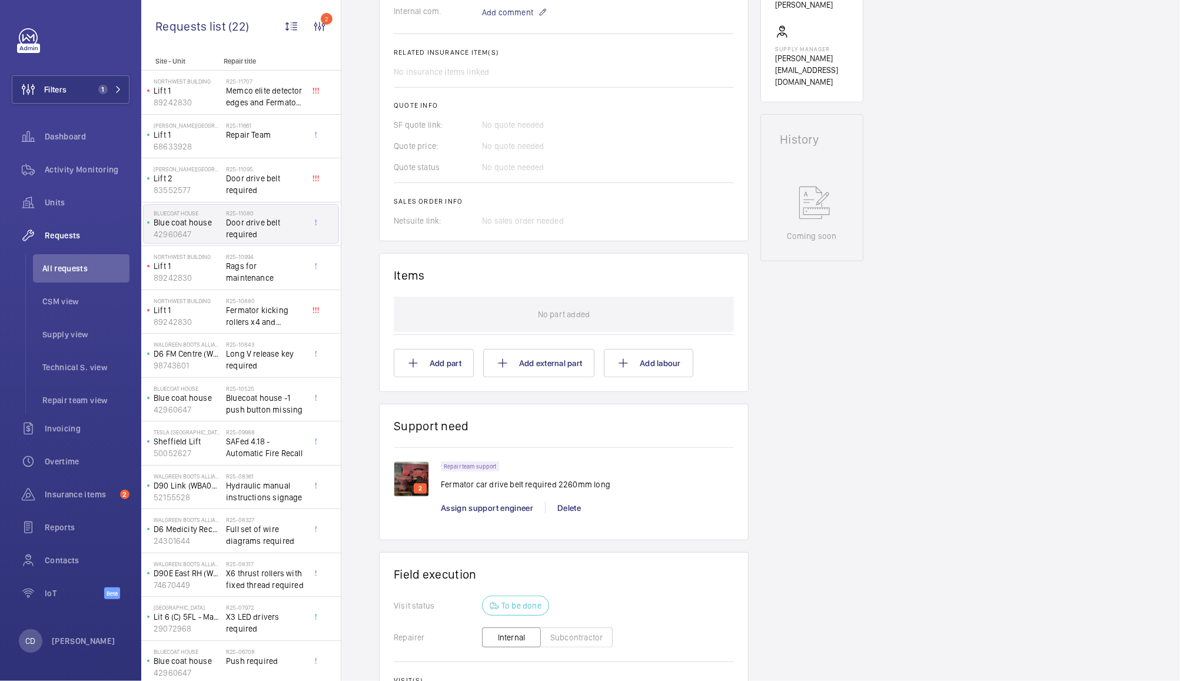
scroll to position [415, 0]
click at [275, 134] on span "Repair Team" at bounding box center [265, 135] width 78 height 12
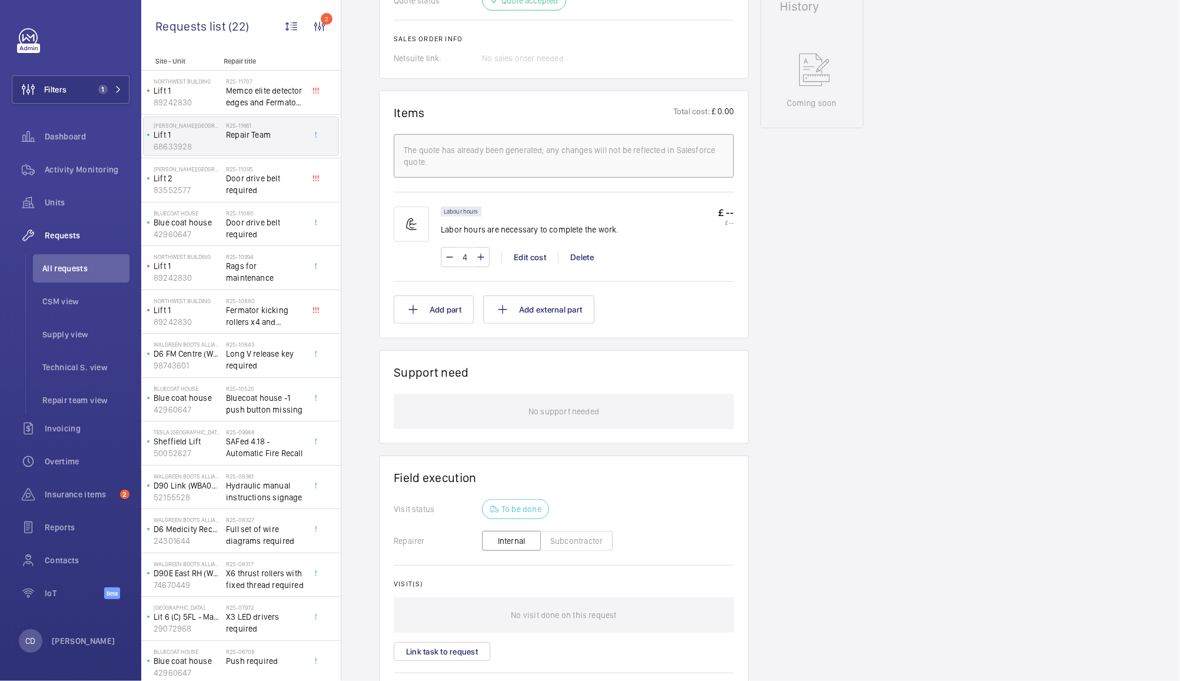
scroll to position [677, 0]
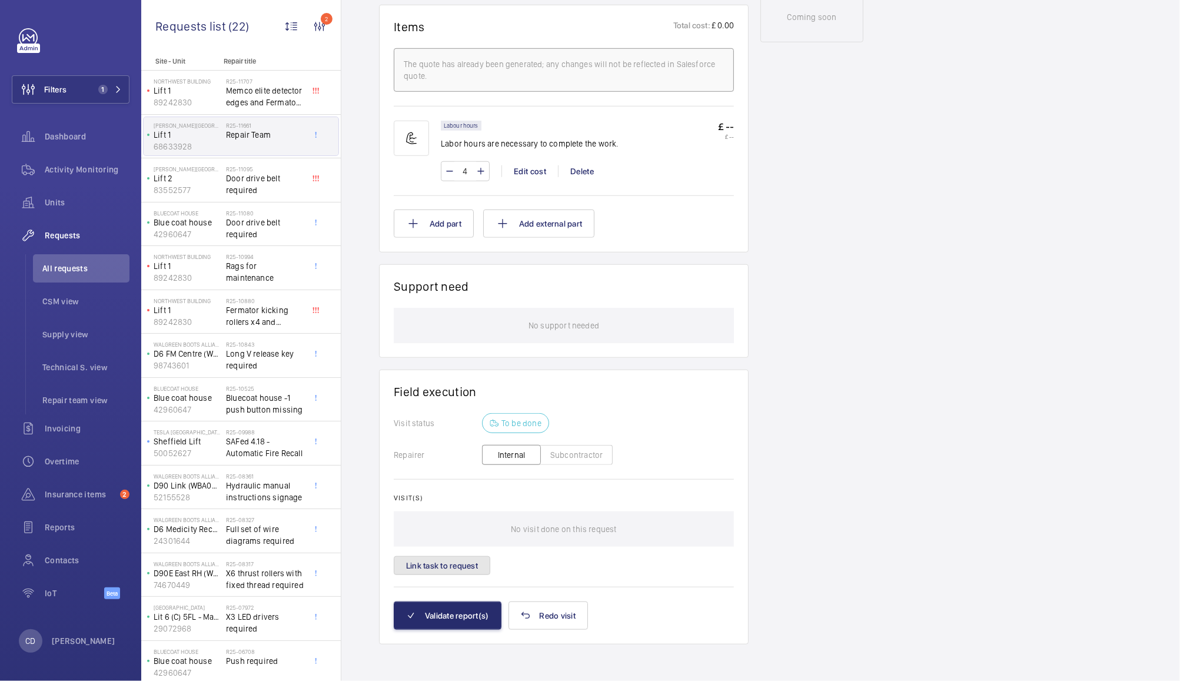
click at [455, 567] on button "Link task to request" at bounding box center [442, 565] width 96 height 19
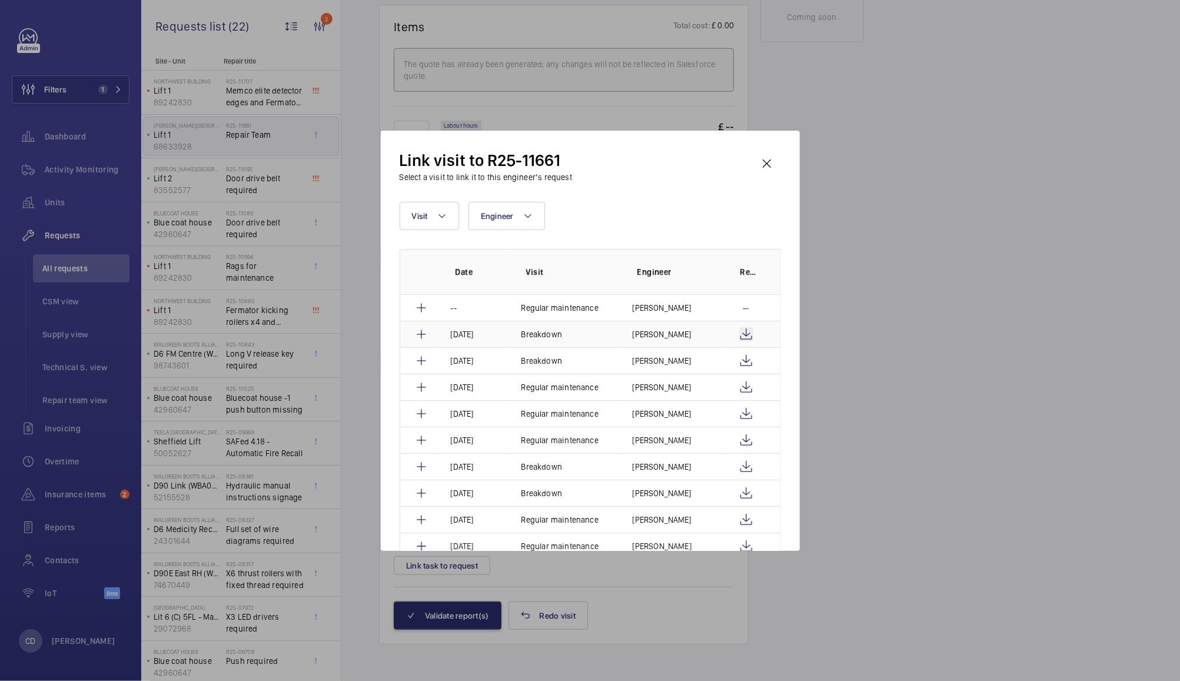
click at [745, 333] on wm-front-icon-button at bounding box center [746, 334] width 14 height 14
click at [743, 359] on wm-front-icon-button at bounding box center [746, 361] width 14 height 14
click at [741, 334] on wm-front-icon-button at bounding box center [746, 334] width 14 height 14
click at [745, 359] on wm-front-icon-button at bounding box center [746, 361] width 14 height 14
click at [421, 360] on mat-icon at bounding box center [421, 361] width 14 height 14
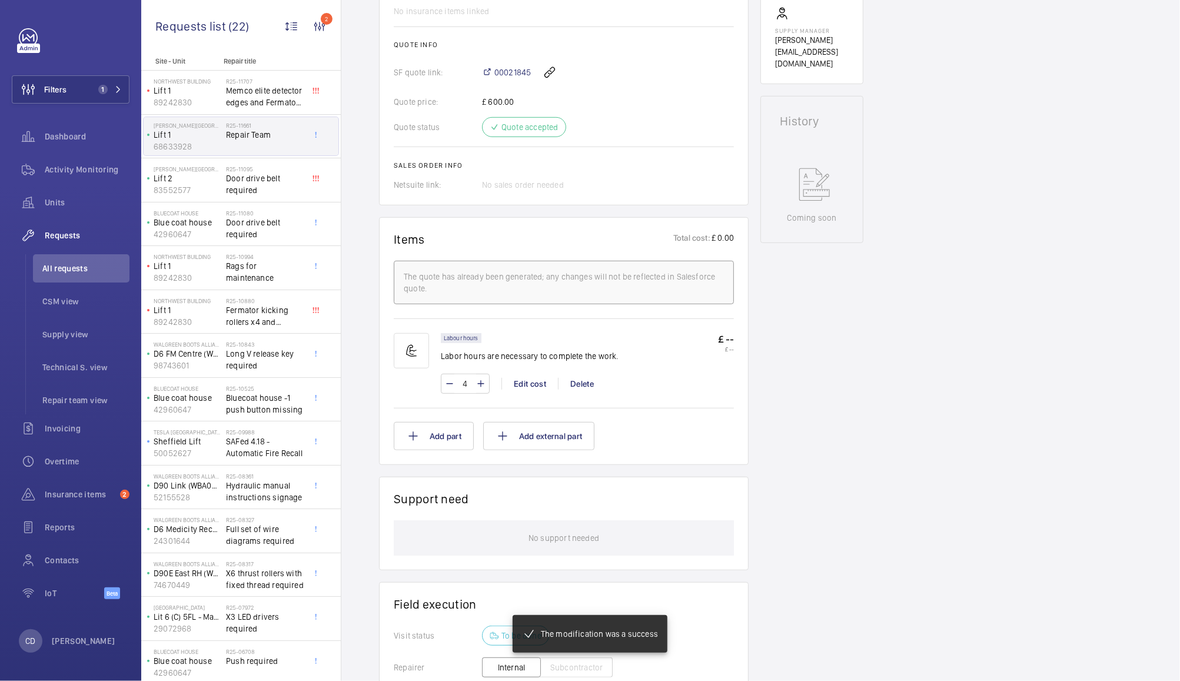
scroll to position [681, 0]
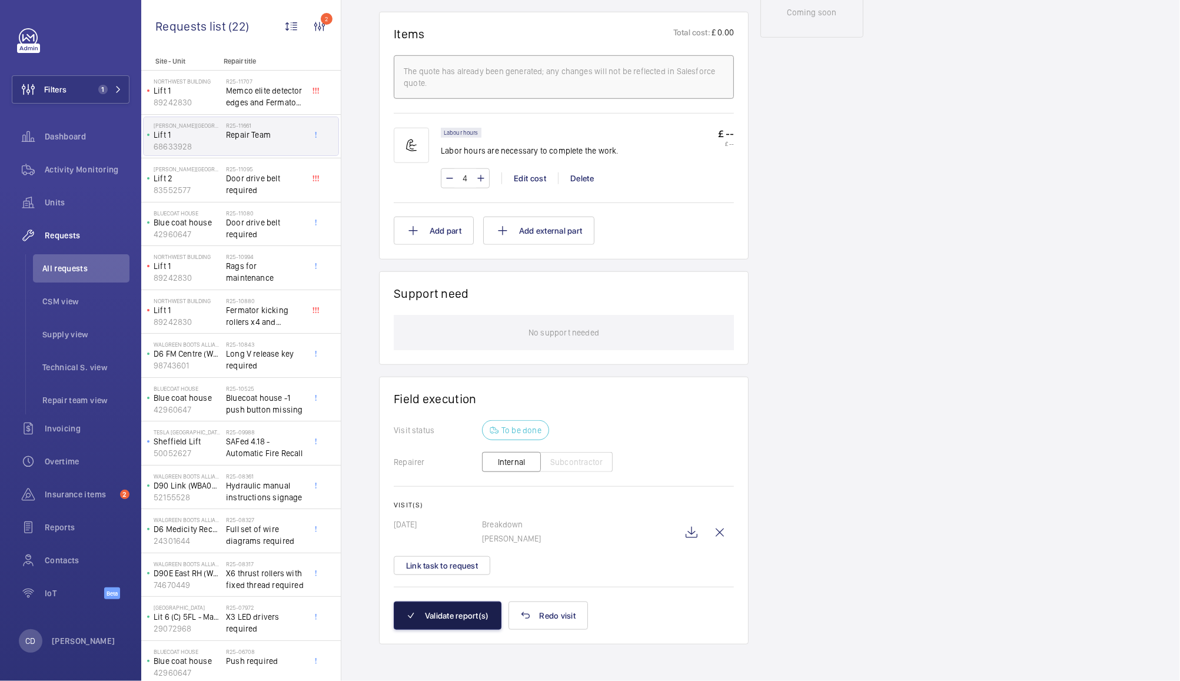
click at [455, 621] on button "Validate report(s)" at bounding box center [448, 615] width 108 height 28
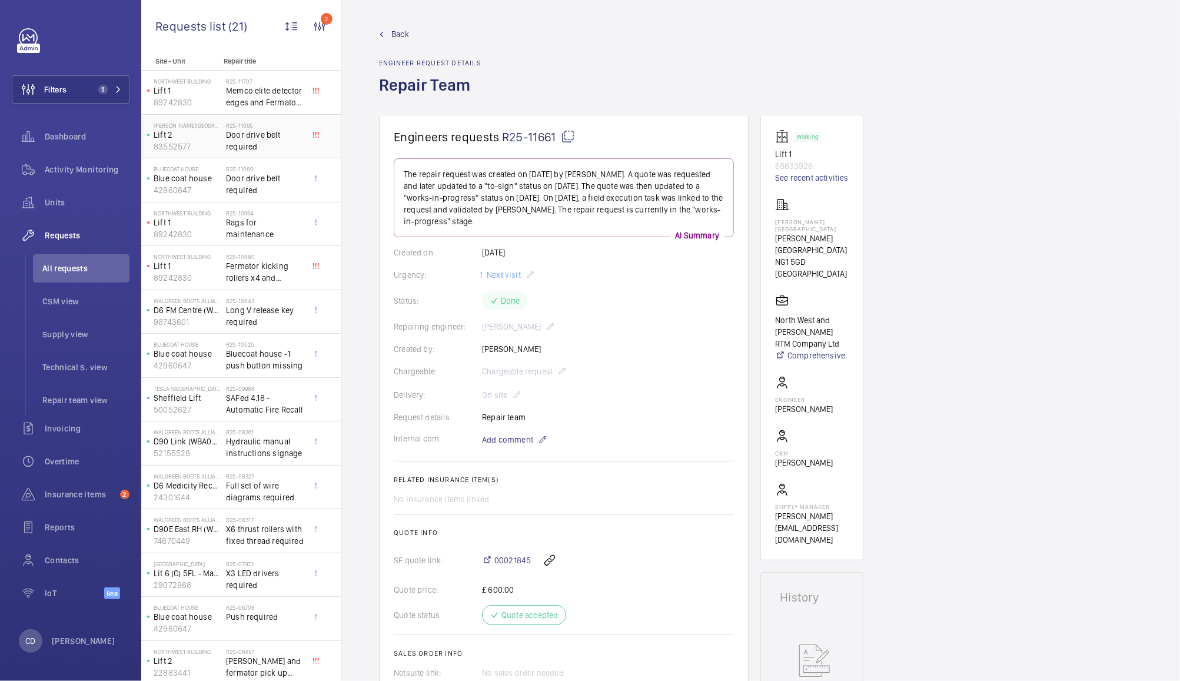
click at [265, 137] on span "Door drive belt required" at bounding box center [265, 141] width 78 height 24
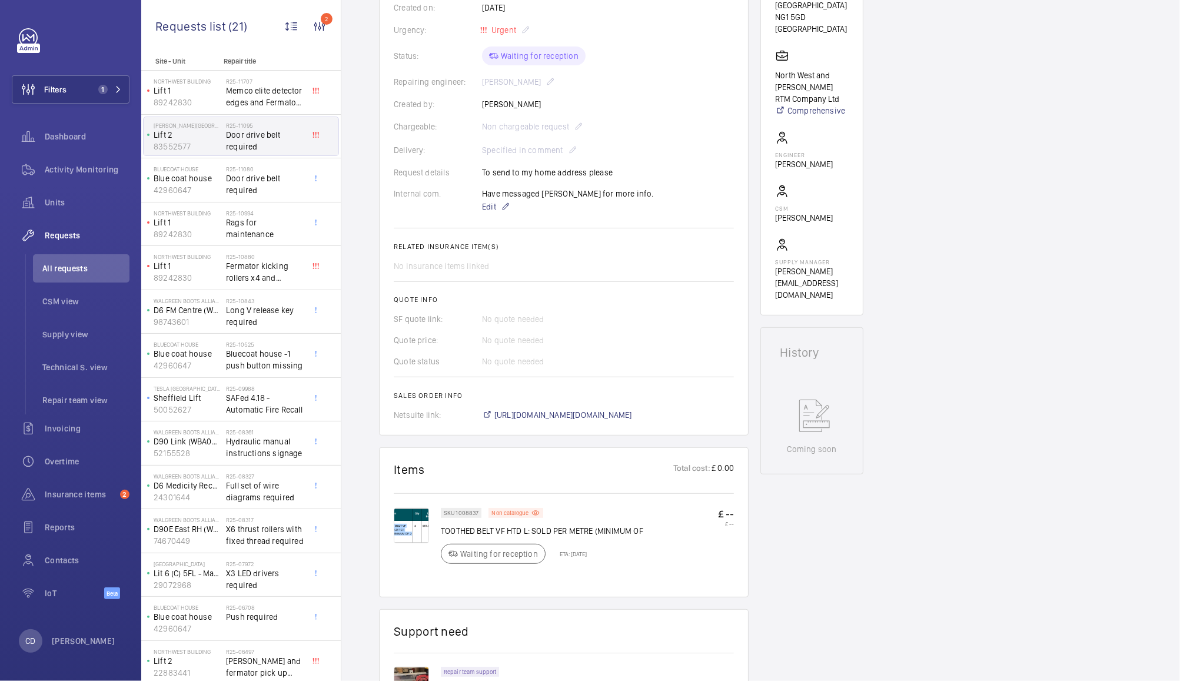
scroll to position [245, 0]
click at [461, 510] on p "SKU 1008837" at bounding box center [461, 512] width 35 height 4
click at [460, 511] on p "SKU 1008837" at bounding box center [461, 512] width 35 height 4
copy p "1008837"
click at [257, 91] on span "Memco elite detector edges and Fermator door drive belt required" at bounding box center [265, 97] width 78 height 24
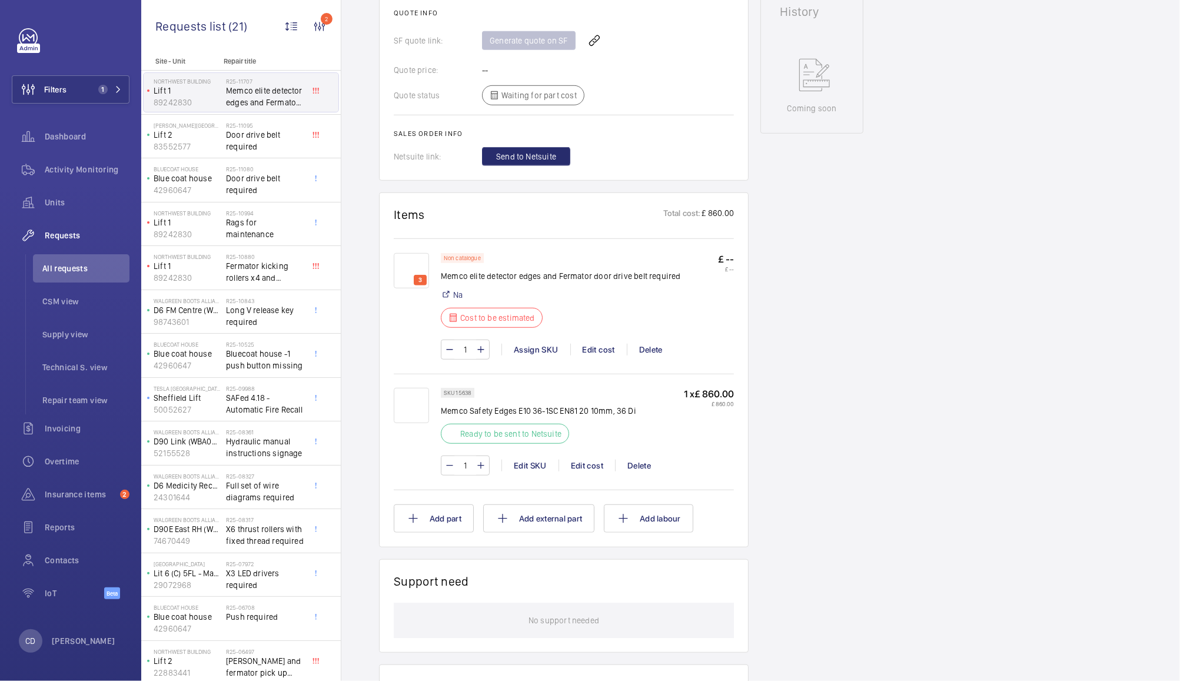
scroll to position [594, 0]
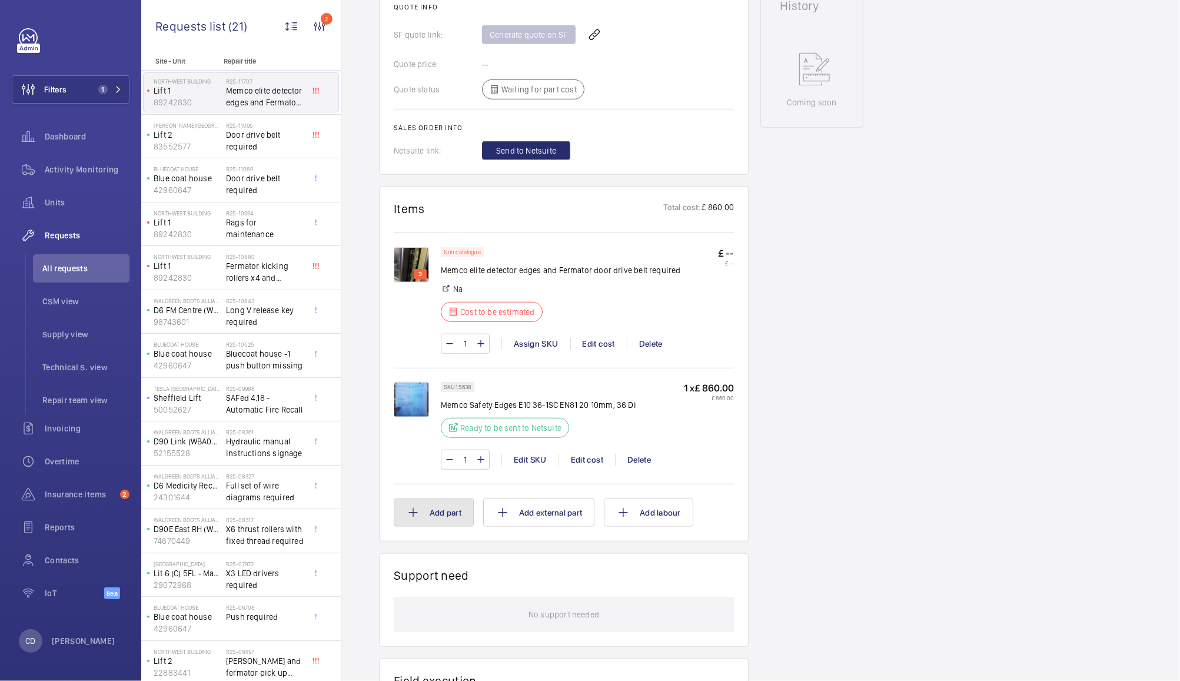
click at [444, 512] on button "Add part" at bounding box center [434, 512] width 80 height 28
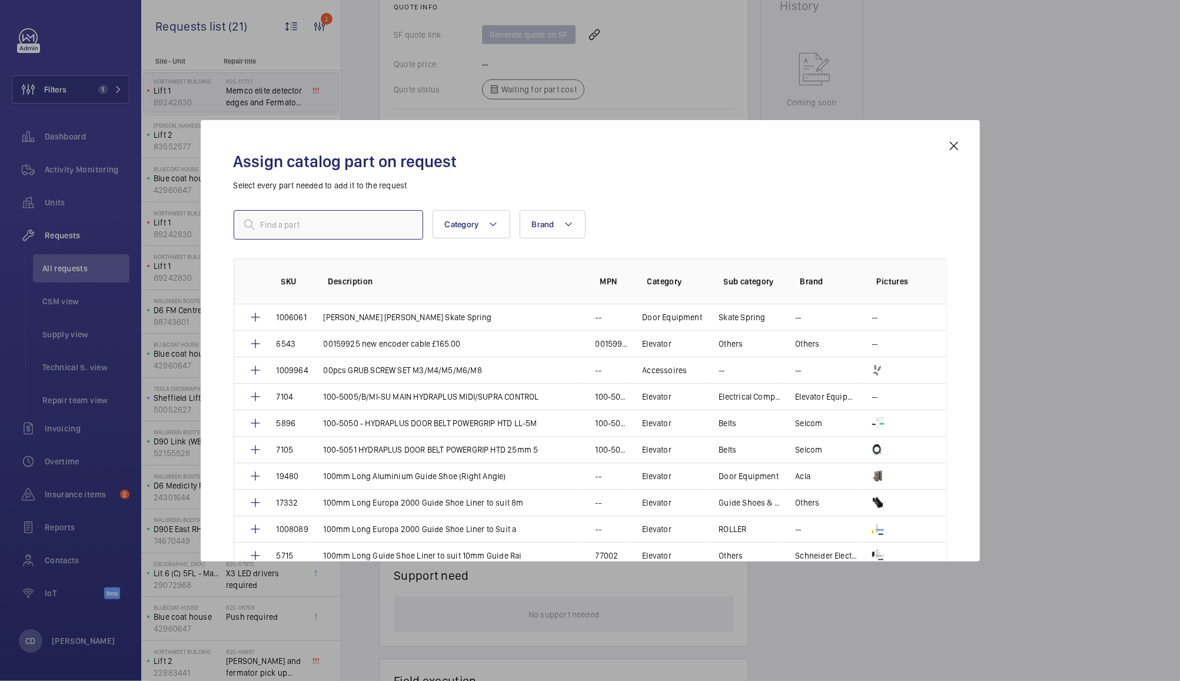
click at [337, 228] on input "text" at bounding box center [328, 224] width 189 height 29
paste input "1008837"
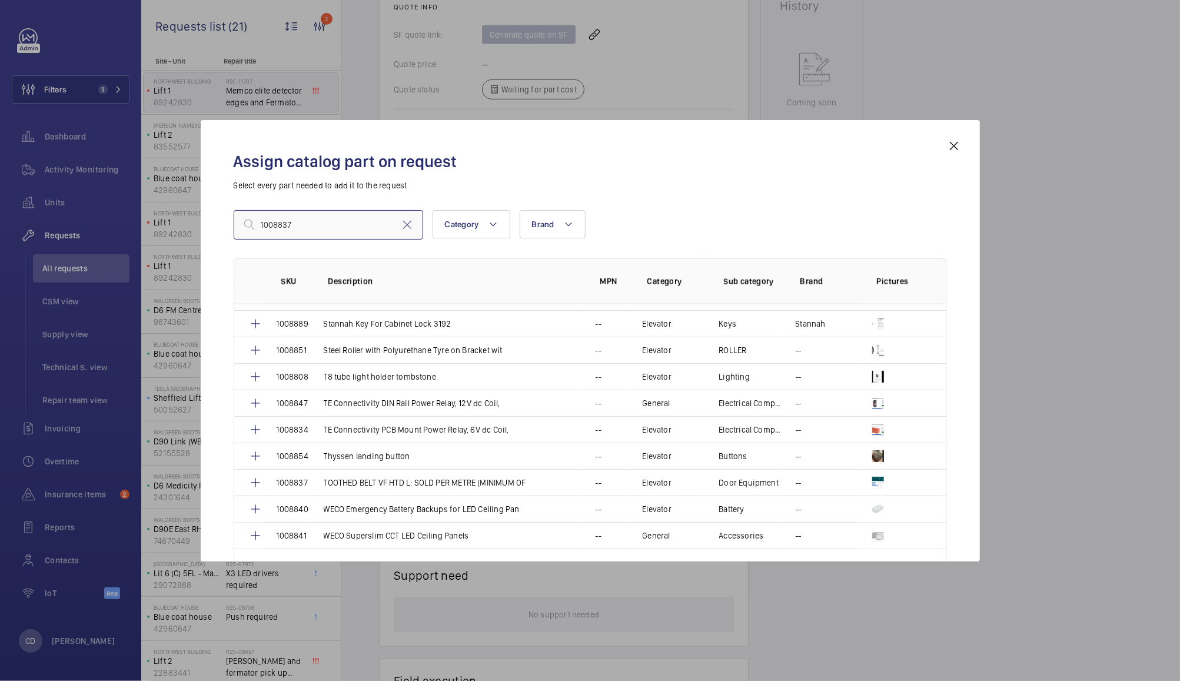
scroll to position [1249, 0]
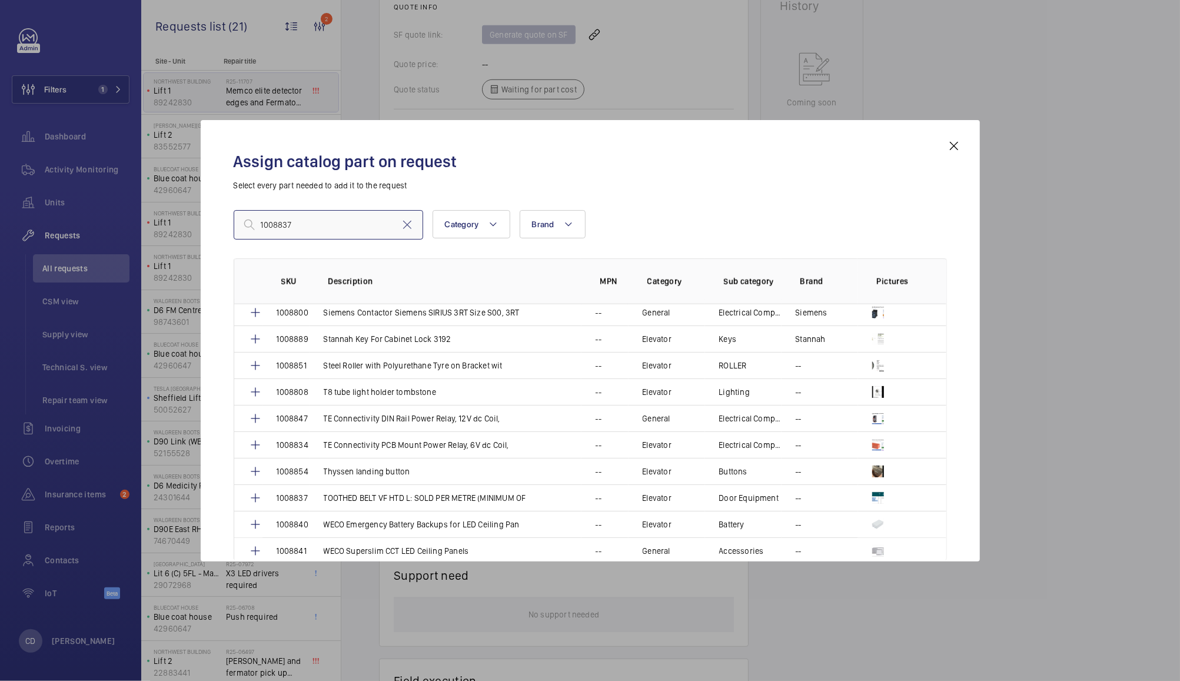
type input "1008837"
click at [255, 498] on mat-icon at bounding box center [255, 498] width 14 height 14
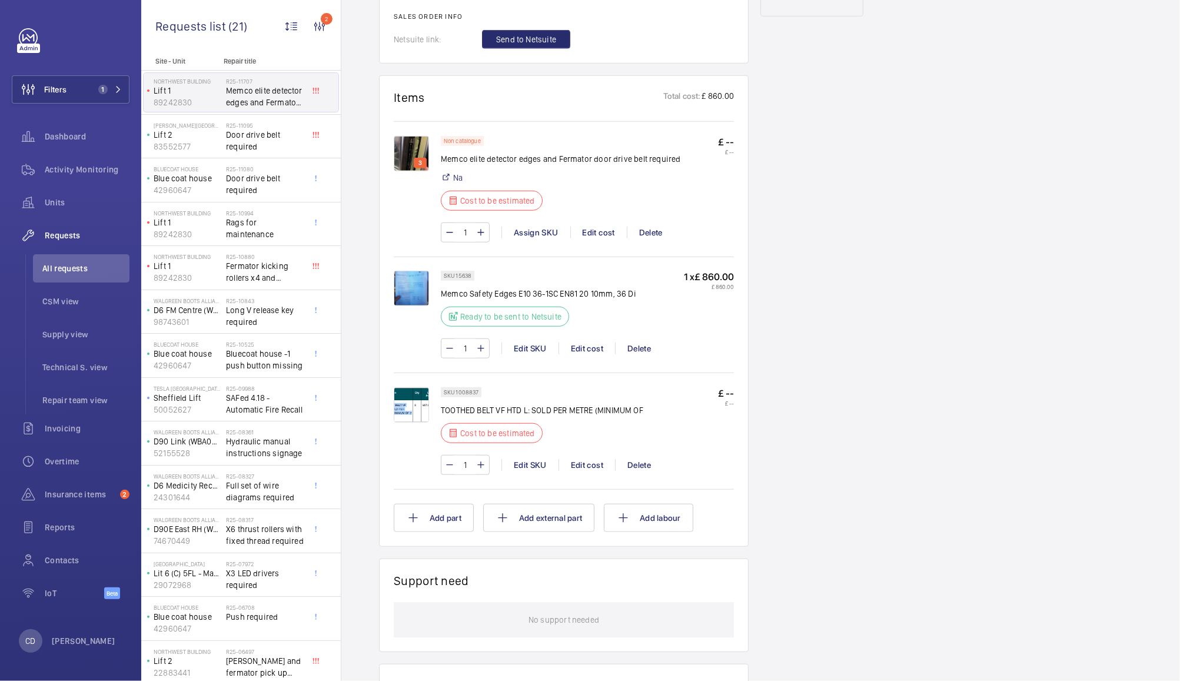
scroll to position [703, 0]
click at [477, 471] on mat-icon at bounding box center [480, 467] width 9 height 14
type input "2"
click at [470, 466] on input "2" at bounding box center [465, 467] width 22 height 19
click at [479, 468] on mat-icon at bounding box center [480, 467] width 9 height 14
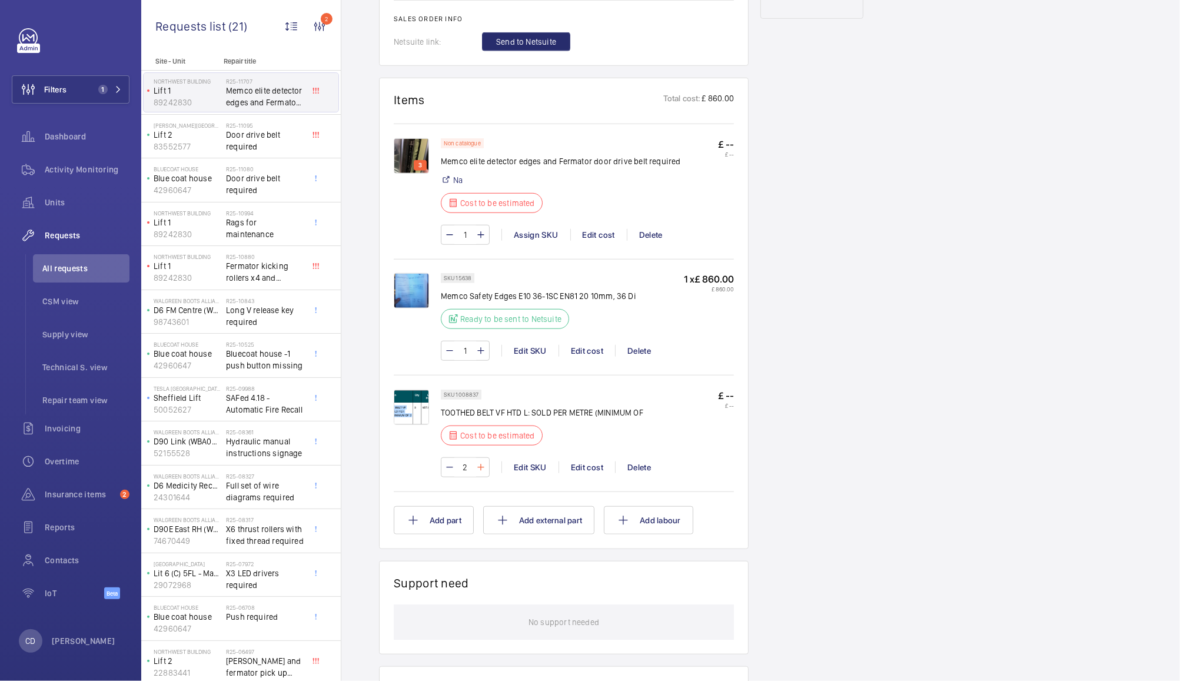
type input "3"
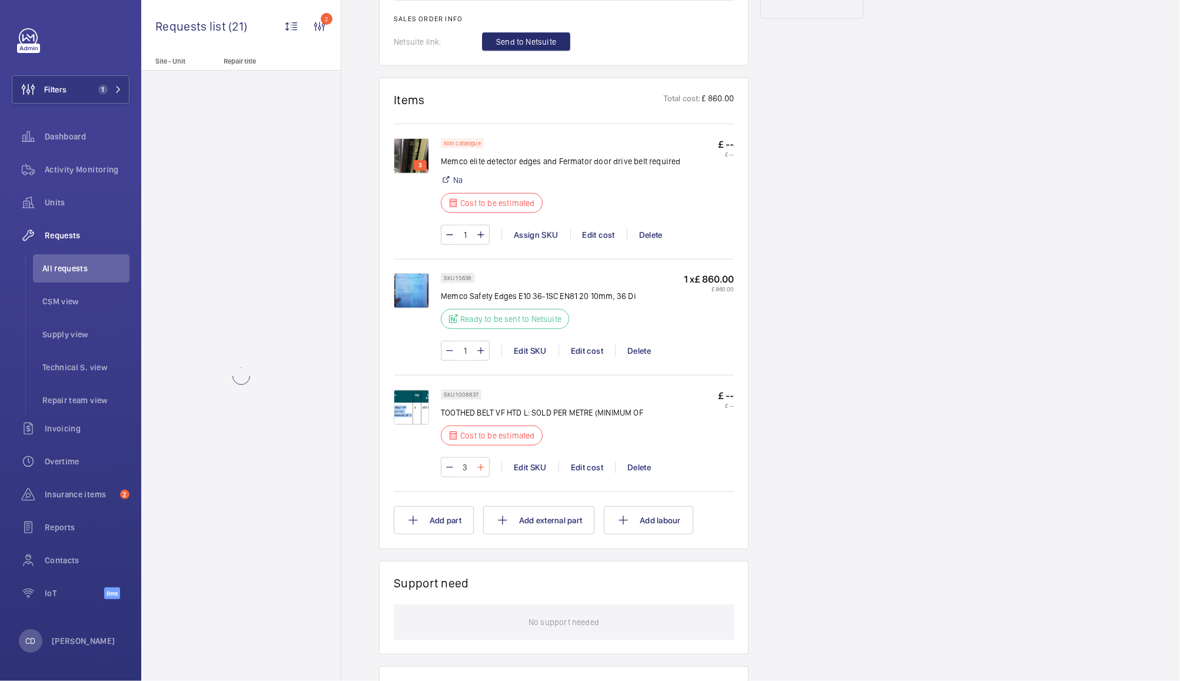
click at [480, 466] on mat-icon at bounding box center [480, 467] width 9 height 14
type input "4"
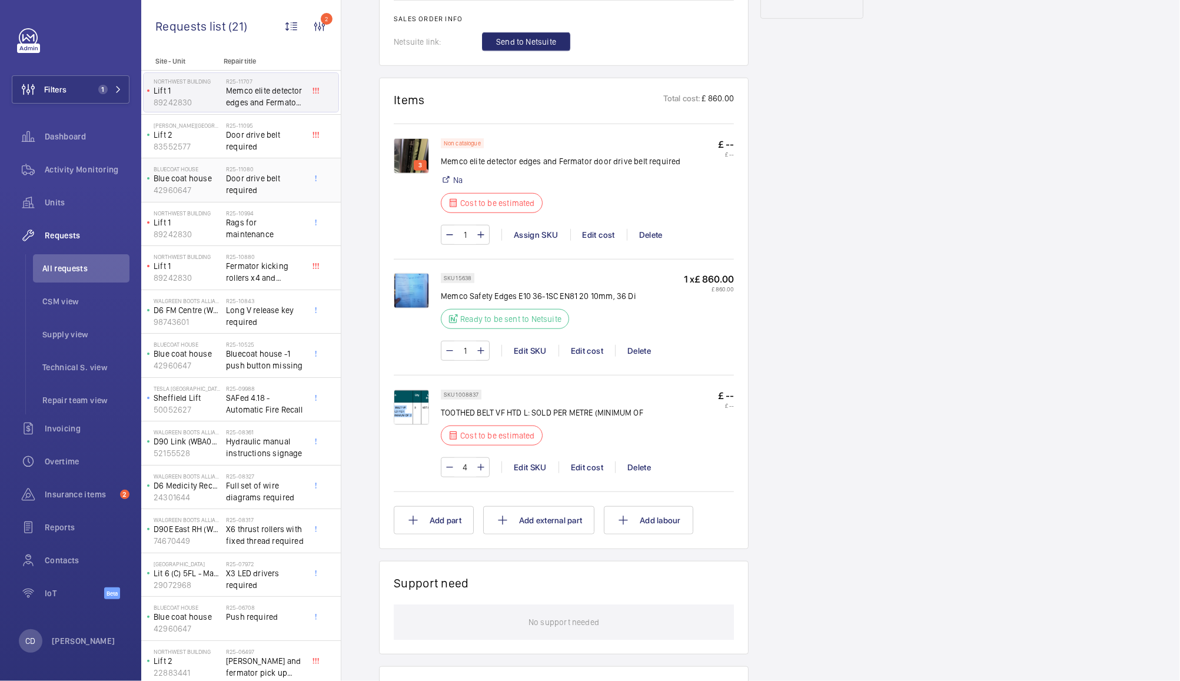
click at [241, 189] on span "Door drive belt required" at bounding box center [265, 184] width 78 height 24
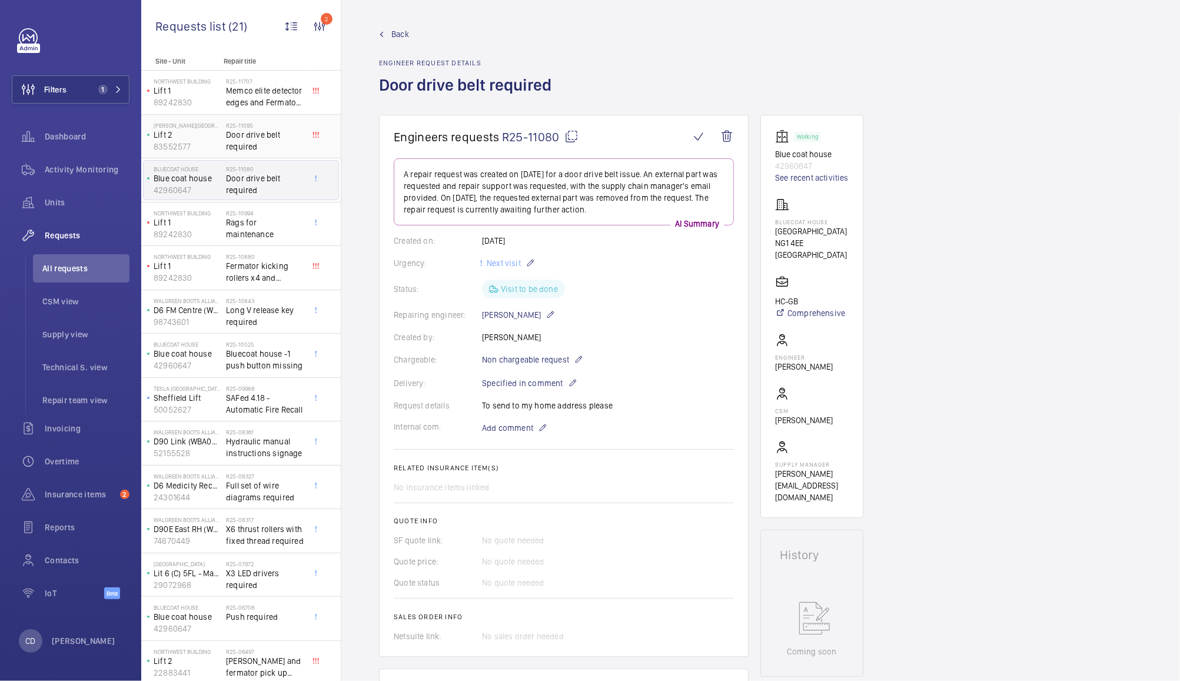
click at [255, 139] on span "Door drive belt required" at bounding box center [265, 141] width 78 height 24
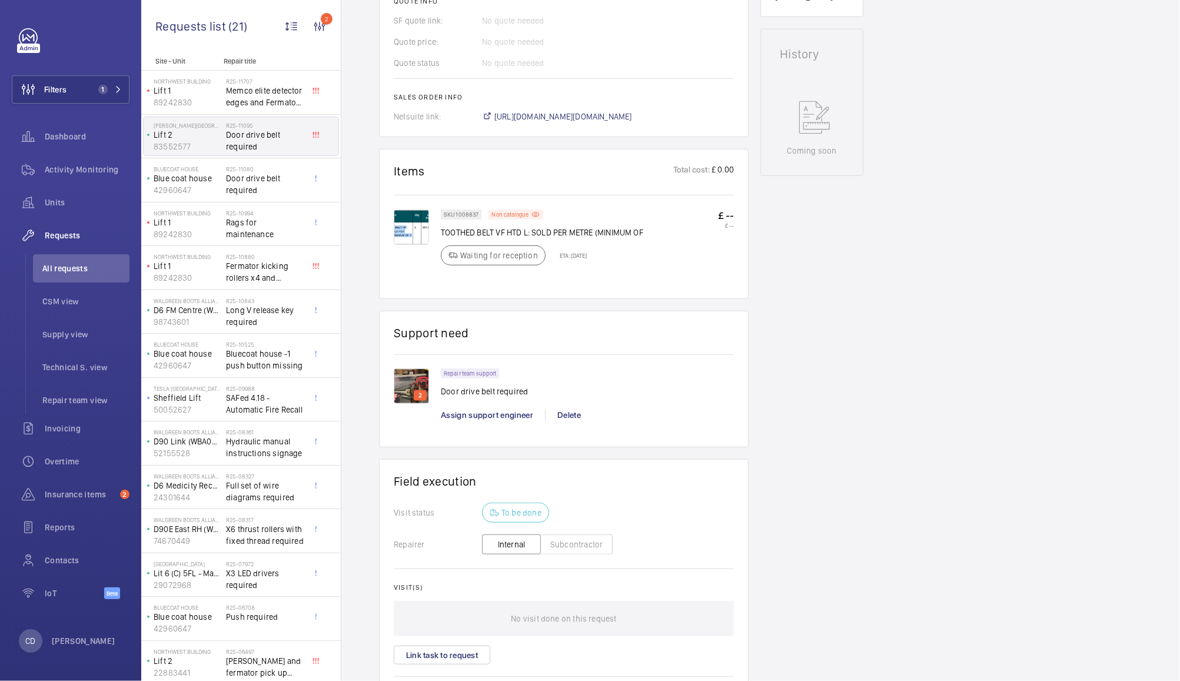
scroll to position [542, 0]
click at [404, 231] on img at bounding box center [411, 227] width 35 height 35
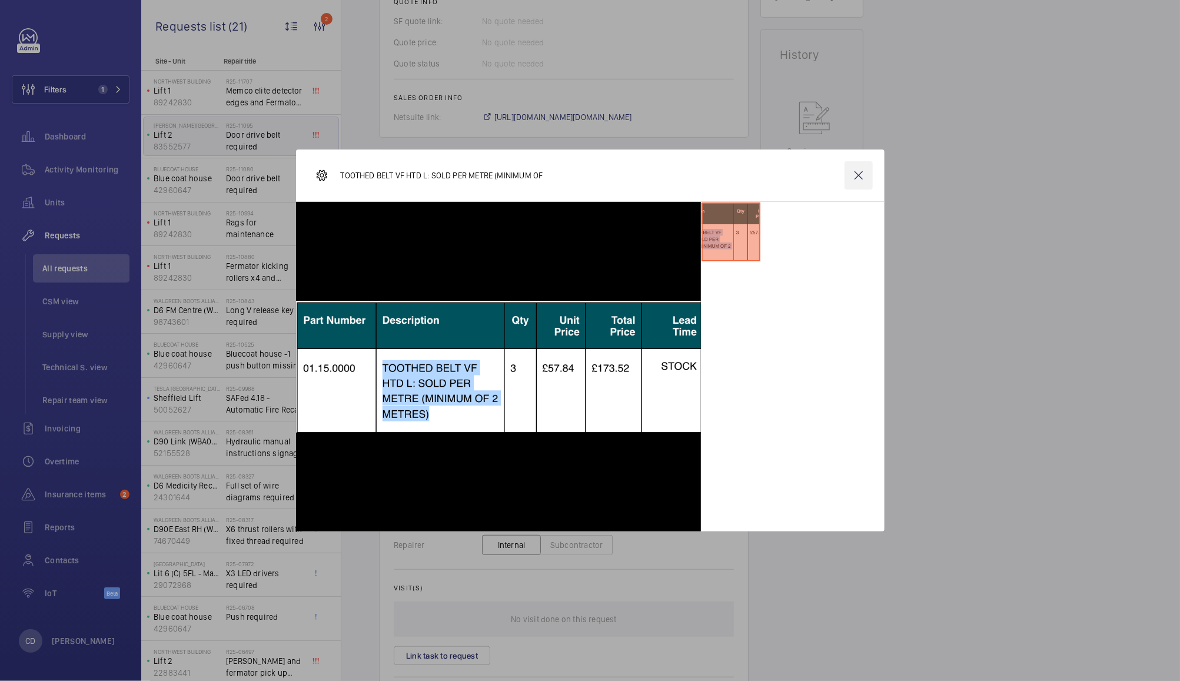
click at [860, 181] on wm-front-icon-button at bounding box center [858, 175] width 28 height 28
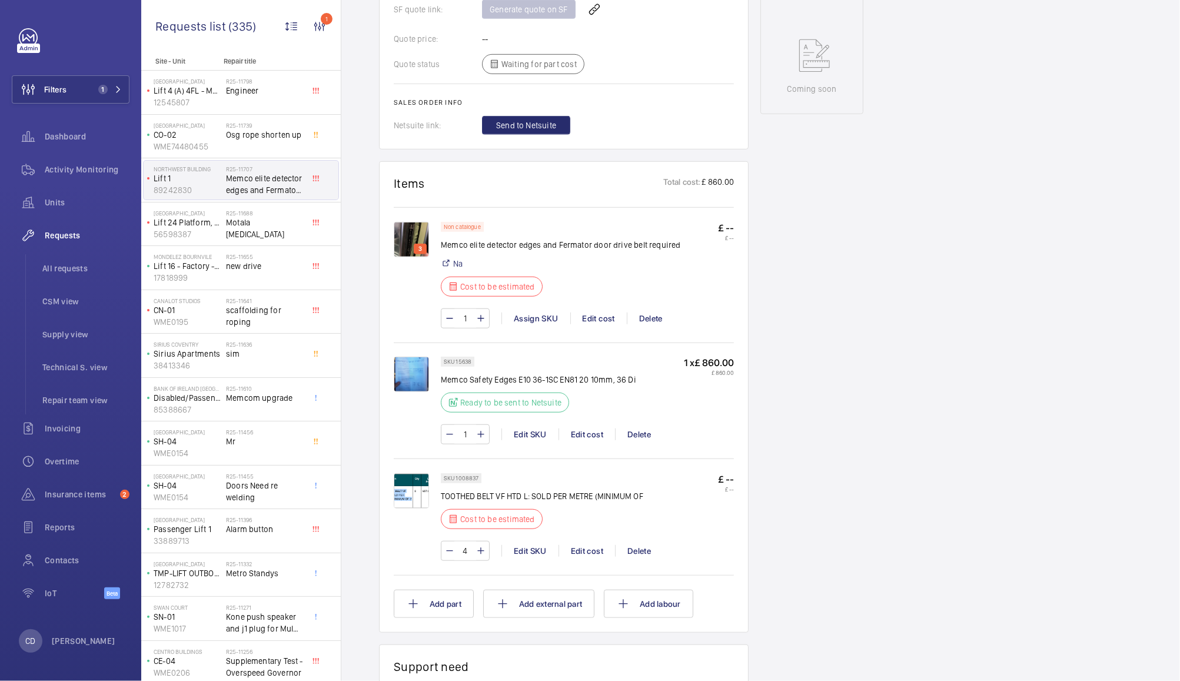
scroll to position [638, 0]
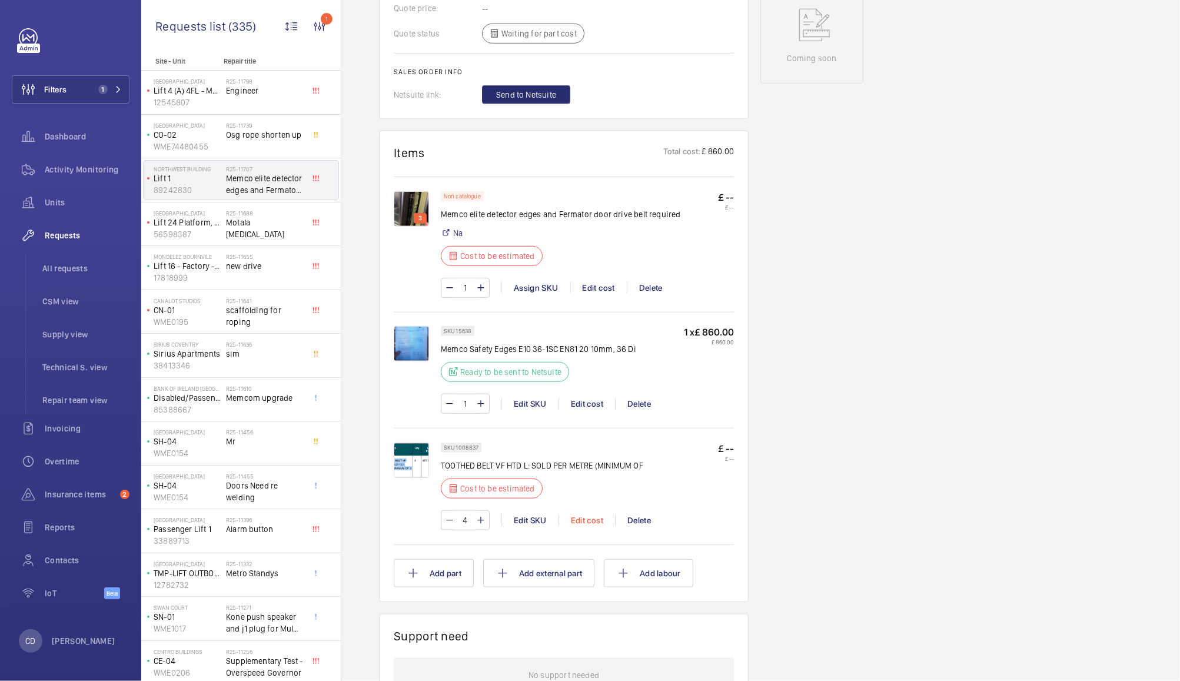
click at [588, 517] on div "Edit cost" at bounding box center [586, 520] width 56 height 12
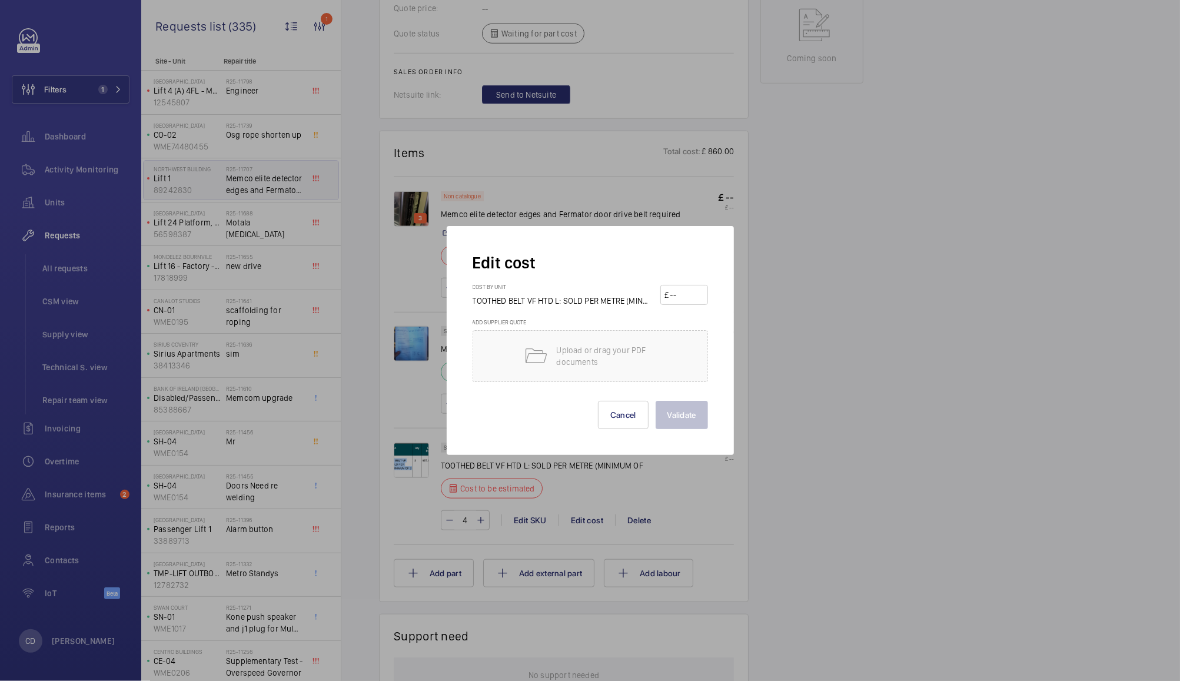
click at [687, 296] on input "number" at bounding box center [686, 294] width 35 height 19
type input "175"
click at [685, 420] on button "Validate" at bounding box center [681, 415] width 52 height 28
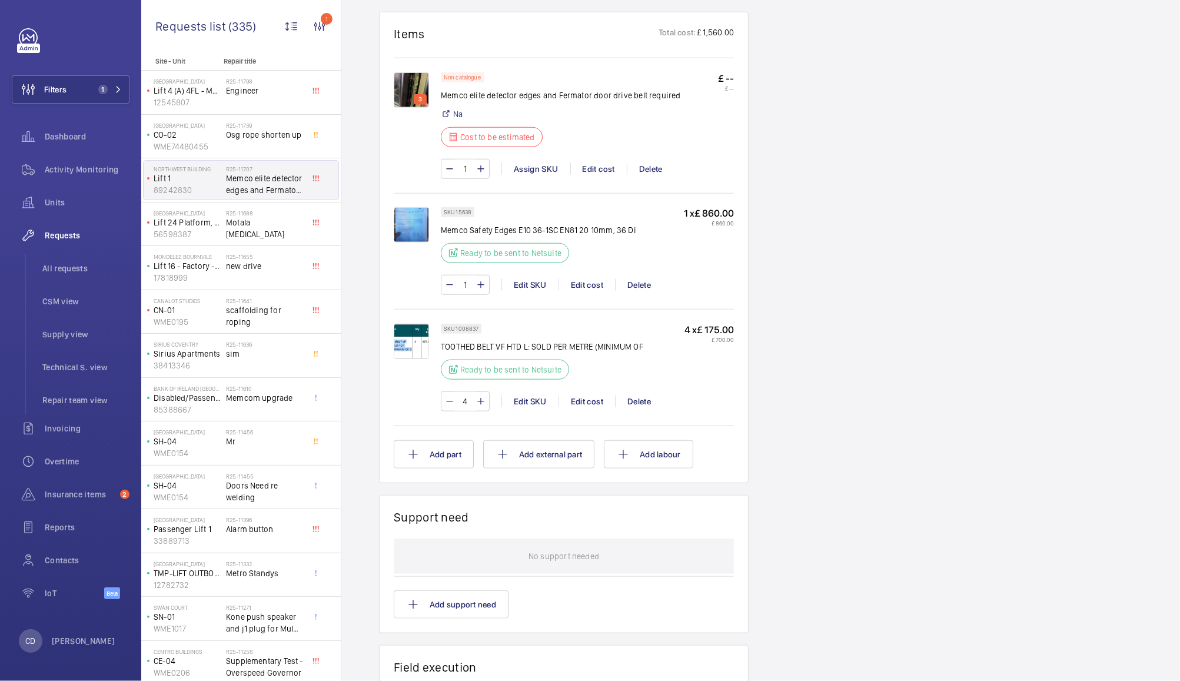
scroll to position [757, 0]
click at [668, 453] on button "Add labour" at bounding box center [648, 455] width 89 height 28
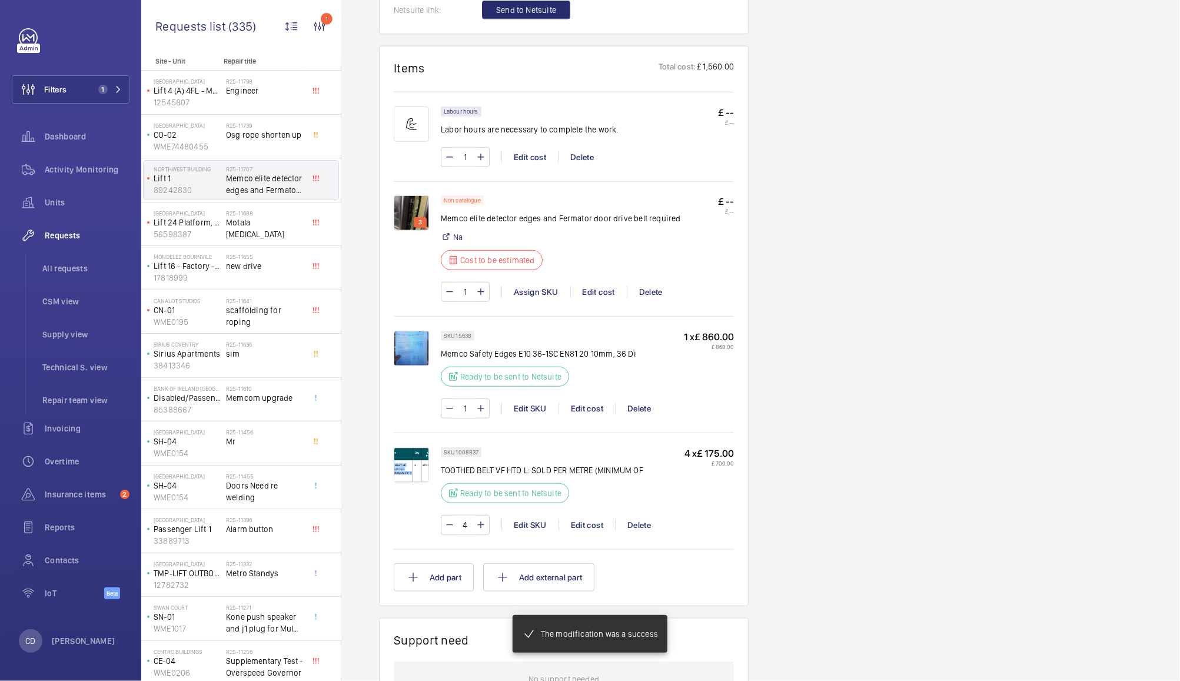
scroll to position [734, 0]
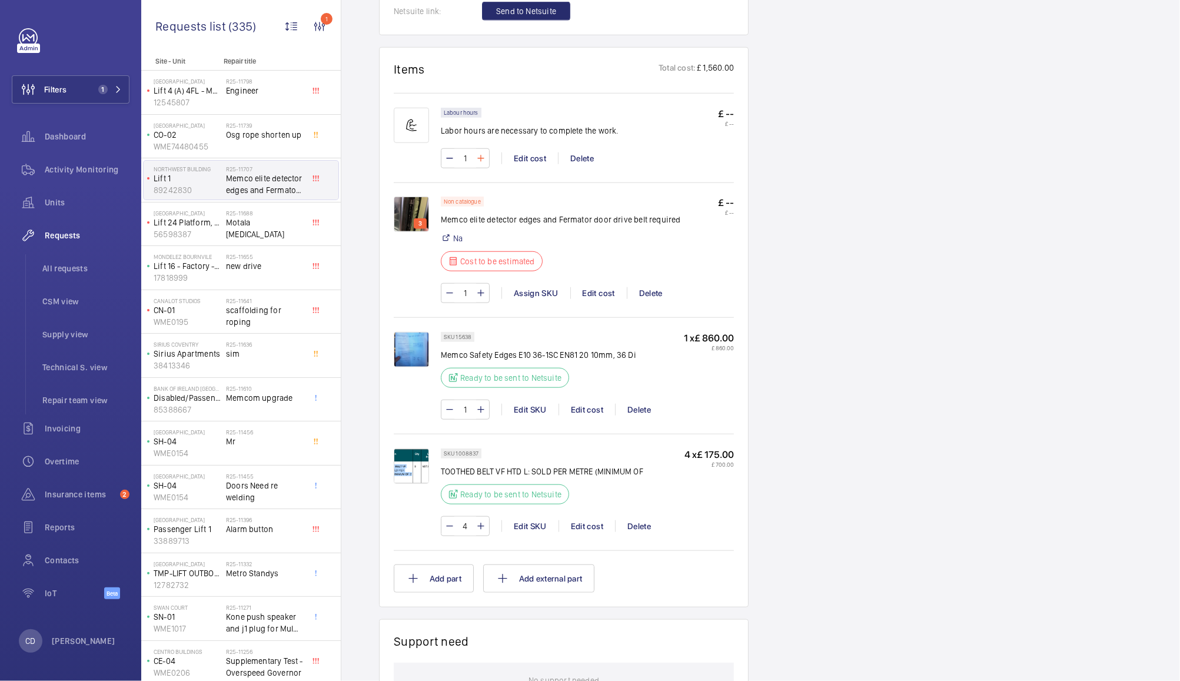
click at [481, 158] on mat-icon at bounding box center [480, 158] width 9 height 14
click at [480, 161] on mat-icon at bounding box center [480, 158] width 9 height 14
click at [481, 163] on mat-icon at bounding box center [480, 158] width 9 height 14
click at [479, 161] on mat-icon at bounding box center [480, 158] width 9 height 14
type input "5"
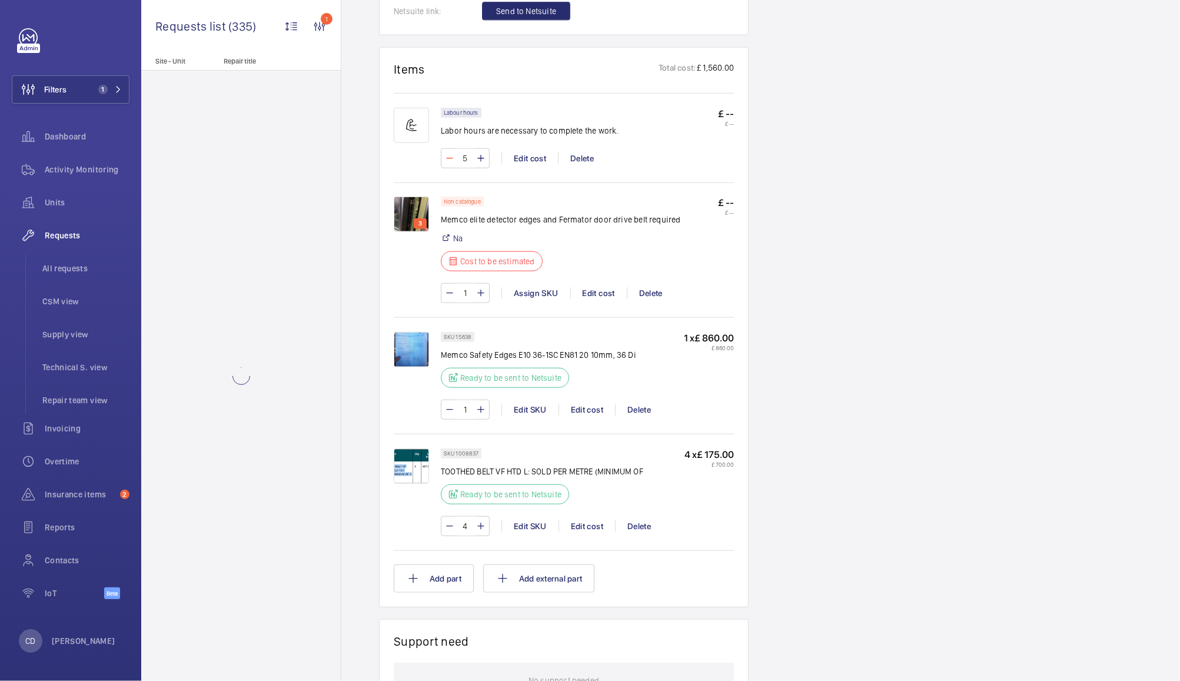
click at [448, 158] on mat-icon at bounding box center [449, 158] width 9 height 14
type input "4"
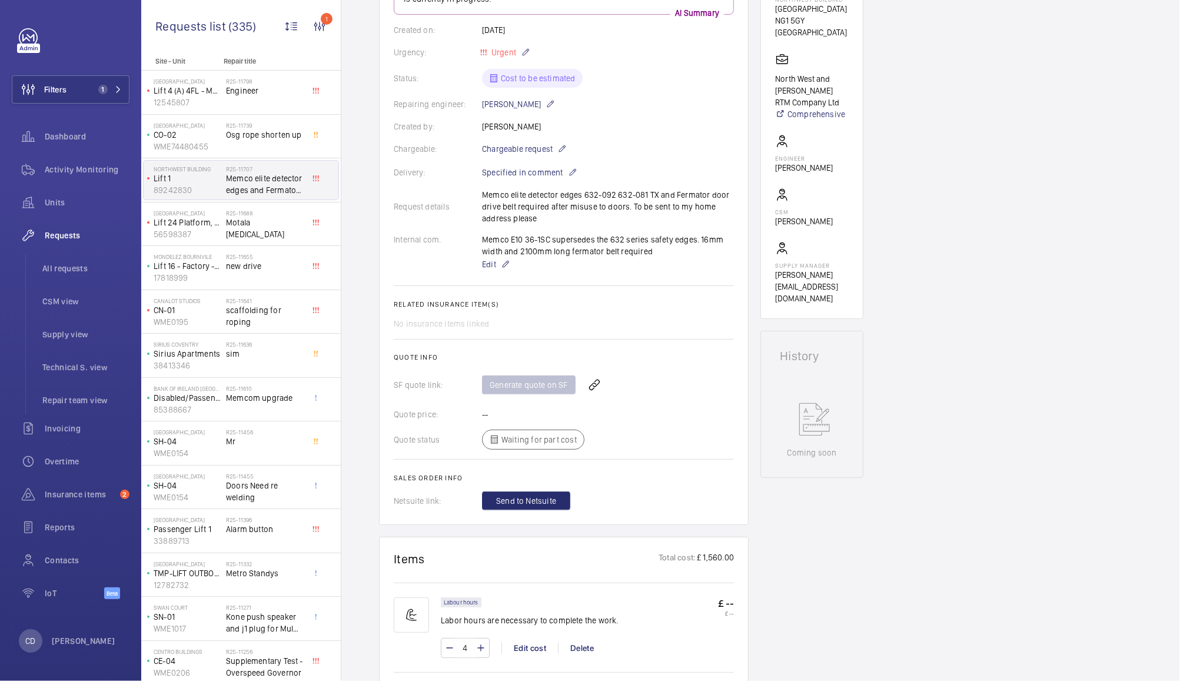
scroll to position [243, 0]
click at [488, 268] on span "Edit" at bounding box center [489, 265] width 14 height 12
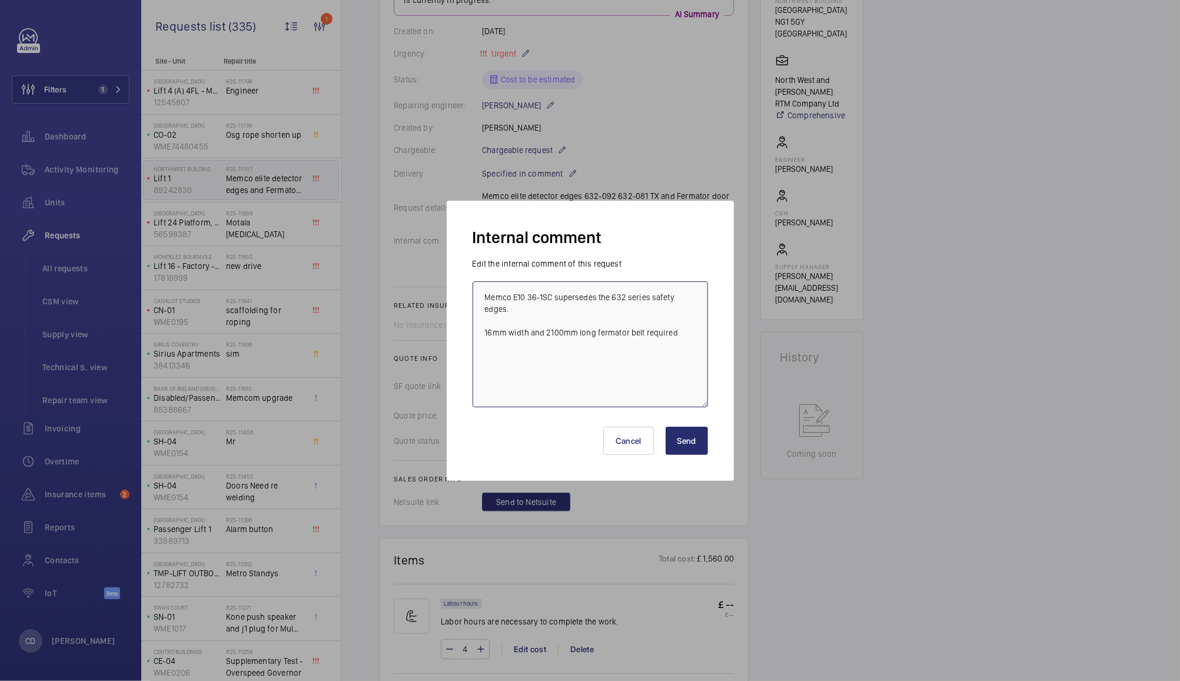
click at [599, 331] on textarea "Memco E10 36-1SC supersedes the 632 series safety edges. 16mm width and 2100mm …" at bounding box center [589, 344] width 235 height 126
type textarea "Memco E10 36-1SC supersedes the 632 series safety edges. 16mm width and 2100mm …"
click at [685, 443] on button "Send" at bounding box center [686, 441] width 42 height 28
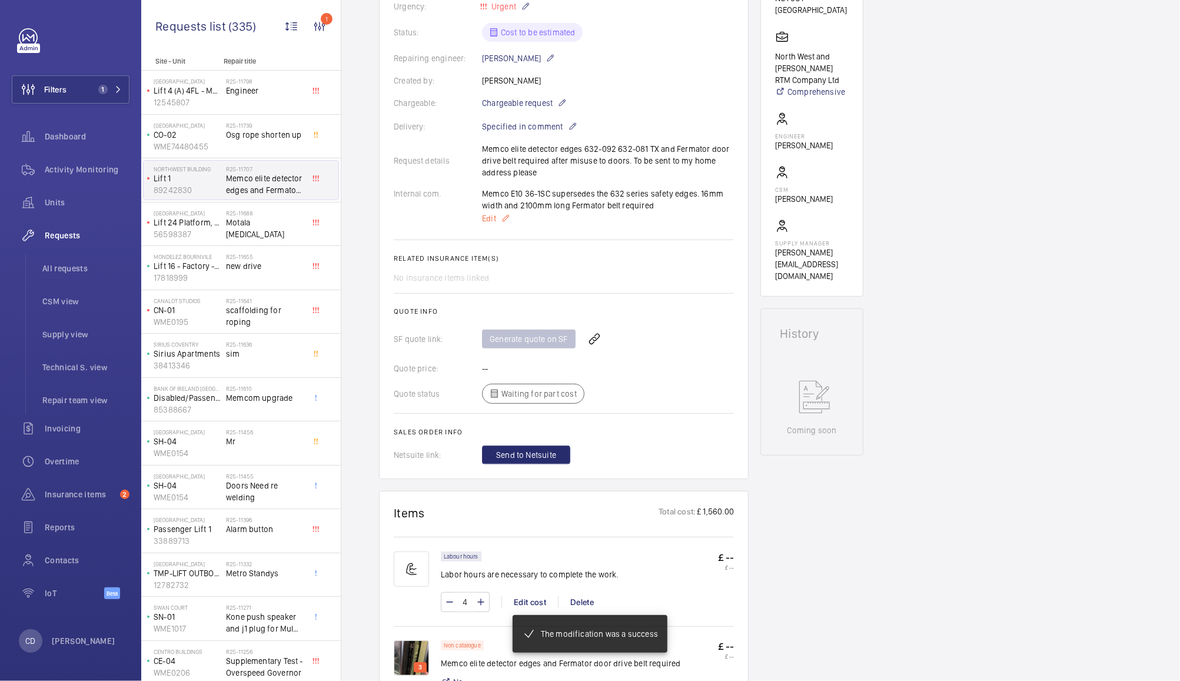
click at [487, 222] on span "Edit" at bounding box center [489, 218] width 14 height 12
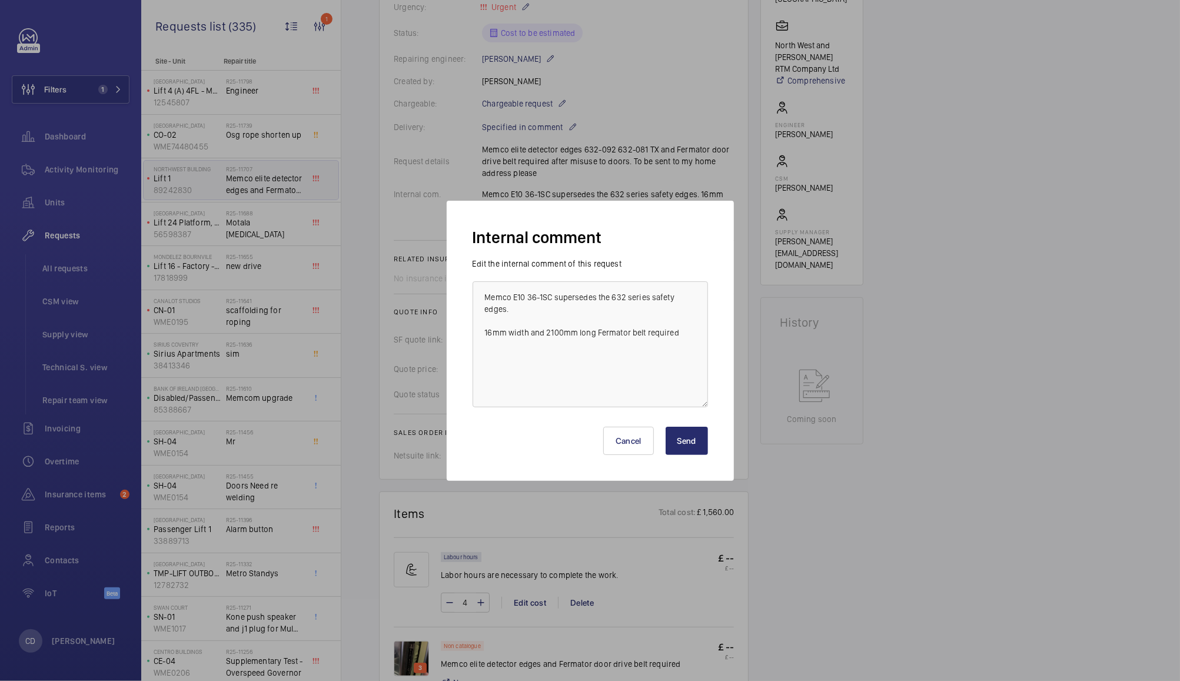
scroll to position [290, 0]
click at [691, 331] on textarea "Memco E10 36-1SC supersedes the 632 series safety edges. 16mm width and 2100mm …" at bounding box center [589, 344] width 235 height 126
type textarea "Memco E10 36-1SC supersedes the 632 series safety edges. 16mm width and 2100mm …"
click at [685, 432] on button "Send" at bounding box center [686, 441] width 42 height 28
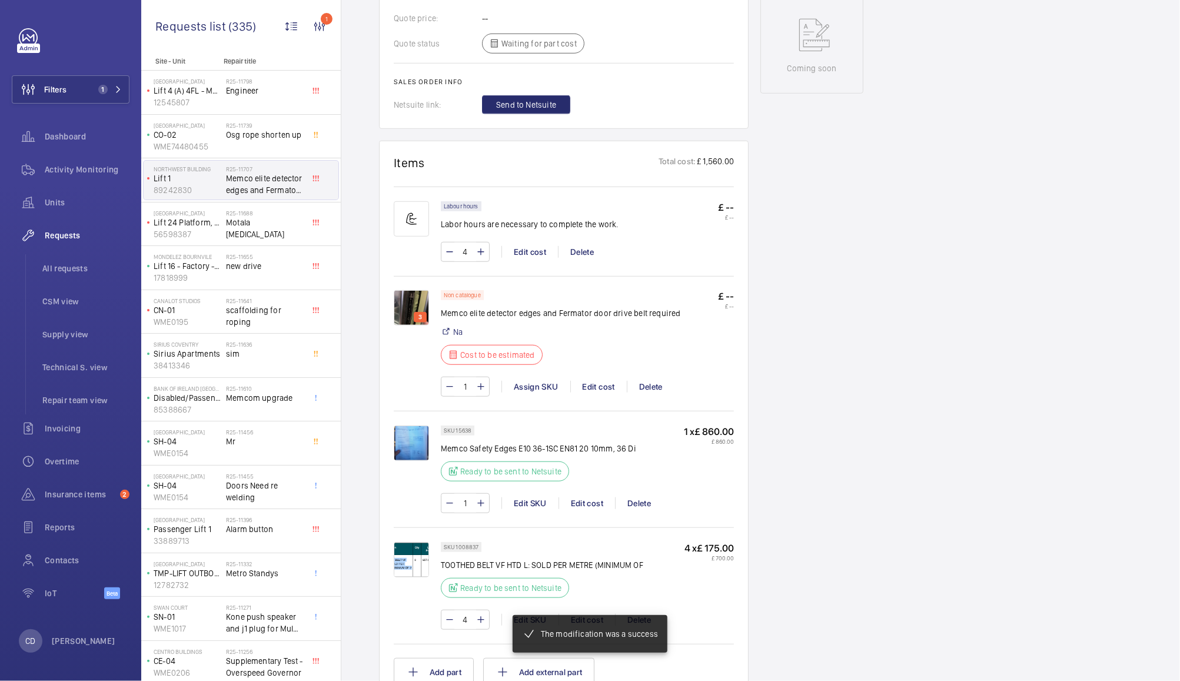
scroll to position [625, 0]
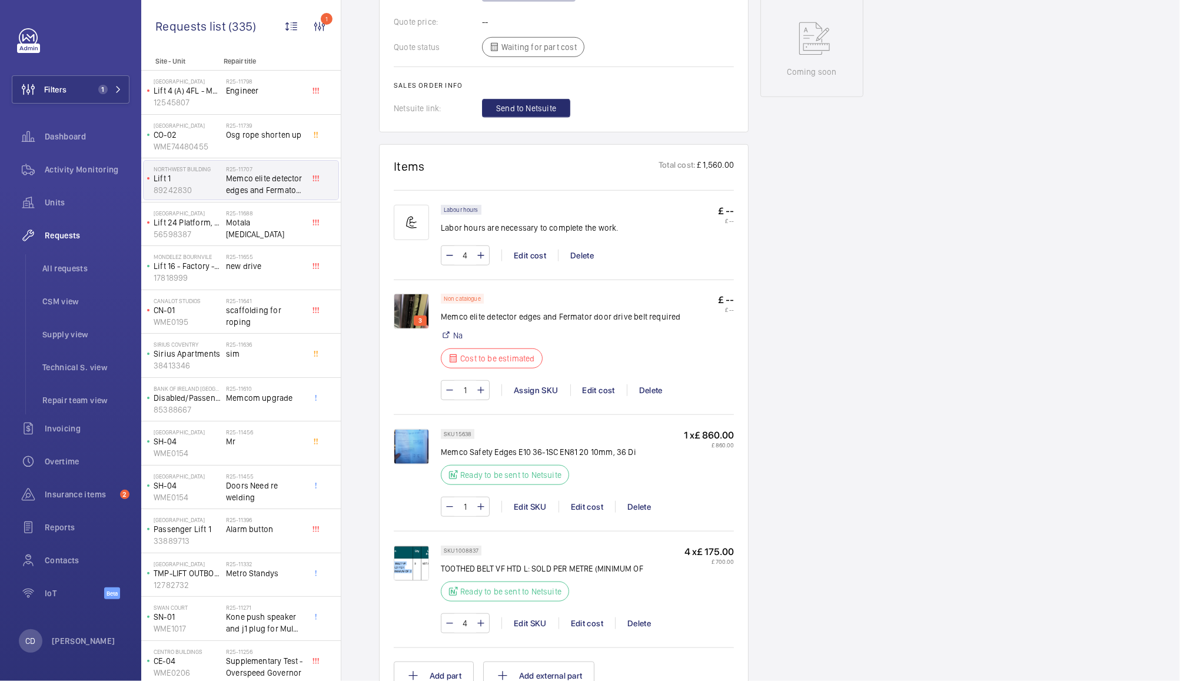
click at [413, 314] on img at bounding box center [411, 311] width 35 height 35
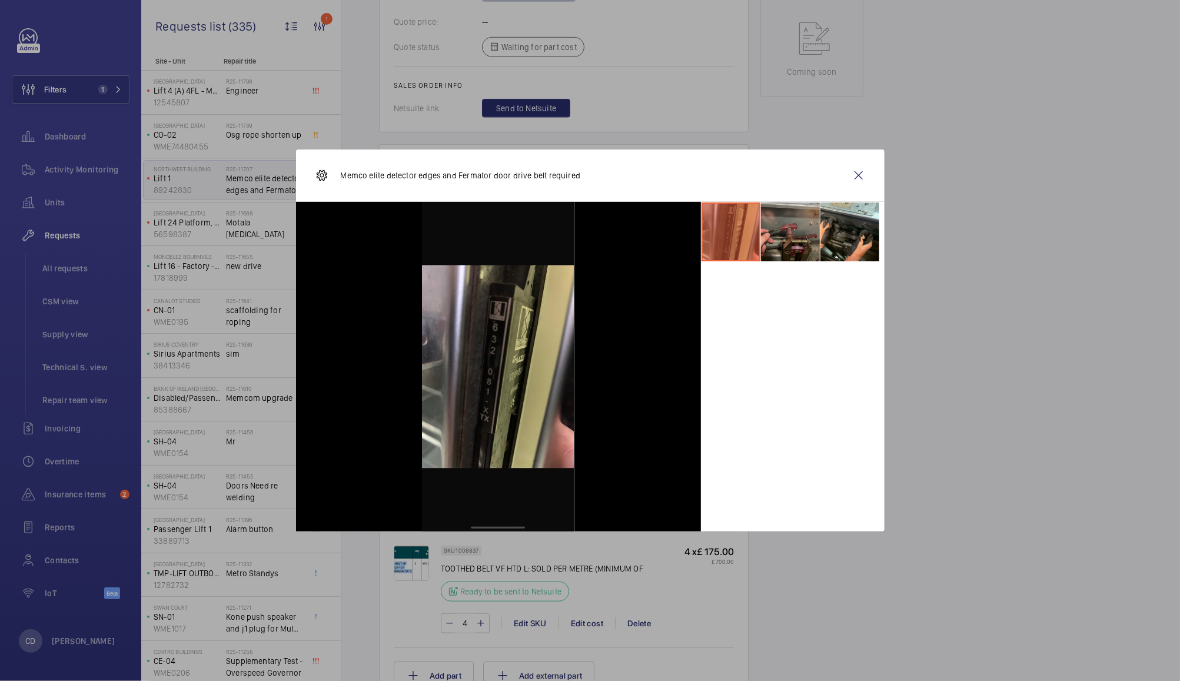
click at [796, 239] on li at bounding box center [790, 231] width 59 height 59
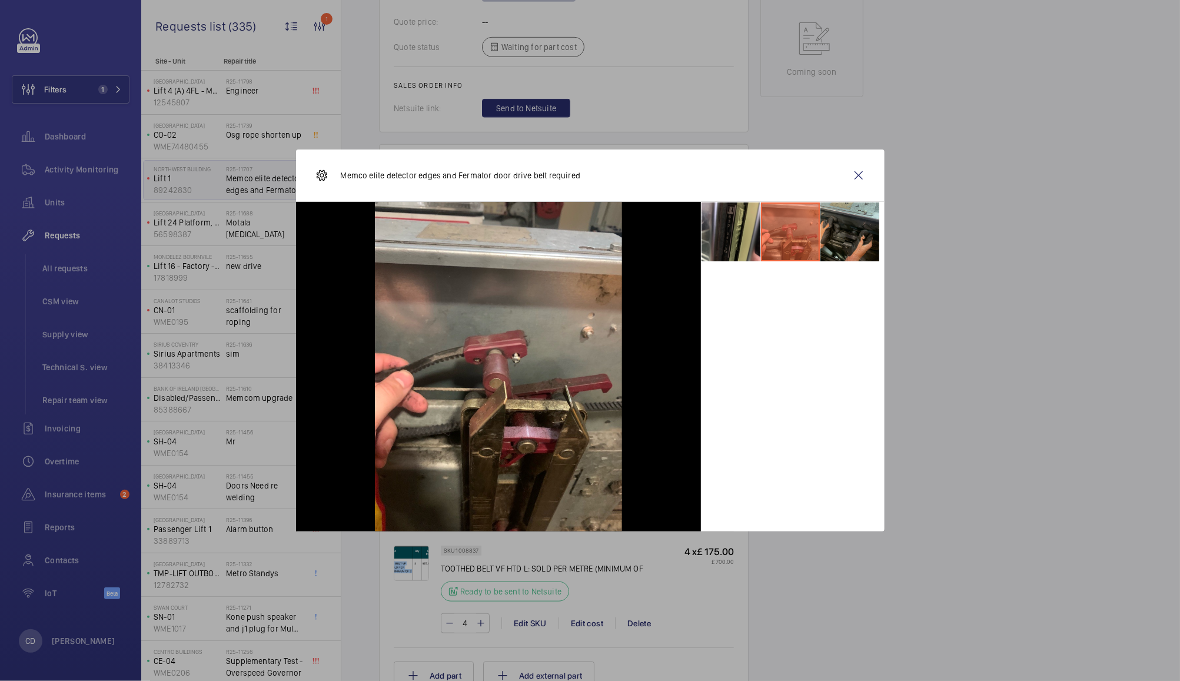
click at [856, 241] on li at bounding box center [849, 231] width 59 height 59
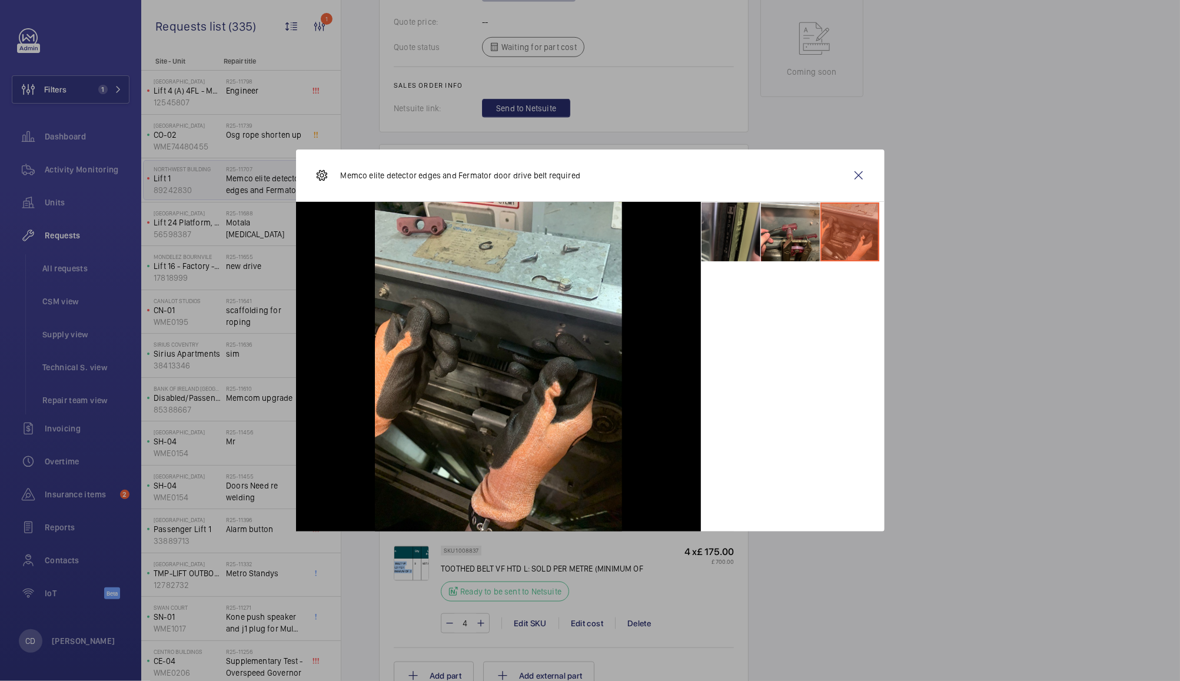
click at [741, 244] on li at bounding box center [730, 231] width 59 height 59
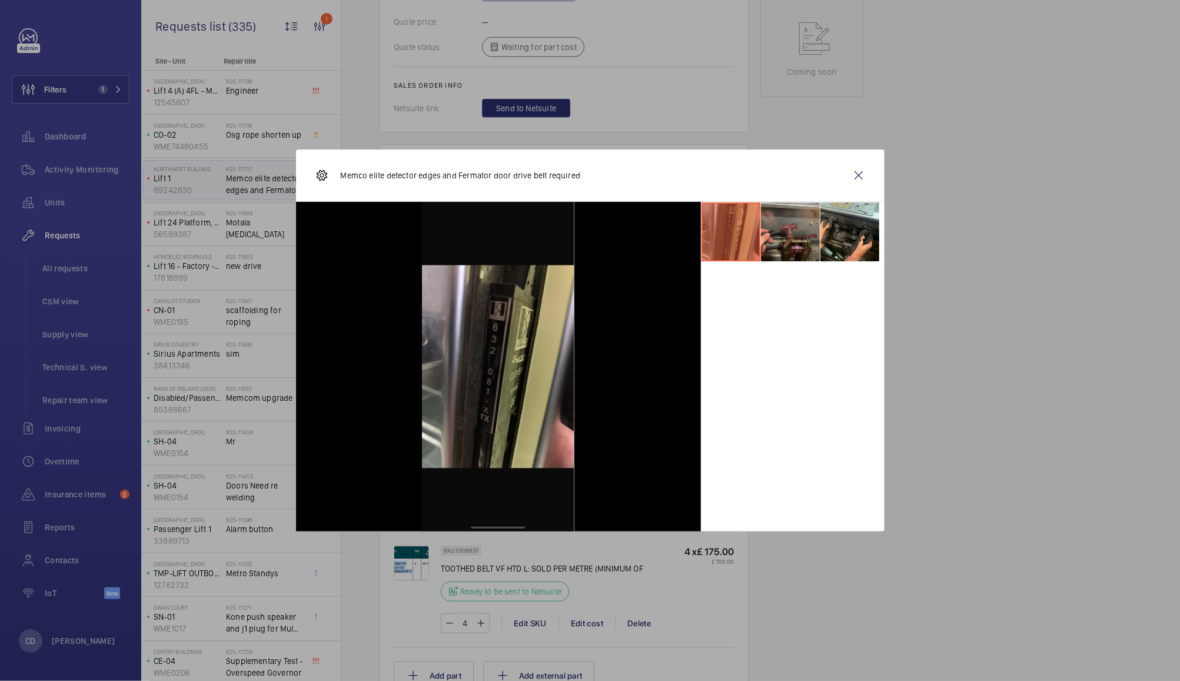
click at [784, 241] on li at bounding box center [790, 231] width 59 height 59
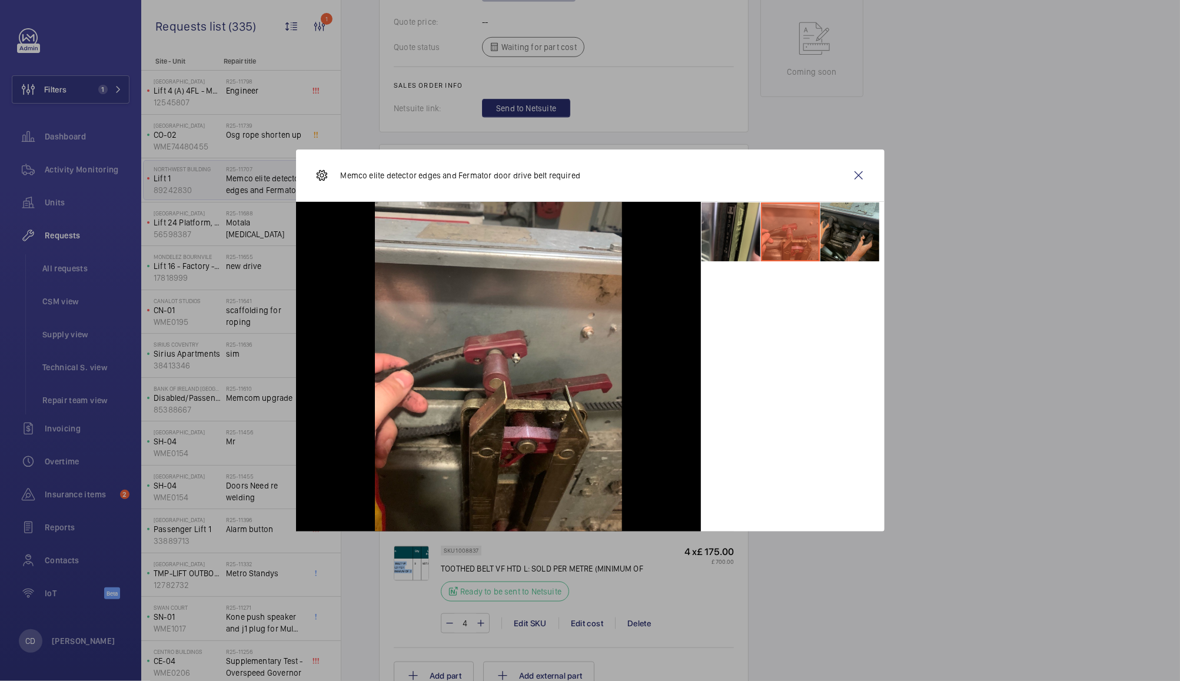
click at [857, 231] on li at bounding box center [849, 231] width 59 height 59
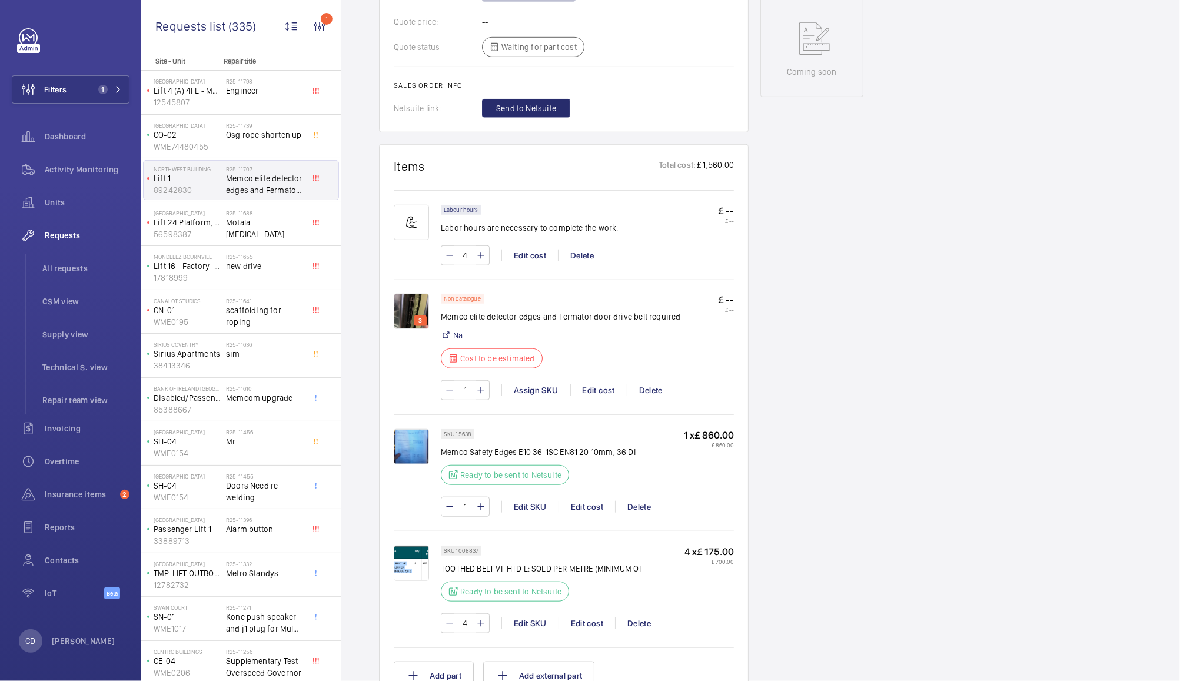
click at [404, 317] on img at bounding box center [411, 311] width 35 height 35
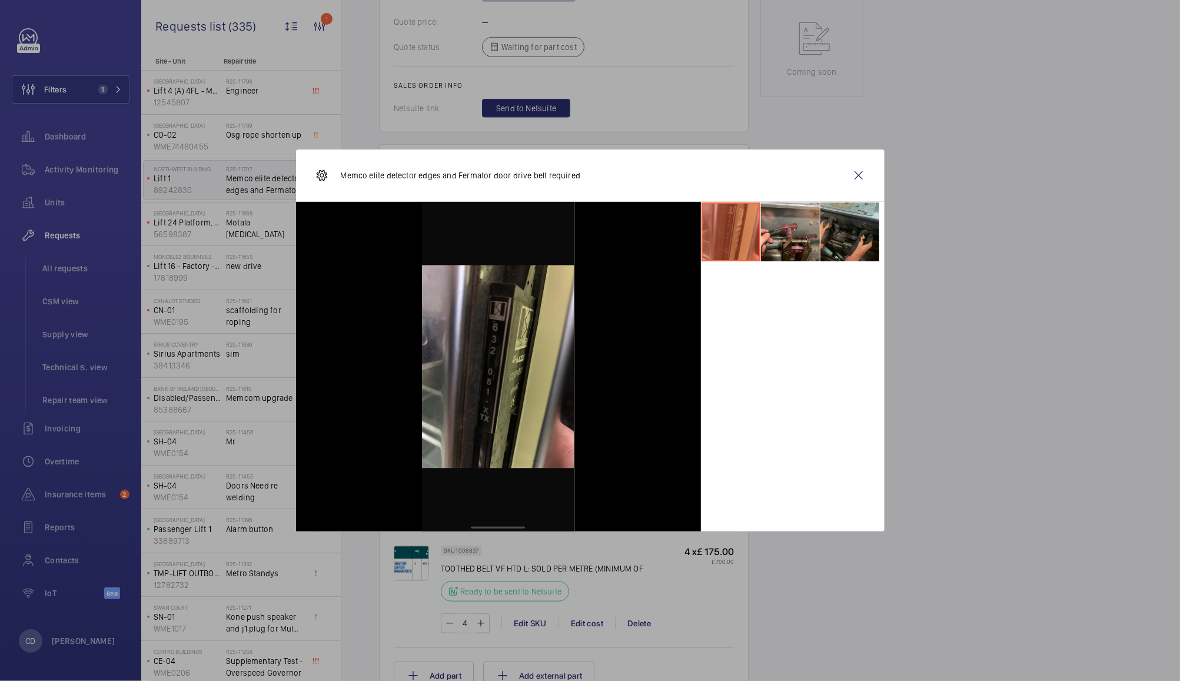
click at [838, 224] on li at bounding box center [849, 231] width 59 height 59
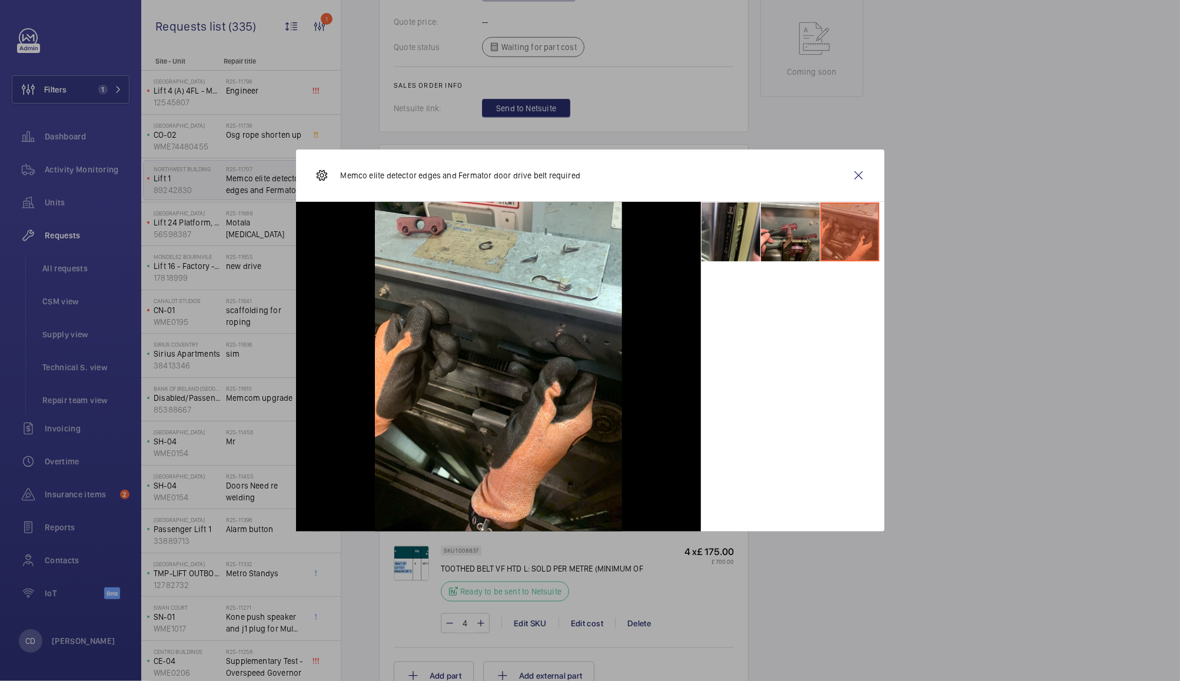
drag, startPoint x: 838, startPoint y: 224, endPoint x: 540, endPoint y: 322, distance: 313.7
click at [540, 322] on img at bounding box center [498, 366] width 247 height 329
drag, startPoint x: 540, startPoint y: 322, endPoint x: 480, endPoint y: 275, distance: 76.3
click at [480, 275] on img at bounding box center [498, 366] width 247 height 329
click at [791, 245] on li at bounding box center [790, 231] width 59 height 59
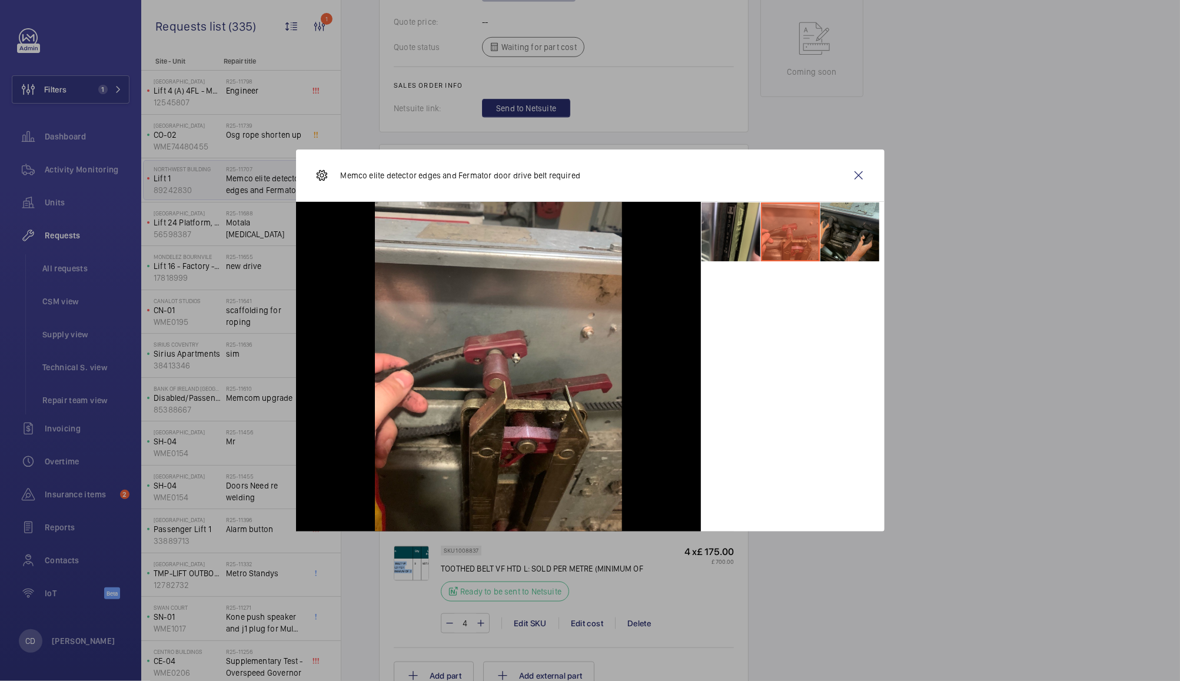
click at [843, 227] on li at bounding box center [849, 231] width 59 height 59
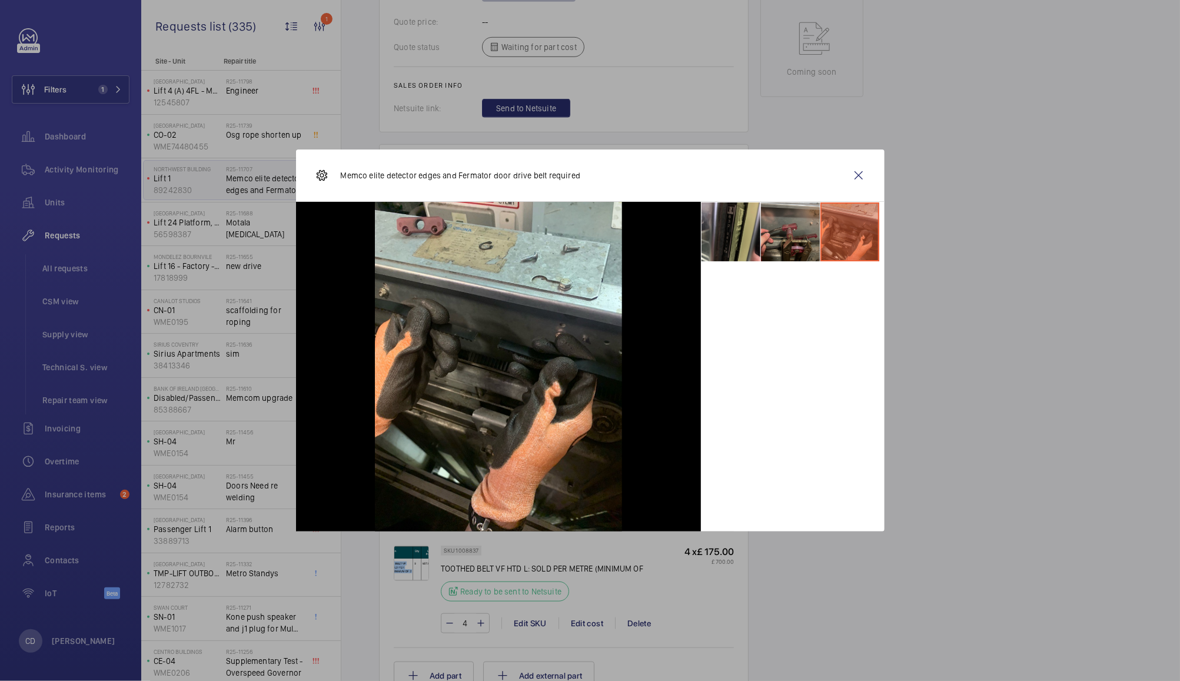
click at [793, 231] on li at bounding box center [790, 231] width 59 height 59
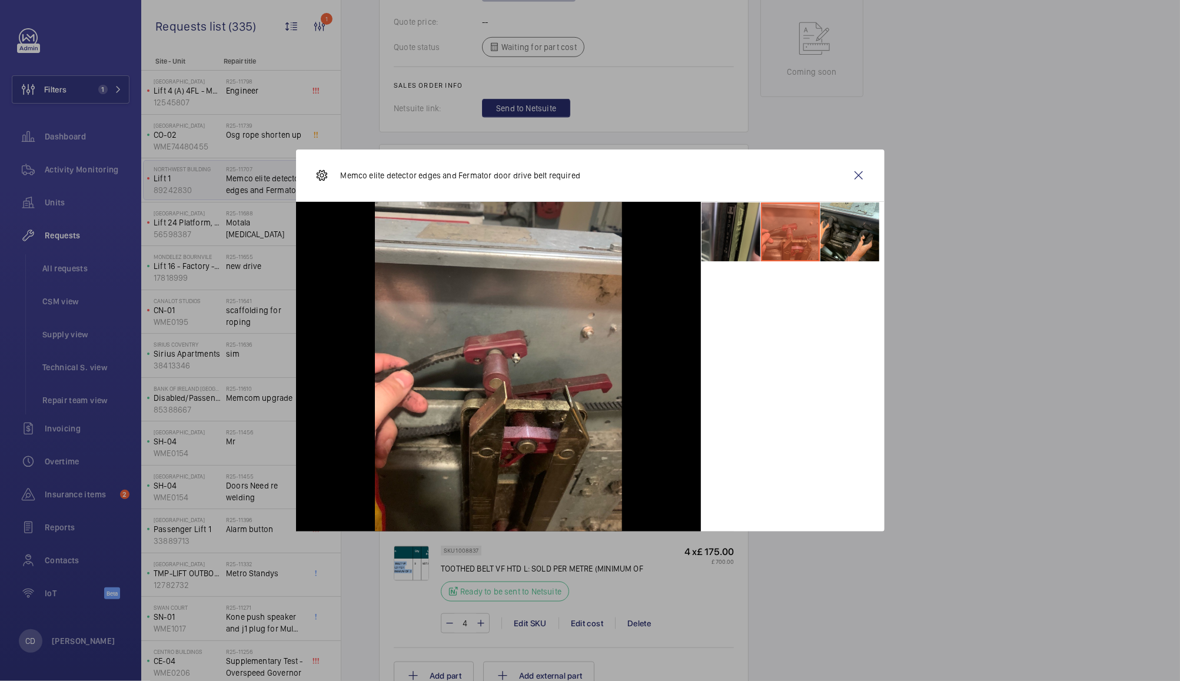
click at [734, 242] on li at bounding box center [730, 231] width 59 height 59
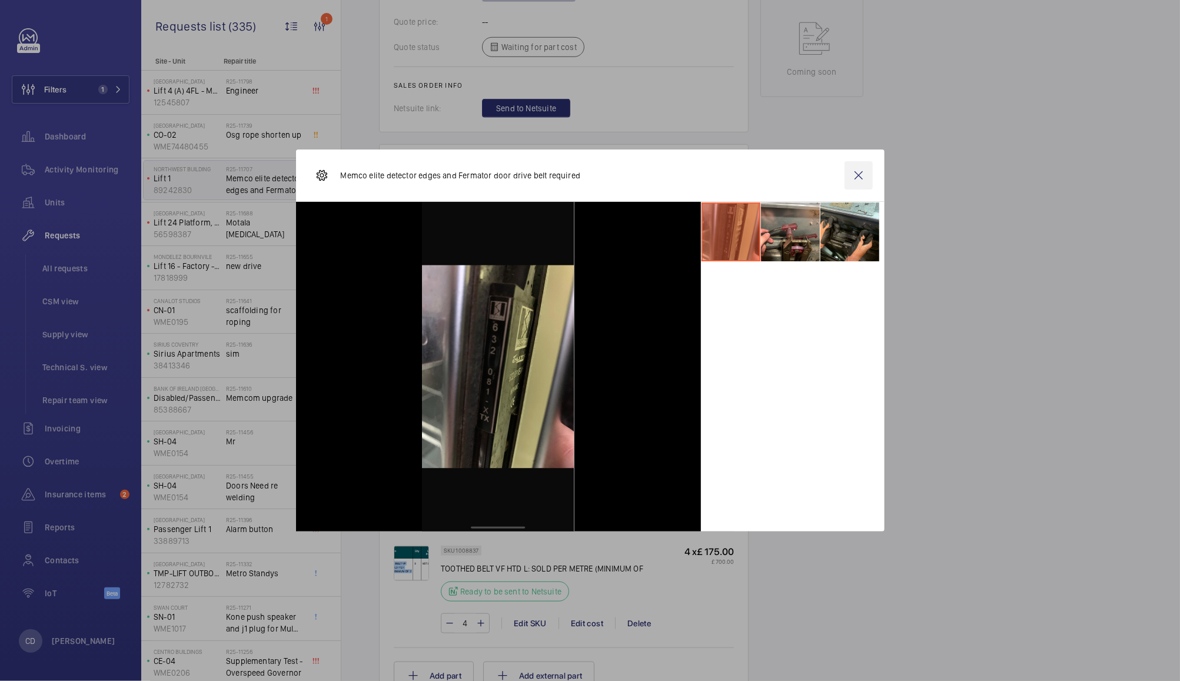
click at [864, 171] on wm-front-icon-button at bounding box center [858, 175] width 28 height 28
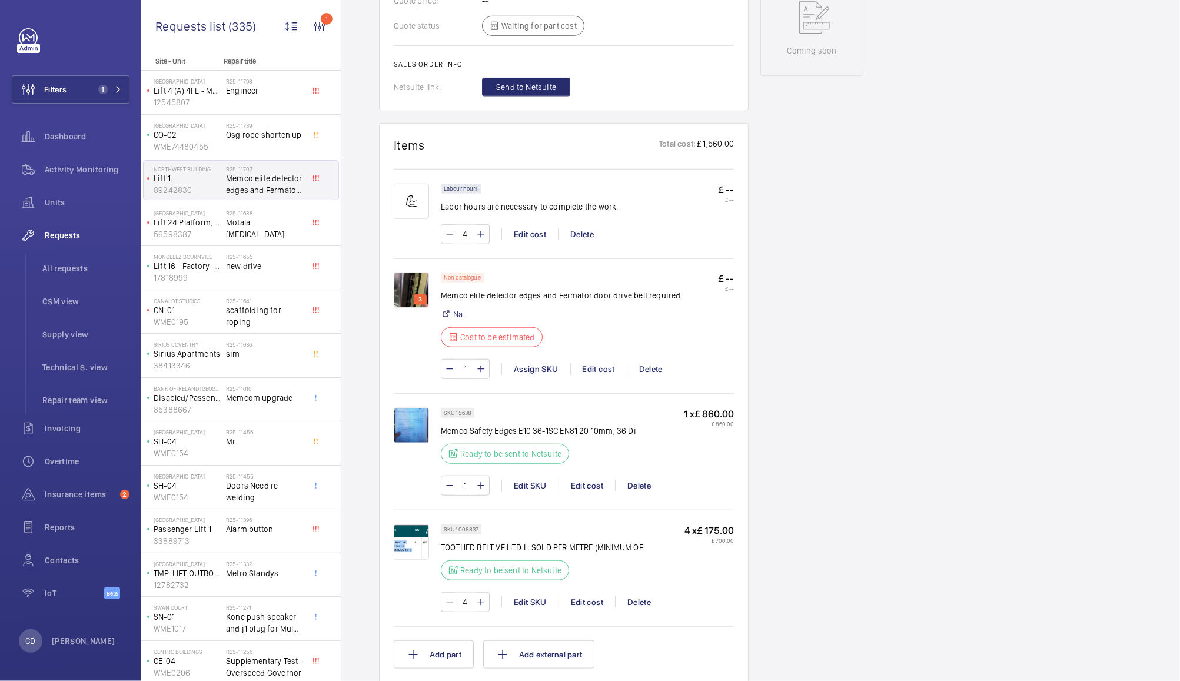
scroll to position [645, 0]
click at [657, 365] on div "Delete" at bounding box center [651, 370] width 48 height 12
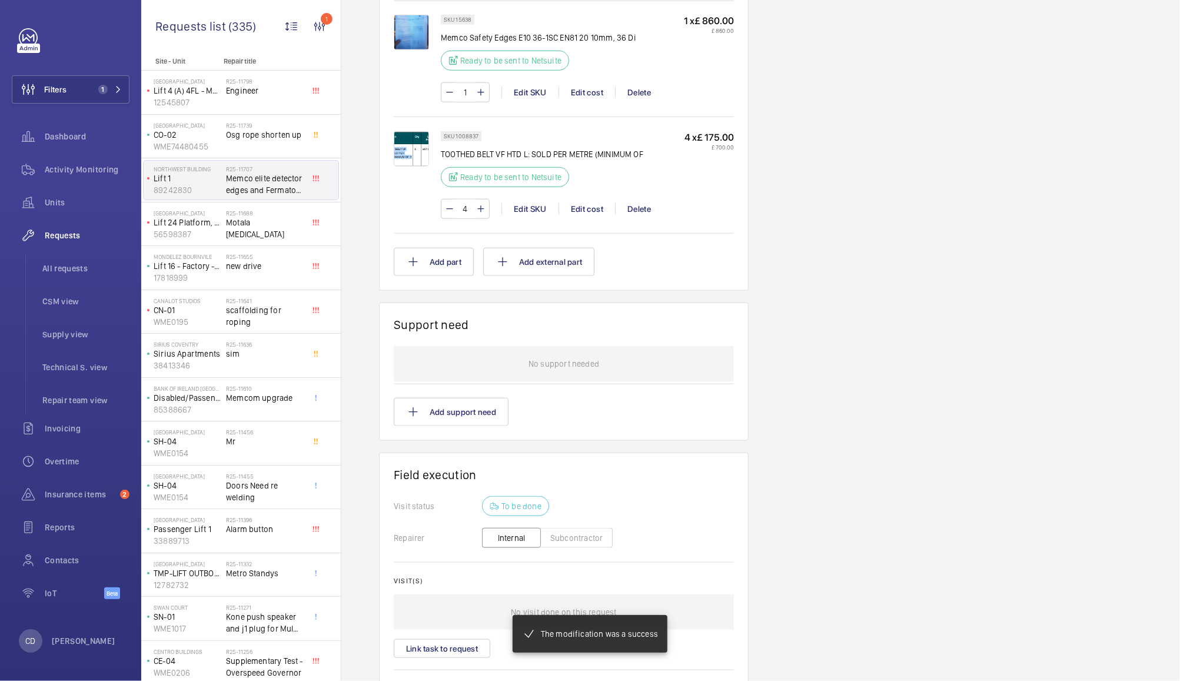
scroll to position [904, 0]
click at [471, 411] on button "Add support need" at bounding box center [451, 412] width 115 height 28
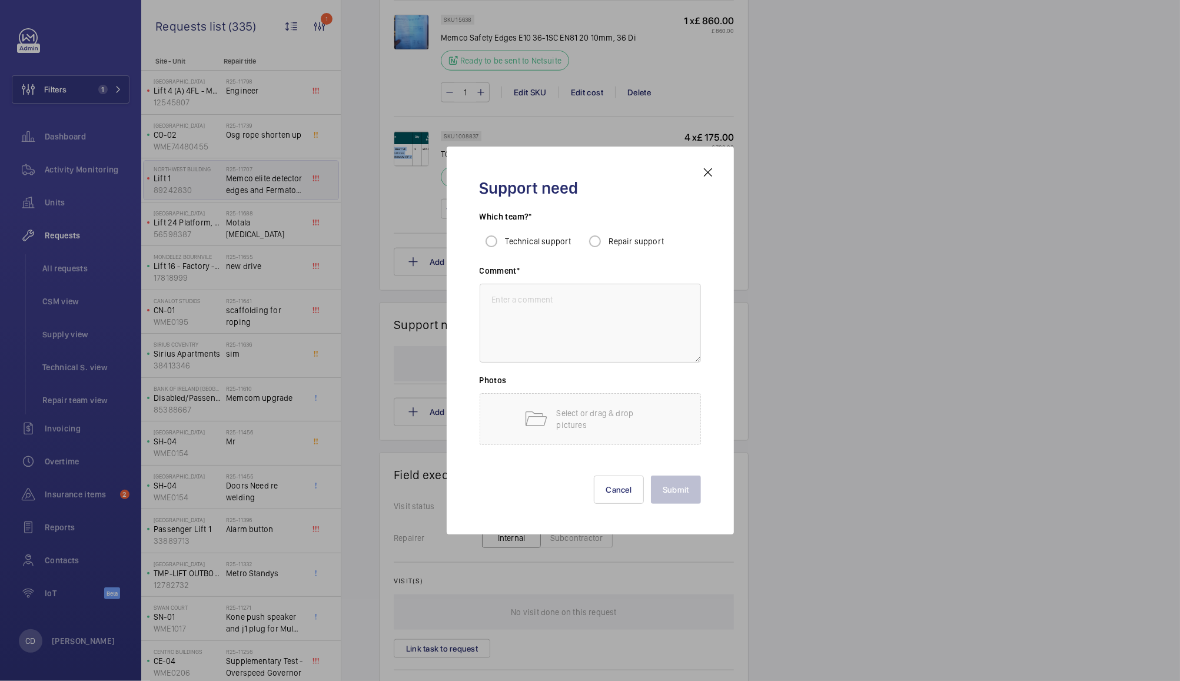
click at [637, 245] on span "Repair support" at bounding box center [636, 241] width 55 height 9
click at [607, 245] on input "Repair support" at bounding box center [595, 241] width 24 height 24
radio input "true"
click at [595, 434] on div "Select or drag & drop pictures" at bounding box center [590, 419] width 221 height 52
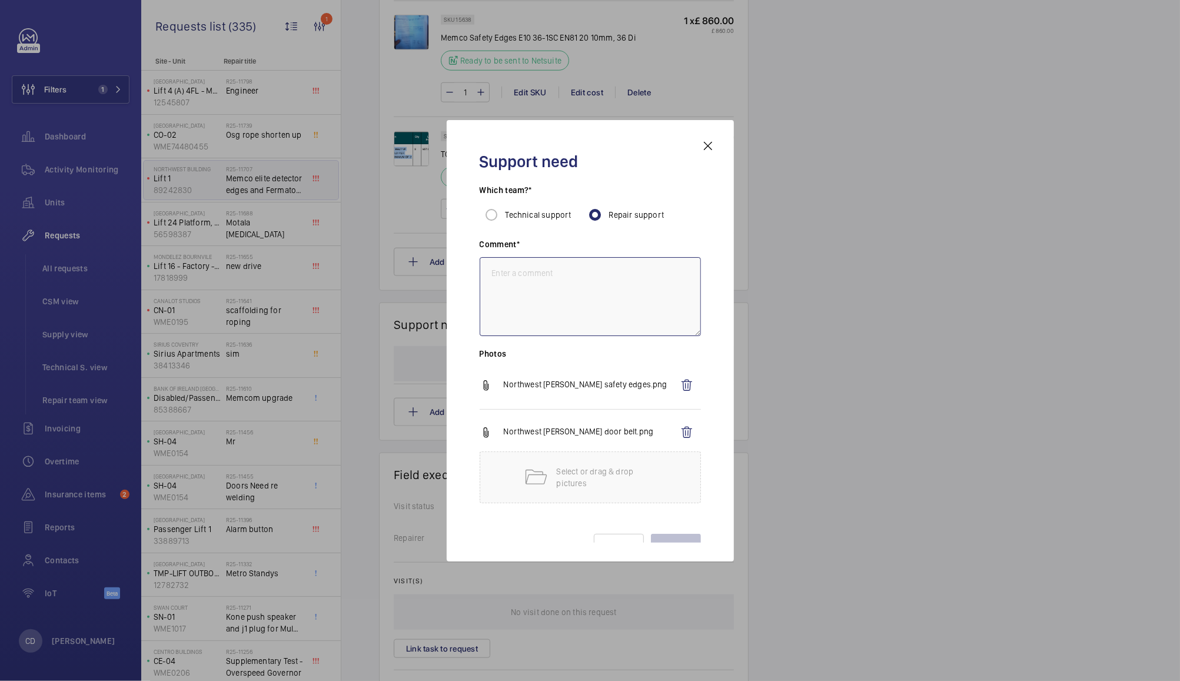
click at [602, 296] on textarea at bounding box center [590, 296] width 221 height 79
type textarea "Two man repair"
click at [671, 539] on button "Submit" at bounding box center [676, 548] width 50 height 28
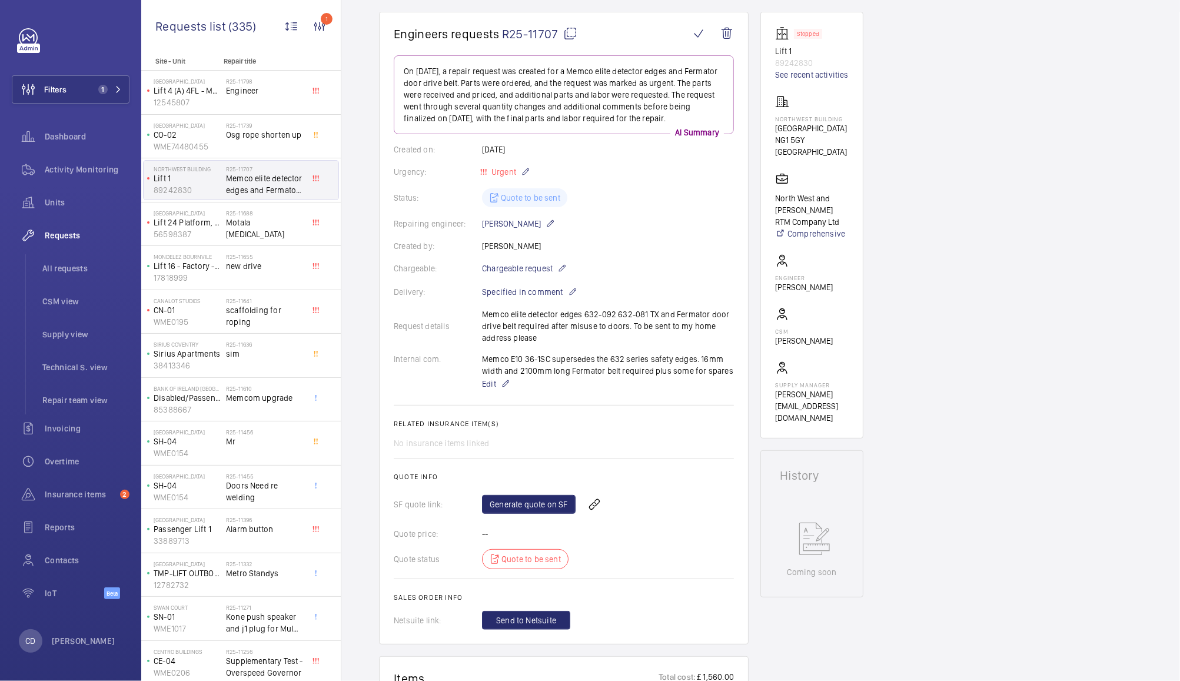
scroll to position [127, 0]
click at [537, 501] on link "Generate quote on SF" at bounding box center [529, 501] width 94 height 19
